Goal: Transaction & Acquisition: Purchase product/service

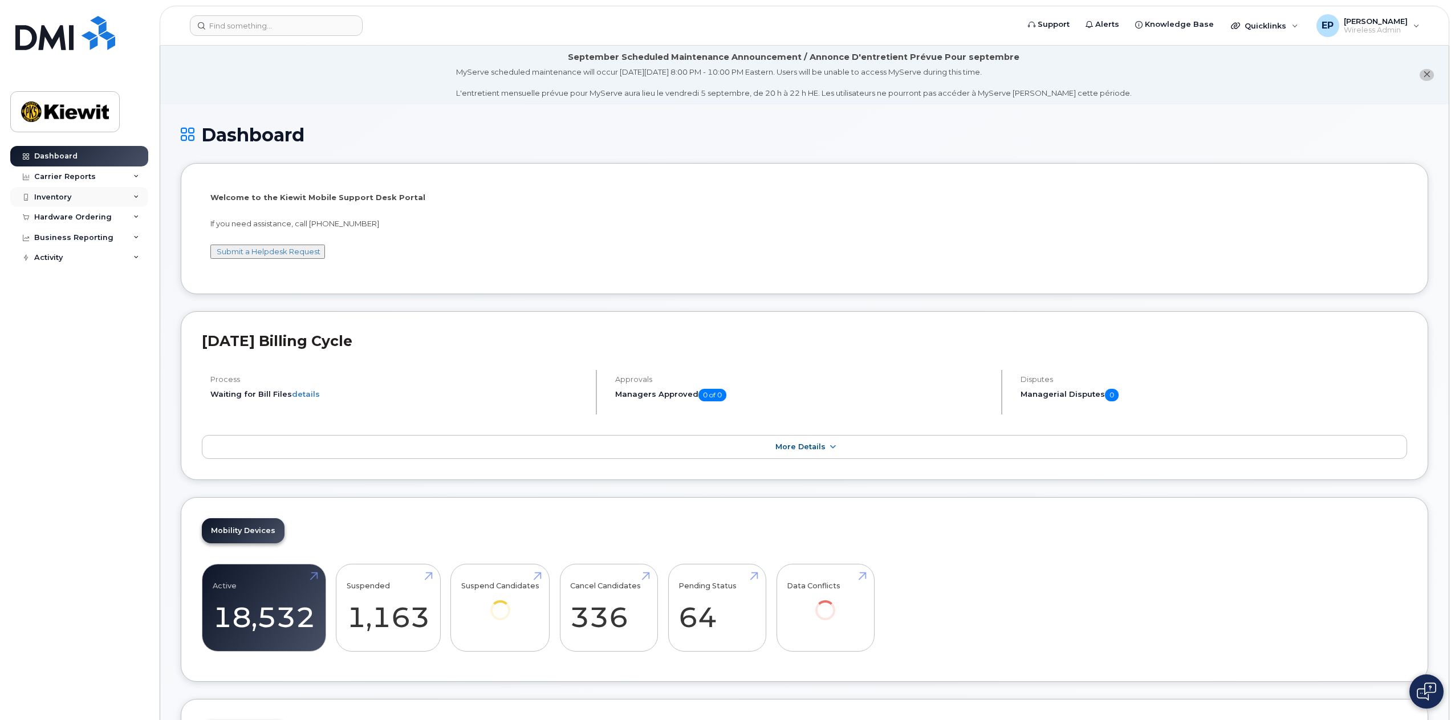
click at [76, 196] on div "Inventory" at bounding box center [79, 197] width 138 height 21
click at [106, 220] on link "Mobility Devices" at bounding box center [89, 218] width 118 height 22
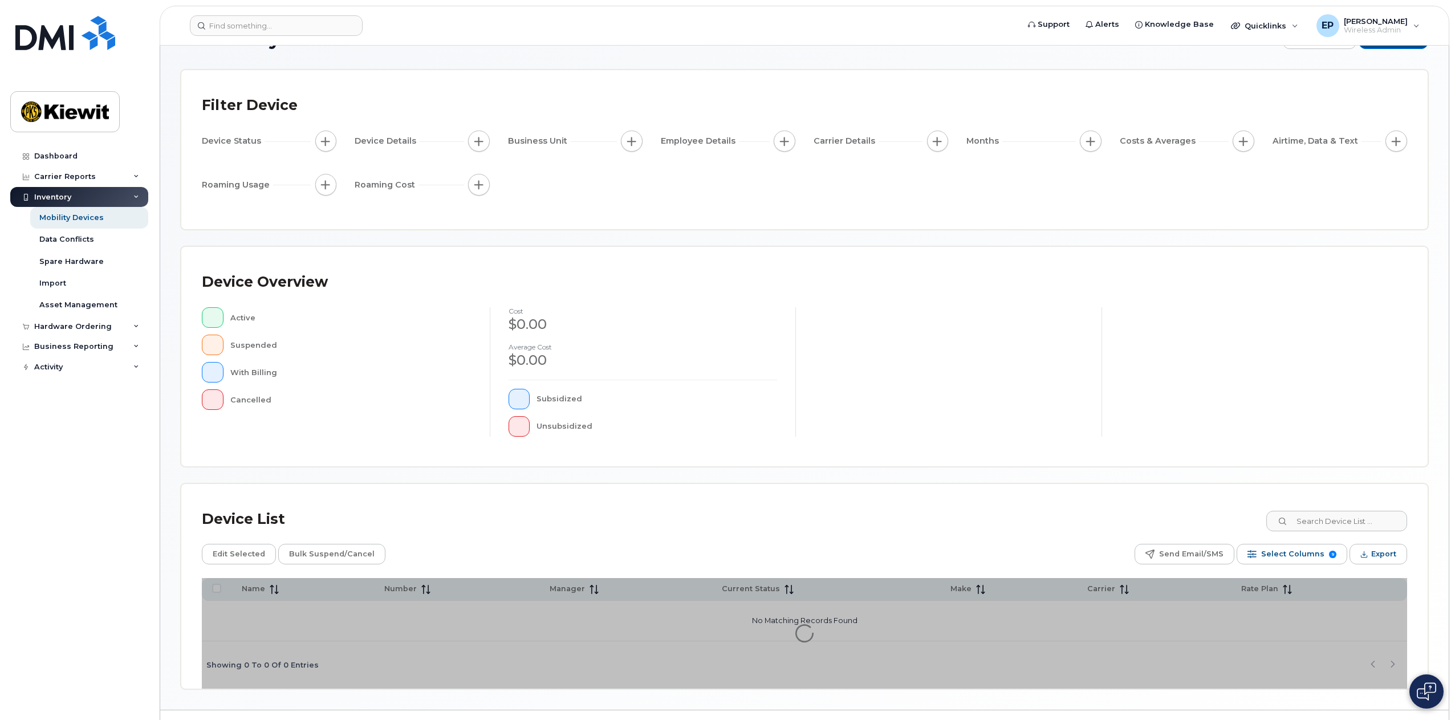
scroll to position [57, 0]
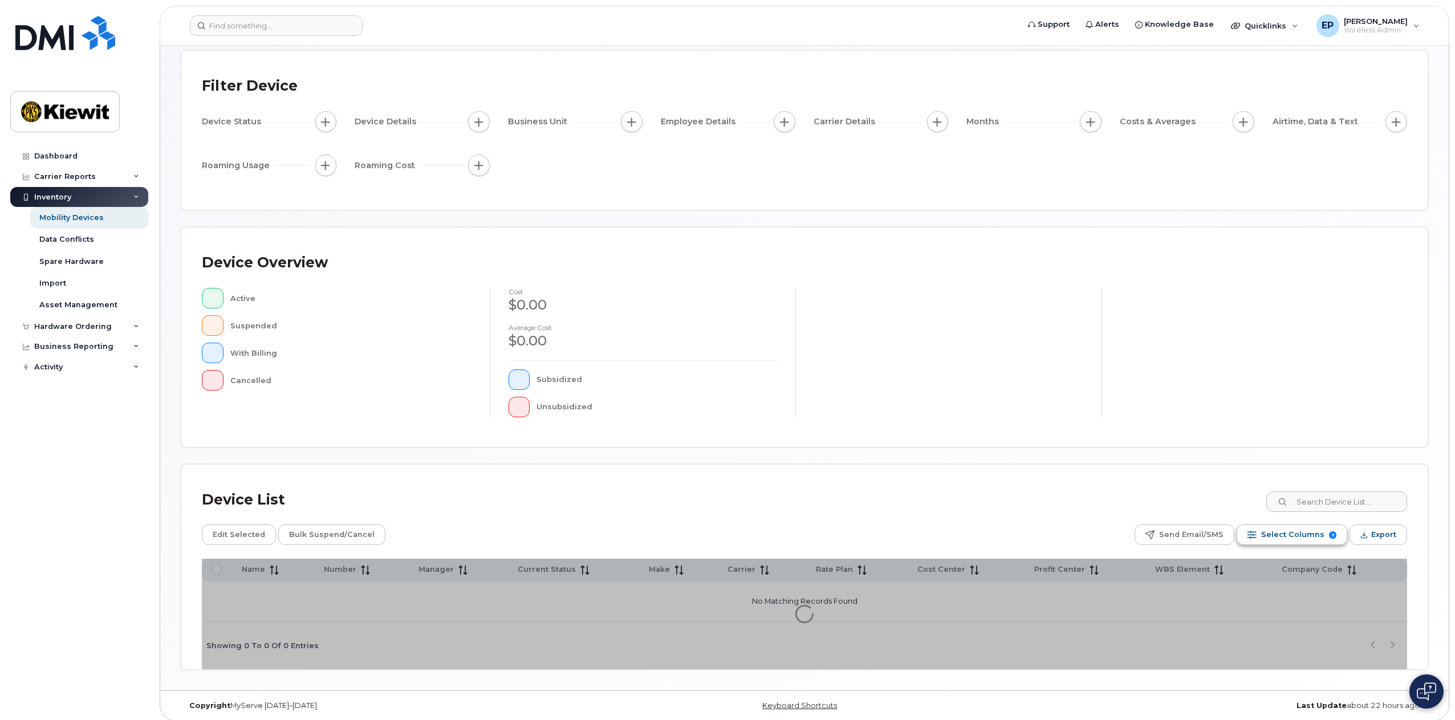
click at [1289, 532] on span "Select Columns" at bounding box center [1293, 534] width 63 height 17
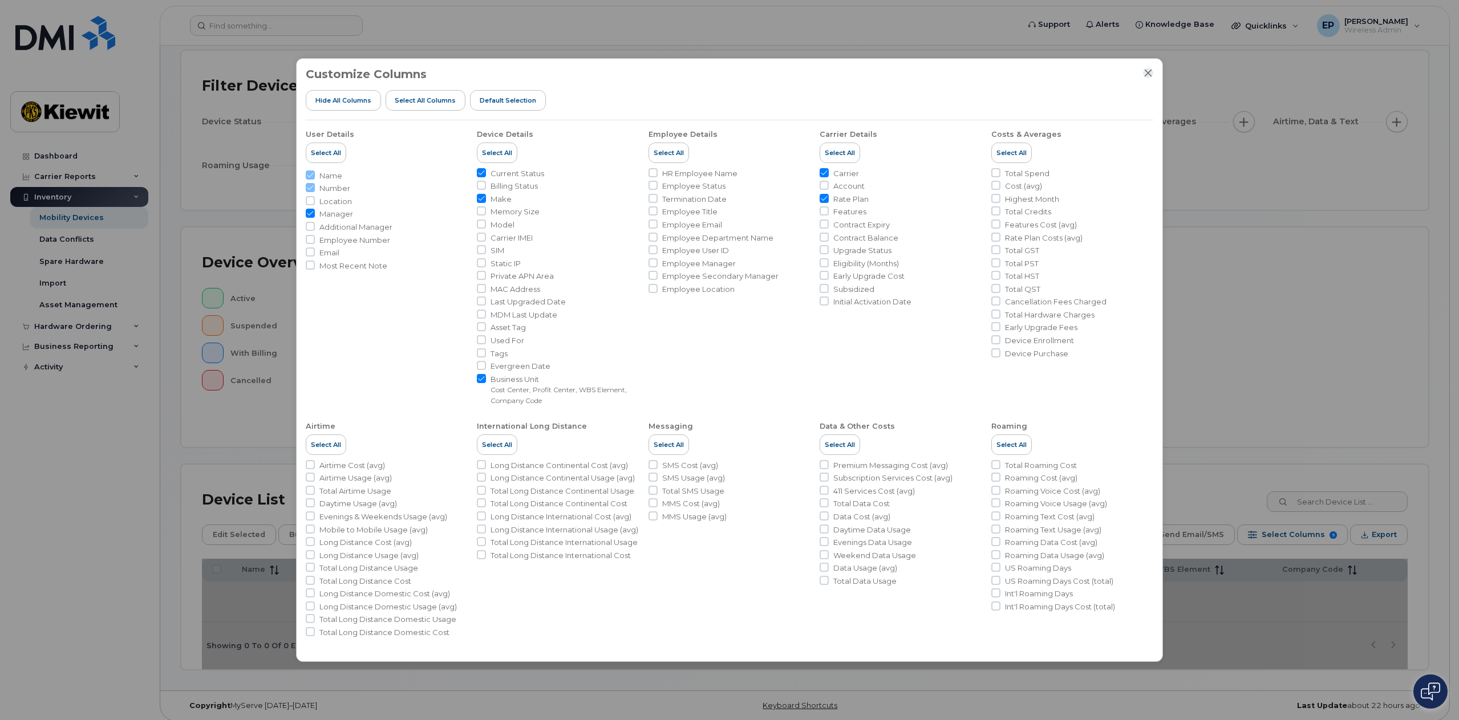
click at [1149, 76] on icon "Close" at bounding box center [1147, 72] width 9 height 9
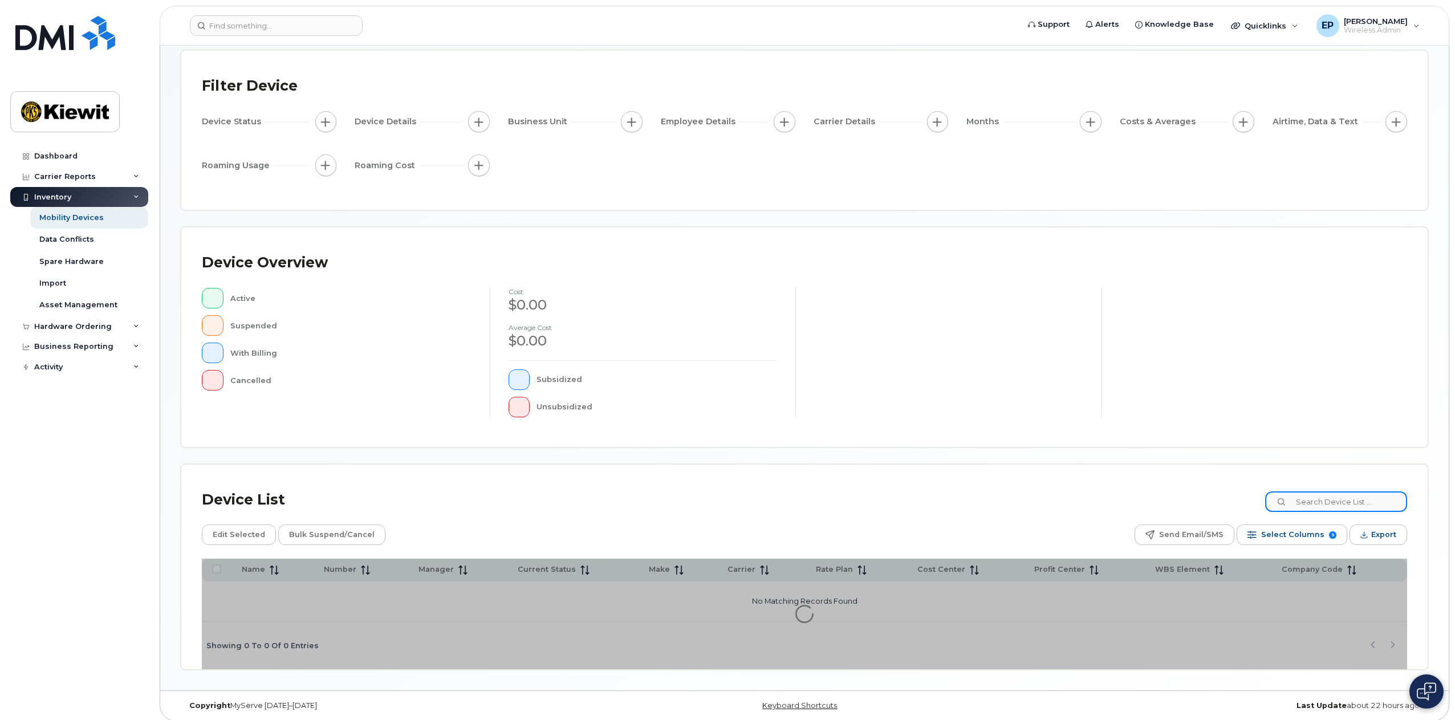
drag, startPoint x: 1358, startPoint y: 504, endPoint x: 1369, endPoint y: 498, distance: 11.5
click at [1359, 504] on input at bounding box center [1336, 502] width 142 height 21
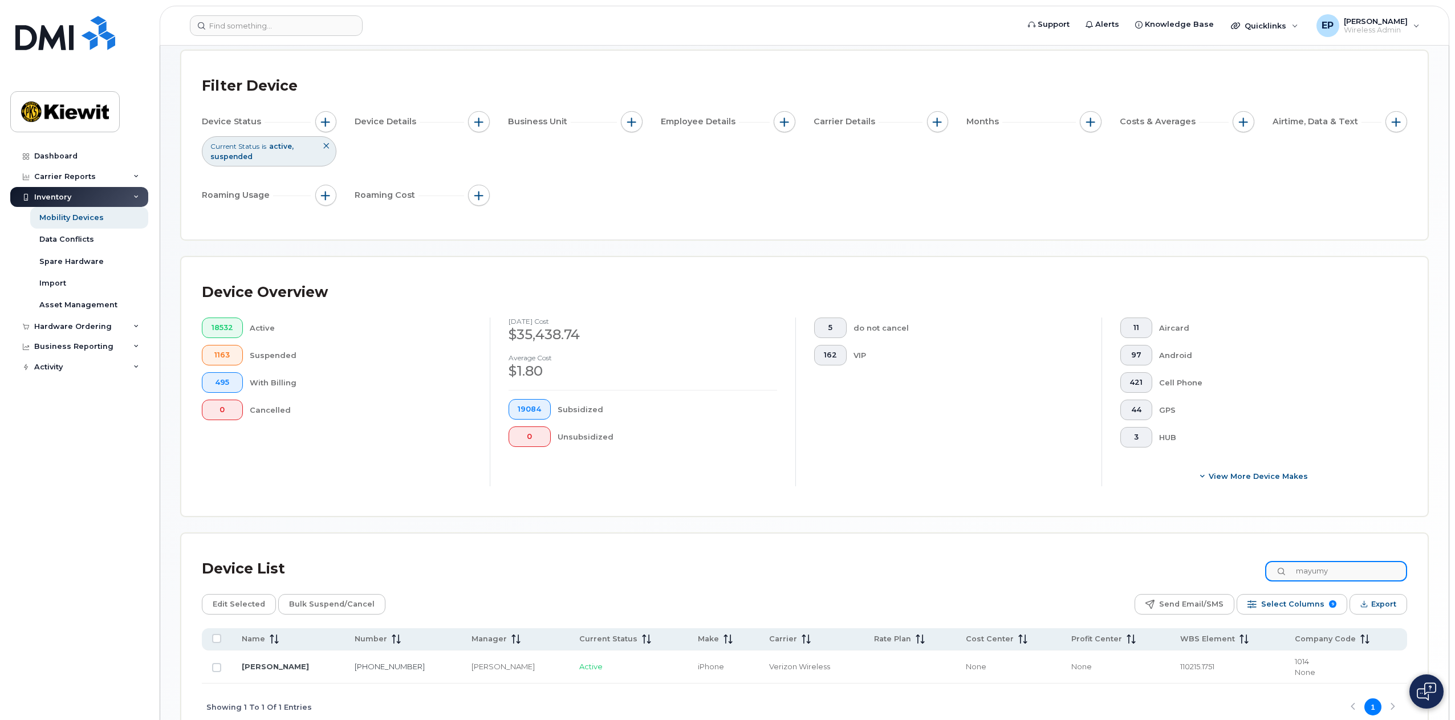
type input "mayumy"
click at [218, 668] on input "Row Unselected" at bounding box center [216, 667] width 9 height 9
checkbox input "true"
click at [277, 668] on link "[PERSON_NAME]" at bounding box center [275, 666] width 67 height 9
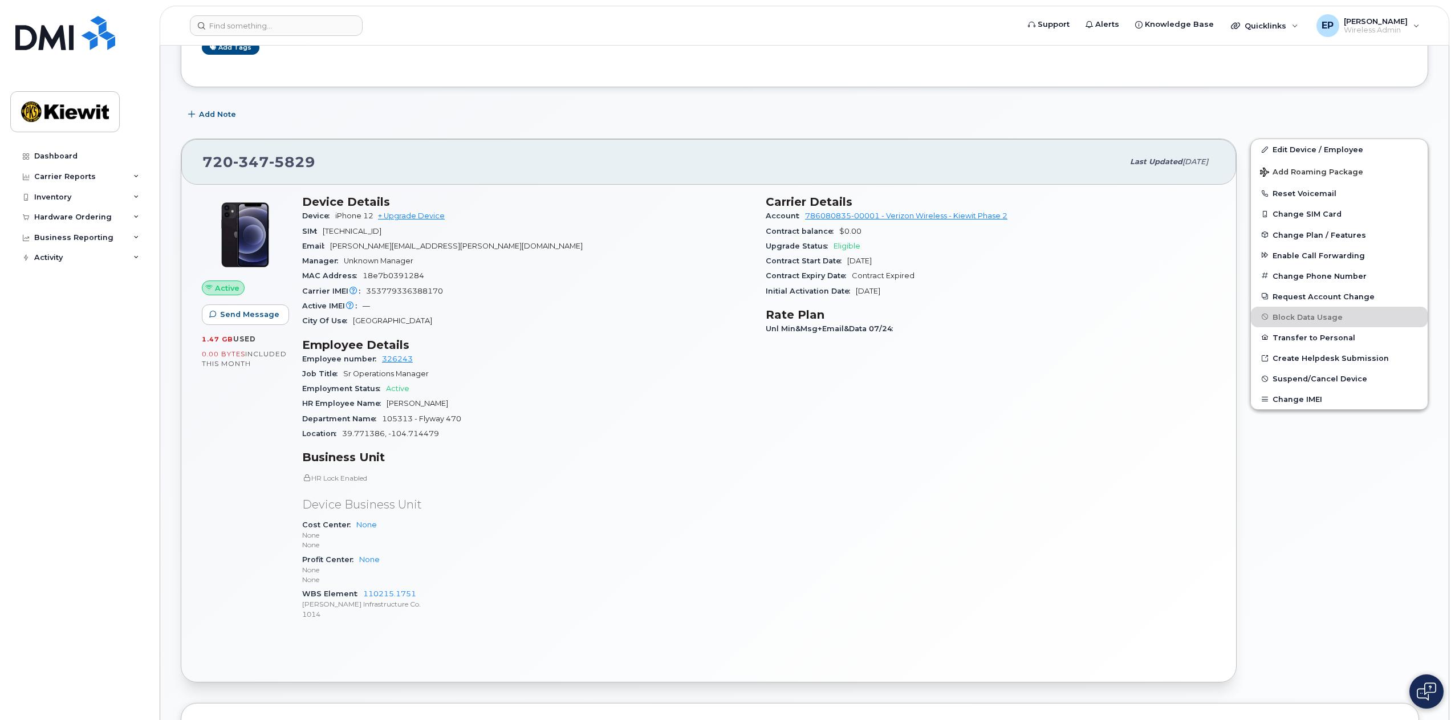
scroll to position [188, 0]
drag, startPoint x: 317, startPoint y: 163, endPoint x: 202, endPoint y: 162, distance: 114.6
click at [202, 162] on div "720 347 5829 Last updated Aug 20, 2025" at bounding box center [708, 162] width 1055 height 46
copy span "720 347 5829"
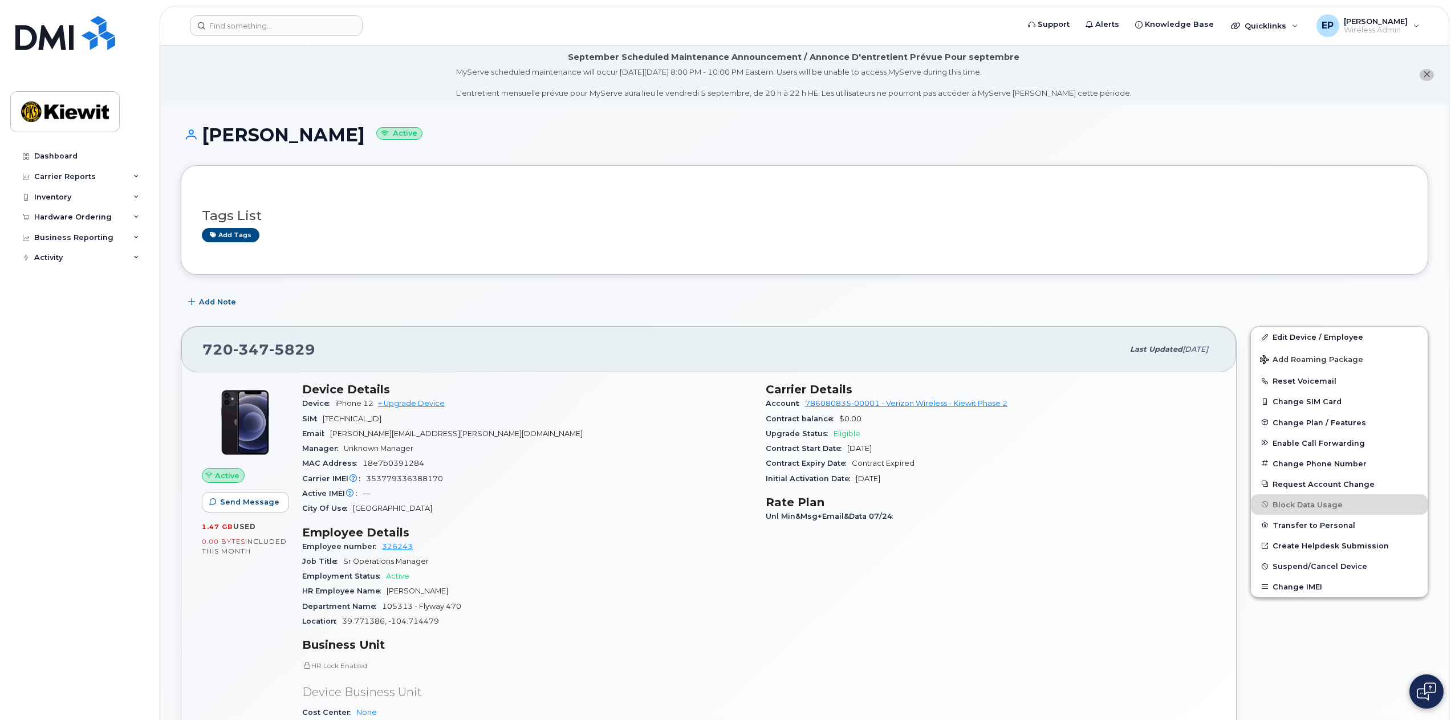
click at [850, 434] on span "Eligible" at bounding box center [847, 433] width 27 height 9
click at [850, 433] on span "Eligible" at bounding box center [847, 433] width 27 height 9
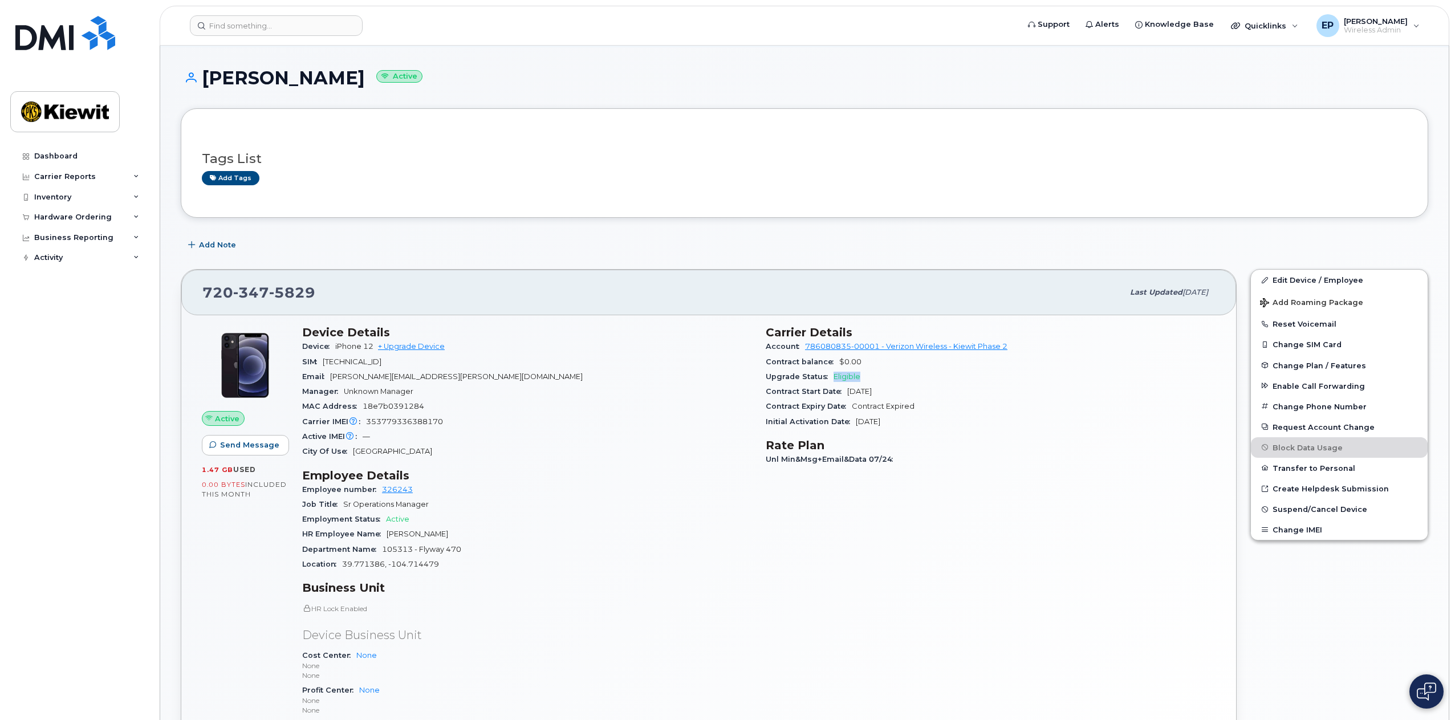
scroll to position [114, 0]
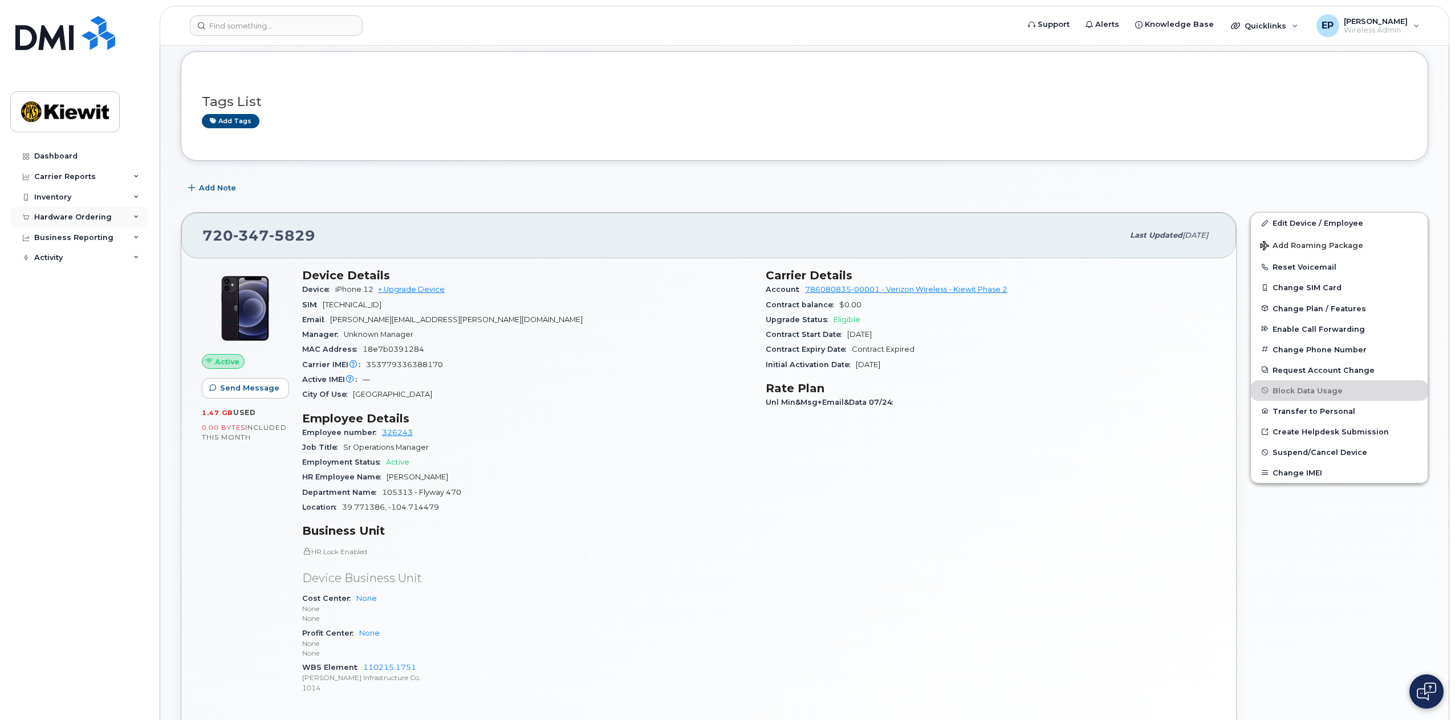
click at [137, 216] on icon at bounding box center [136, 217] width 6 height 6
drag, startPoint x: 67, startPoint y: 241, endPoint x: 89, endPoint y: 241, distance: 21.7
click at [67, 241] on div "Overview" at bounding box center [57, 238] width 37 height 10
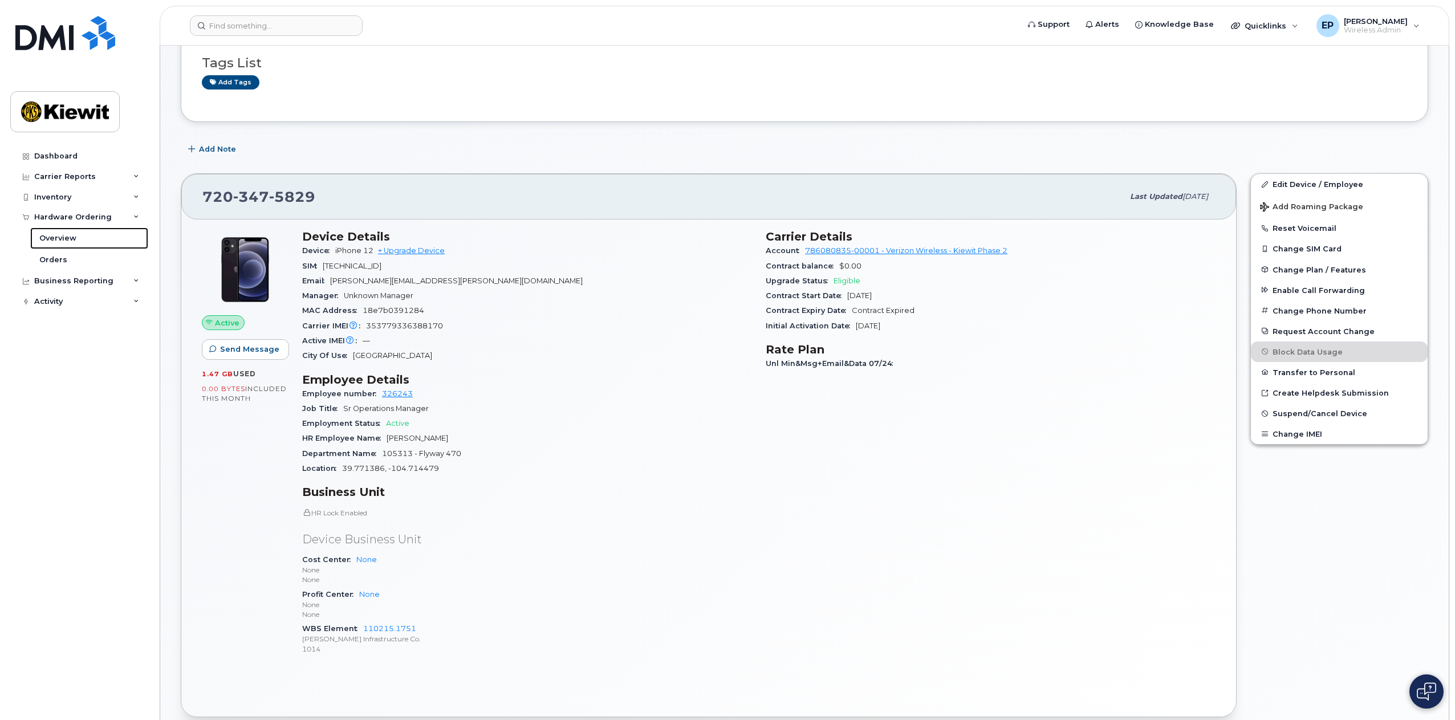
scroll to position [171, 0]
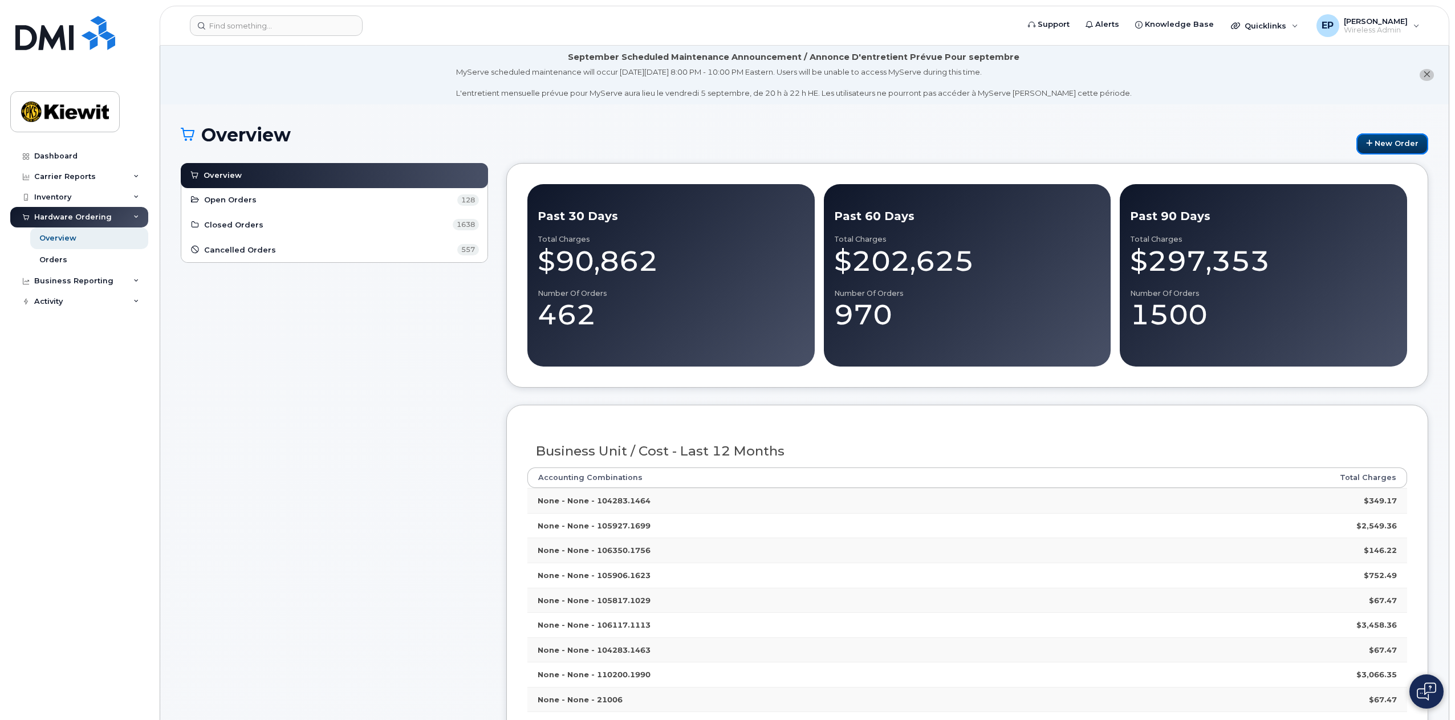
drag, startPoint x: 1406, startPoint y: 147, endPoint x: 1439, endPoint y: 152, distance: 33.5
click at [1406, 147] on link "New Order" at bounding box center [1393, 143] width 72 height 21
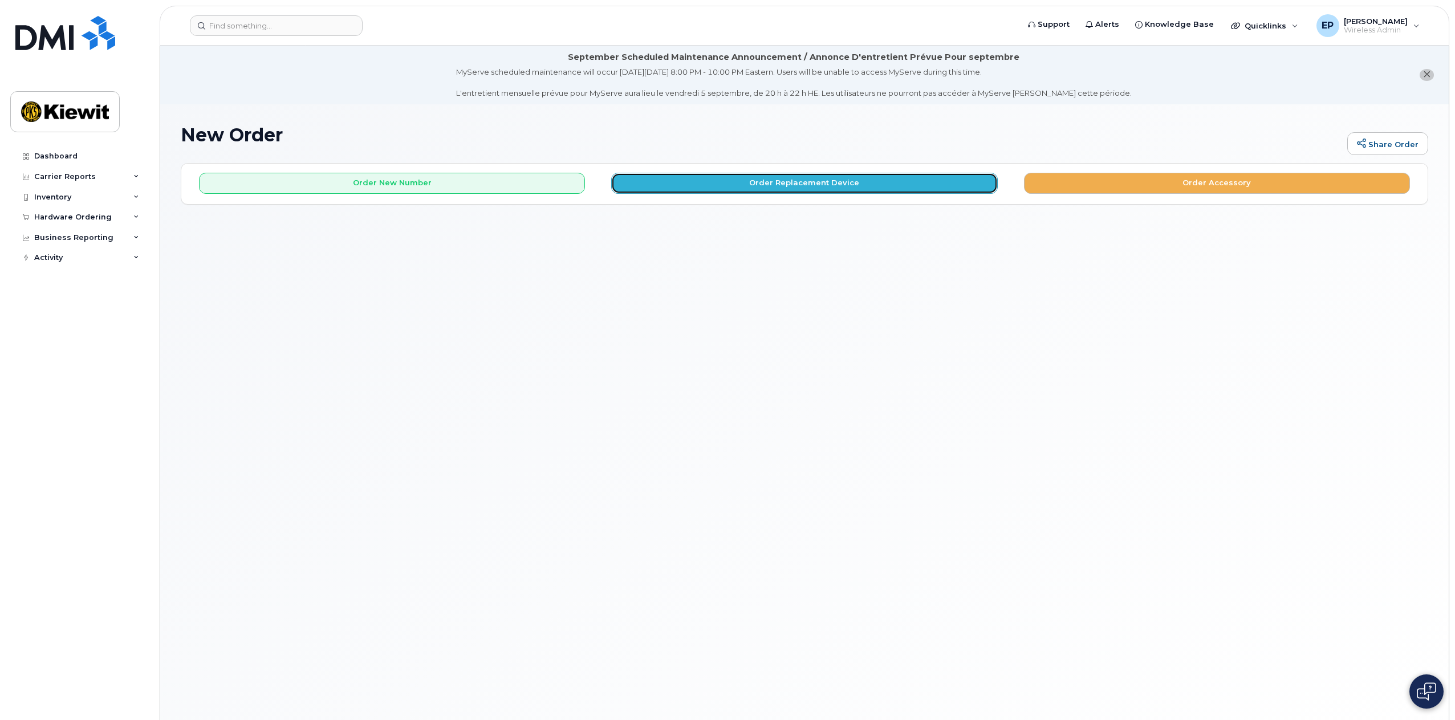
click at [873, 176] on button "Order Replacement Device" at bounding box center [804, 183] width 386 height 21
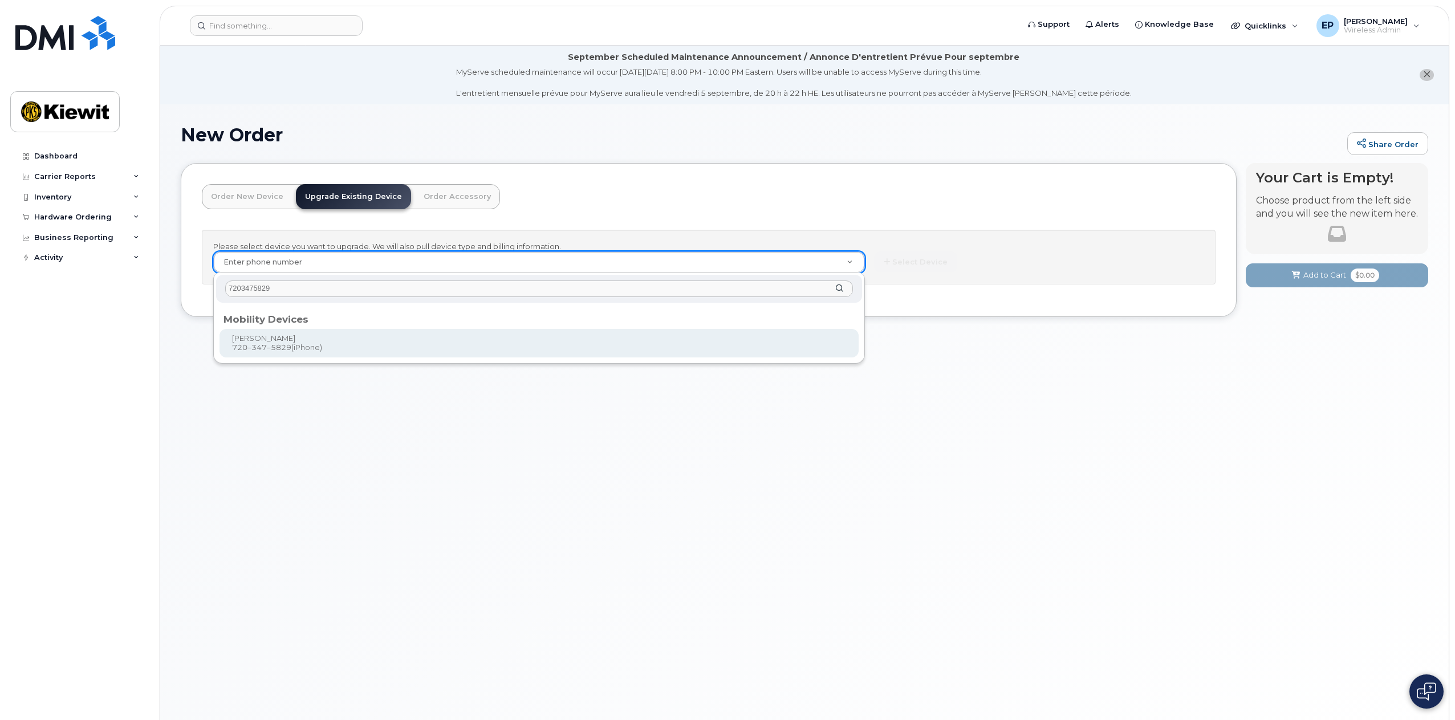
type input "7203475829"
type input "1171507"
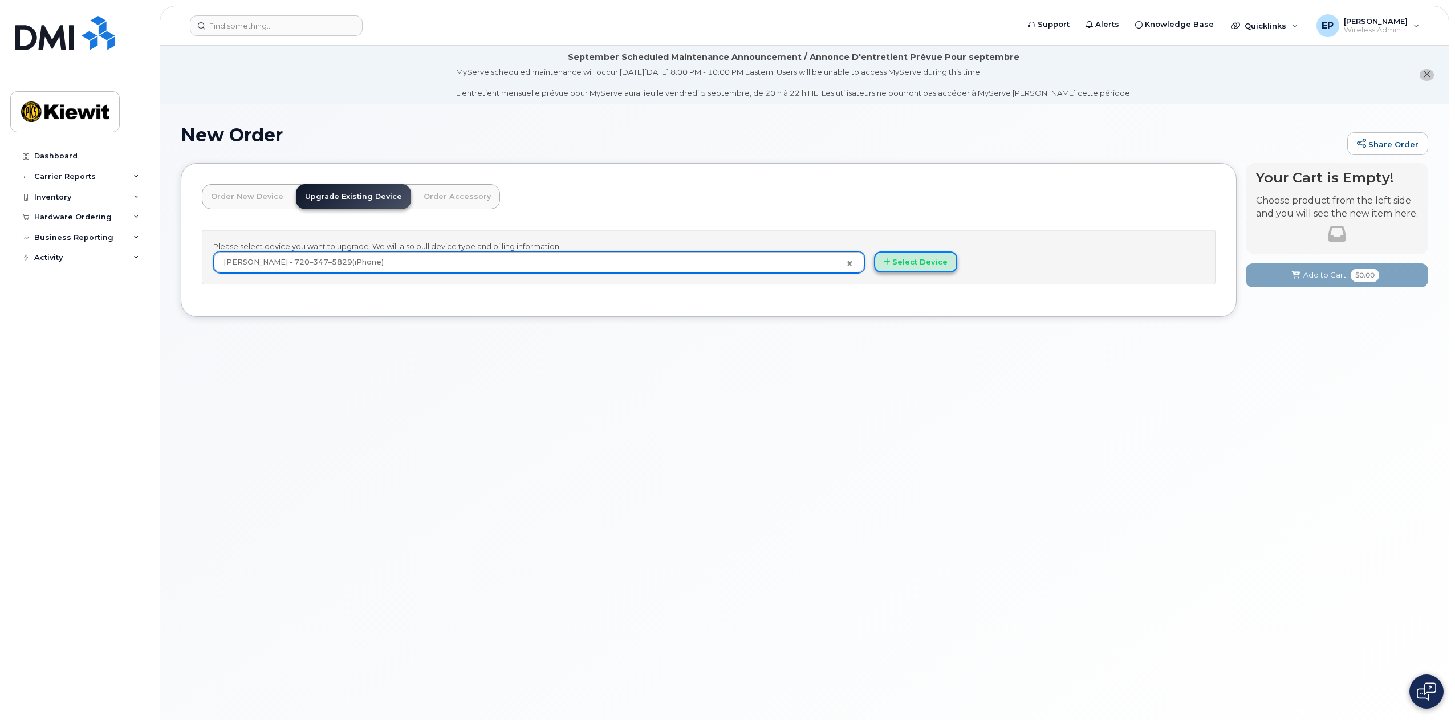
click at [923, 266] on button "Select Device" at bounding box center [915, 262] width 83 height 21
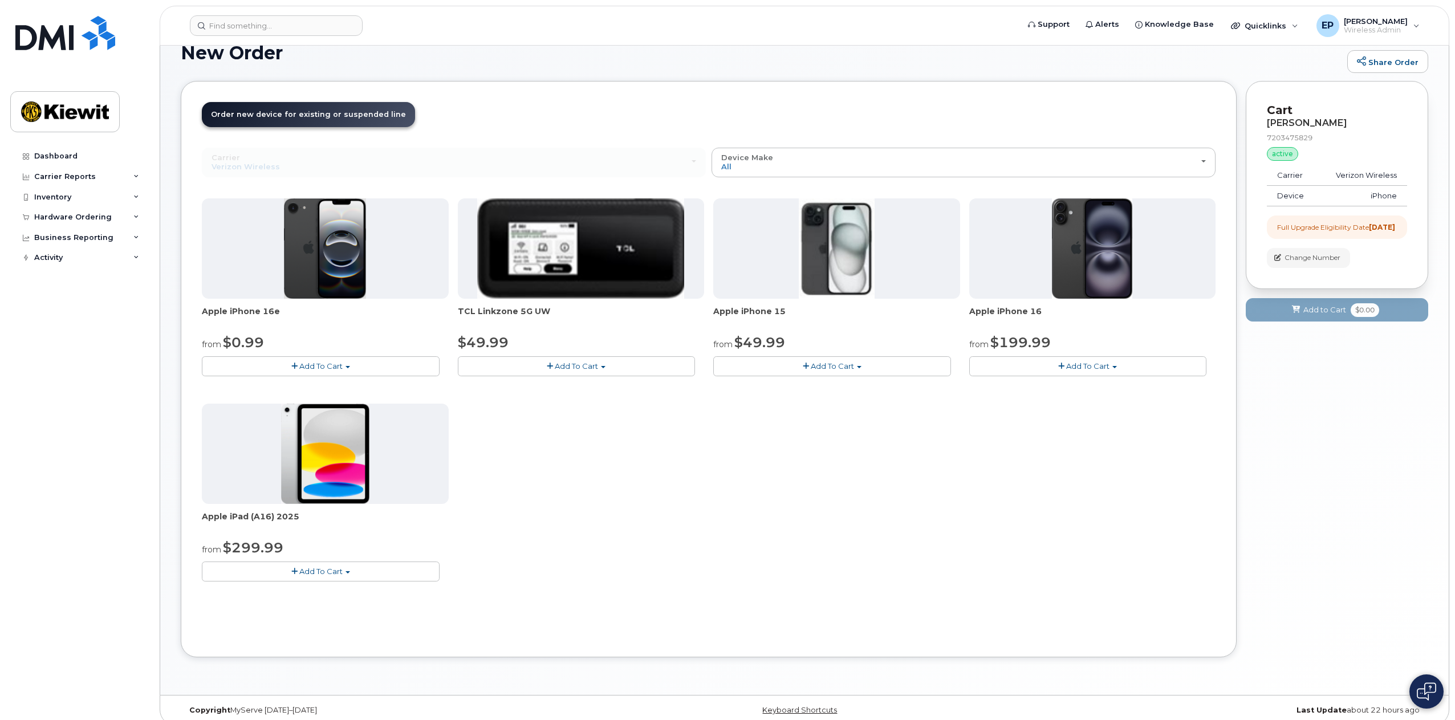
scroll to position [94, 0]
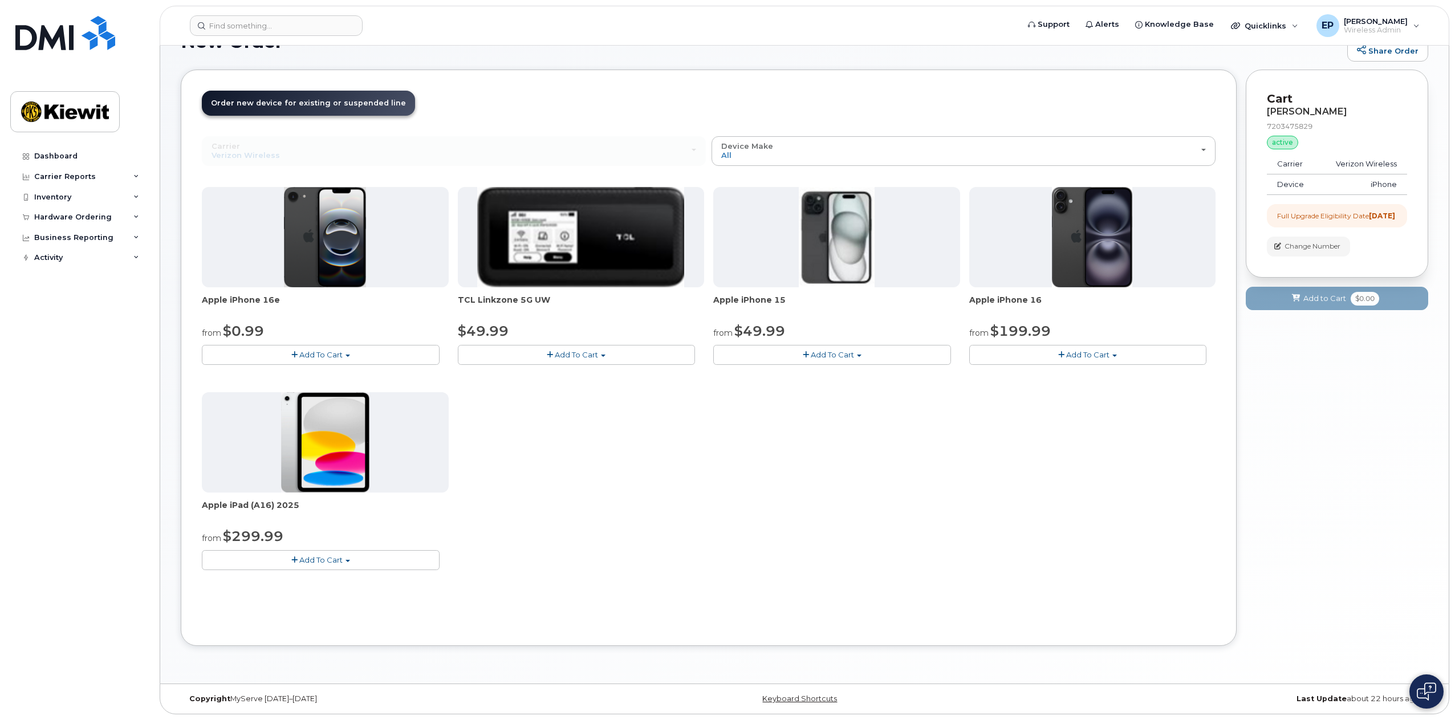
drag, startPoint x: 278, startPoint y: 302, endPoint x: 259, endPoint y: 302, distance: 18.8
click at [259, 302] on span "Apple iPhone 16e" at bounding box center [325, 305] width 247 height 23
copy span "16e"
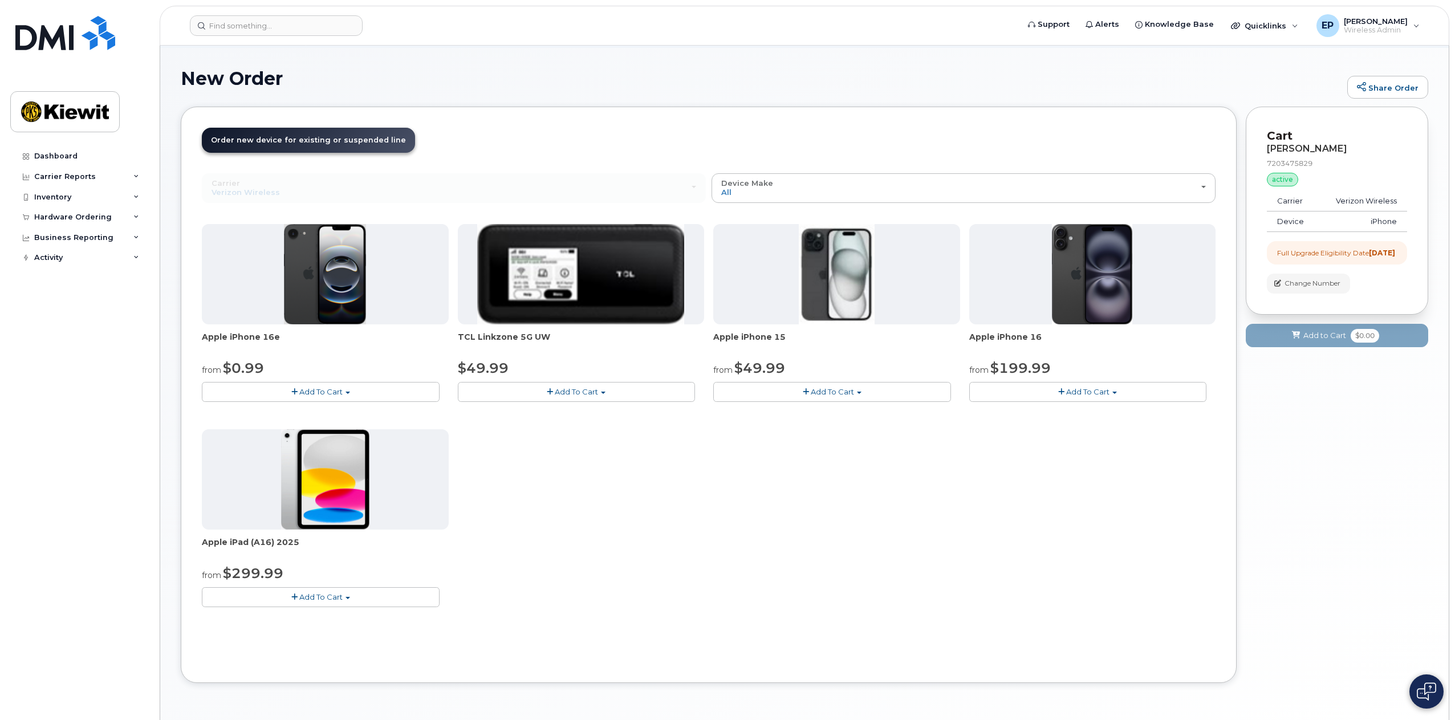
scroll to position [36, 0]
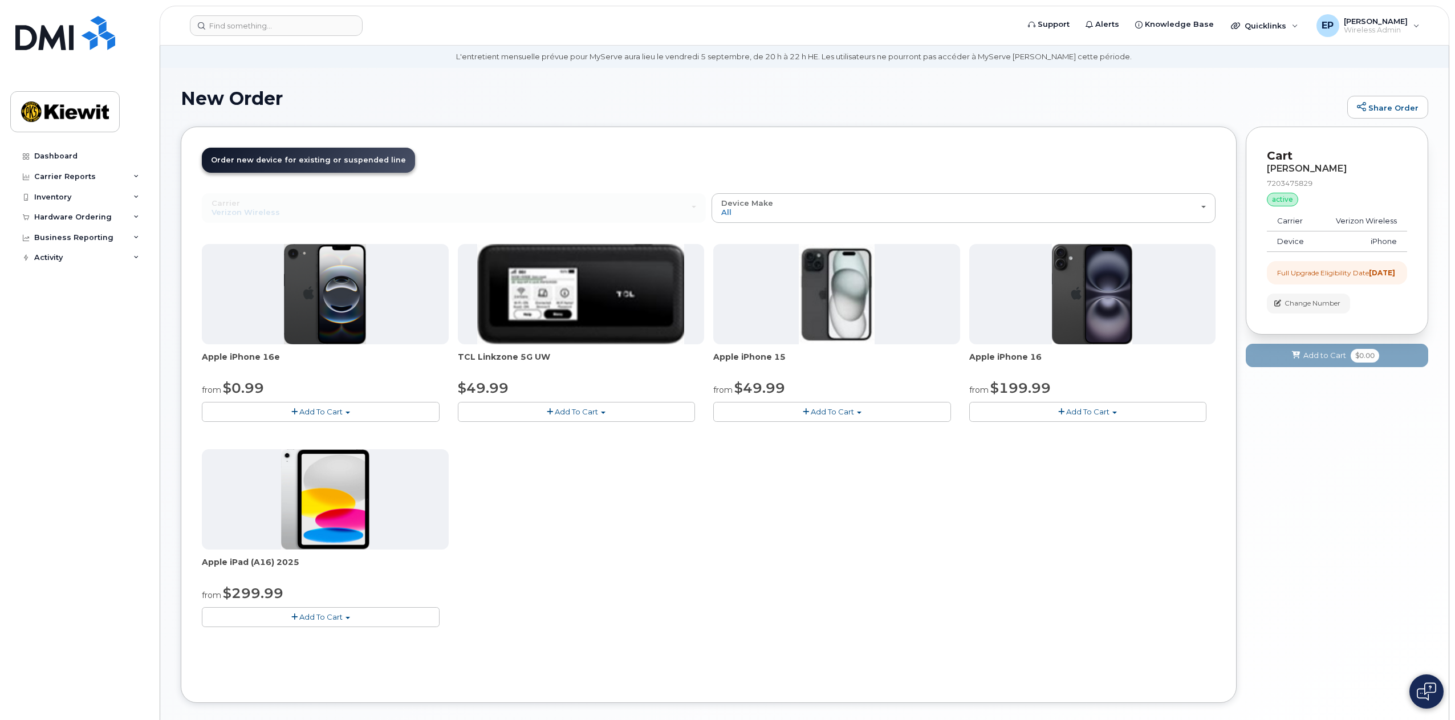
click at [743, 508] on div "Apple iPhone 16e from $0.99 Add To Cart $0.99 - 2 Year Upgrade (128GB) $599.99 …" at bounding box center [709, 444] width 1014 height 401
click at [352, 412] on button "Add To Cart" at bounding box center [321, 412] width 238 height 20
click at [325, 432] on link "$0.99 - 2 Year Upgrade (128GB)" at bounding box center [276, 433] width 143 height 14
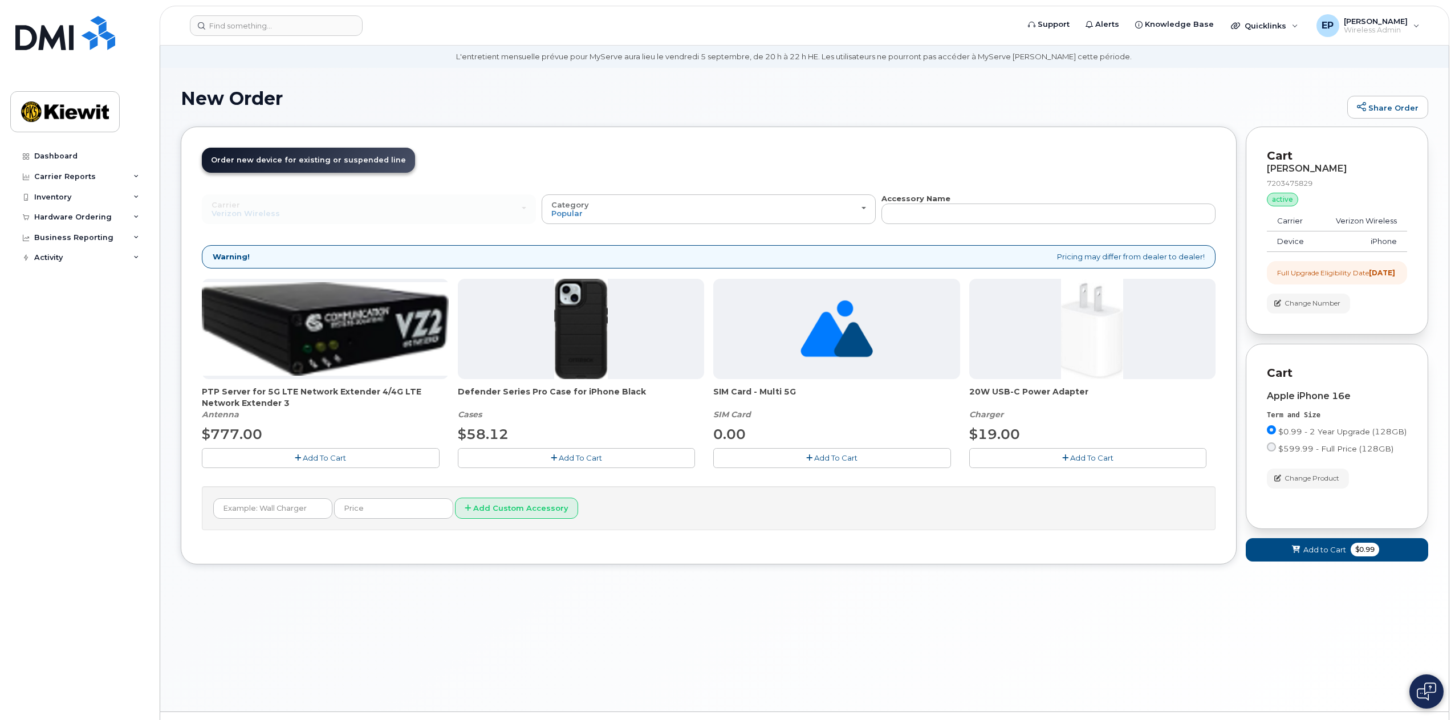
click at [604, 462] on button "Add To Cart" at bounding box center [577, 458] width 238 height 20
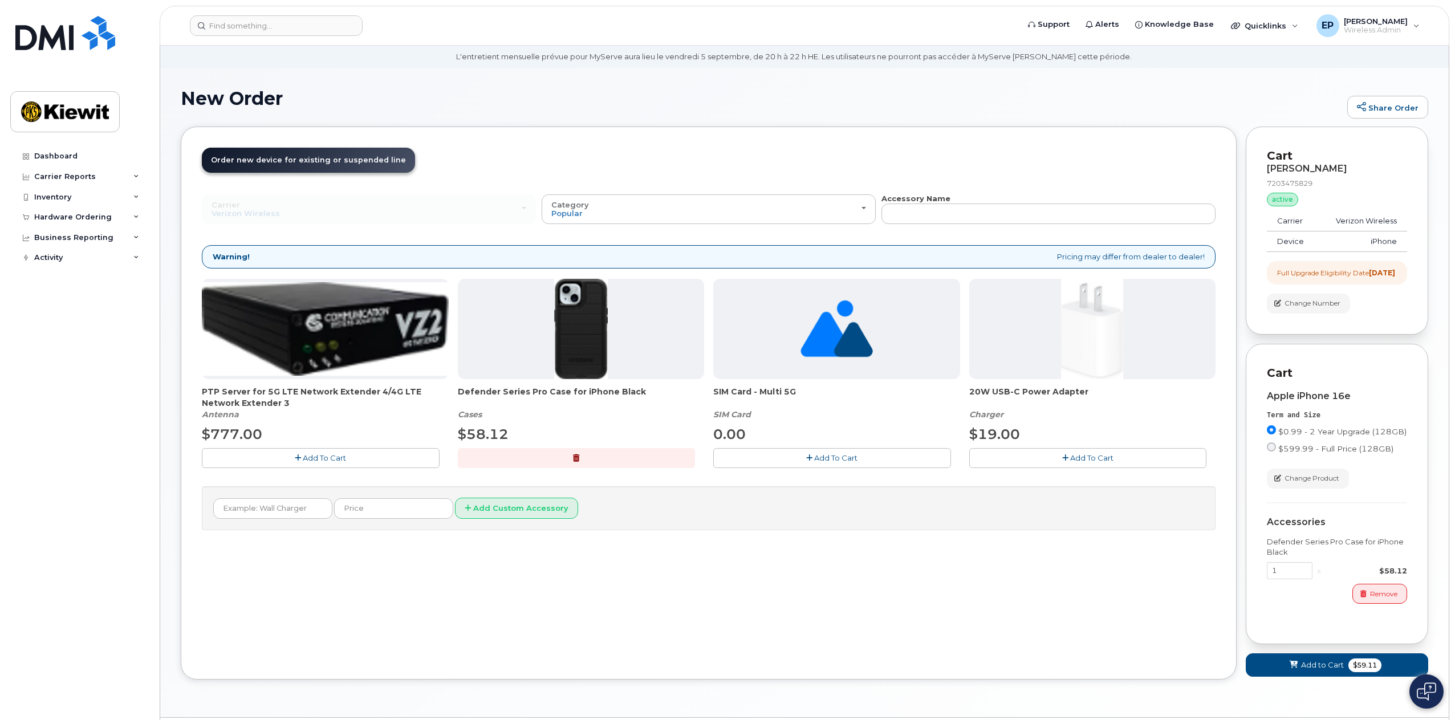
click at [1066, 461] on icon "button" at bounding box center [1065, 458] width 6 height 7
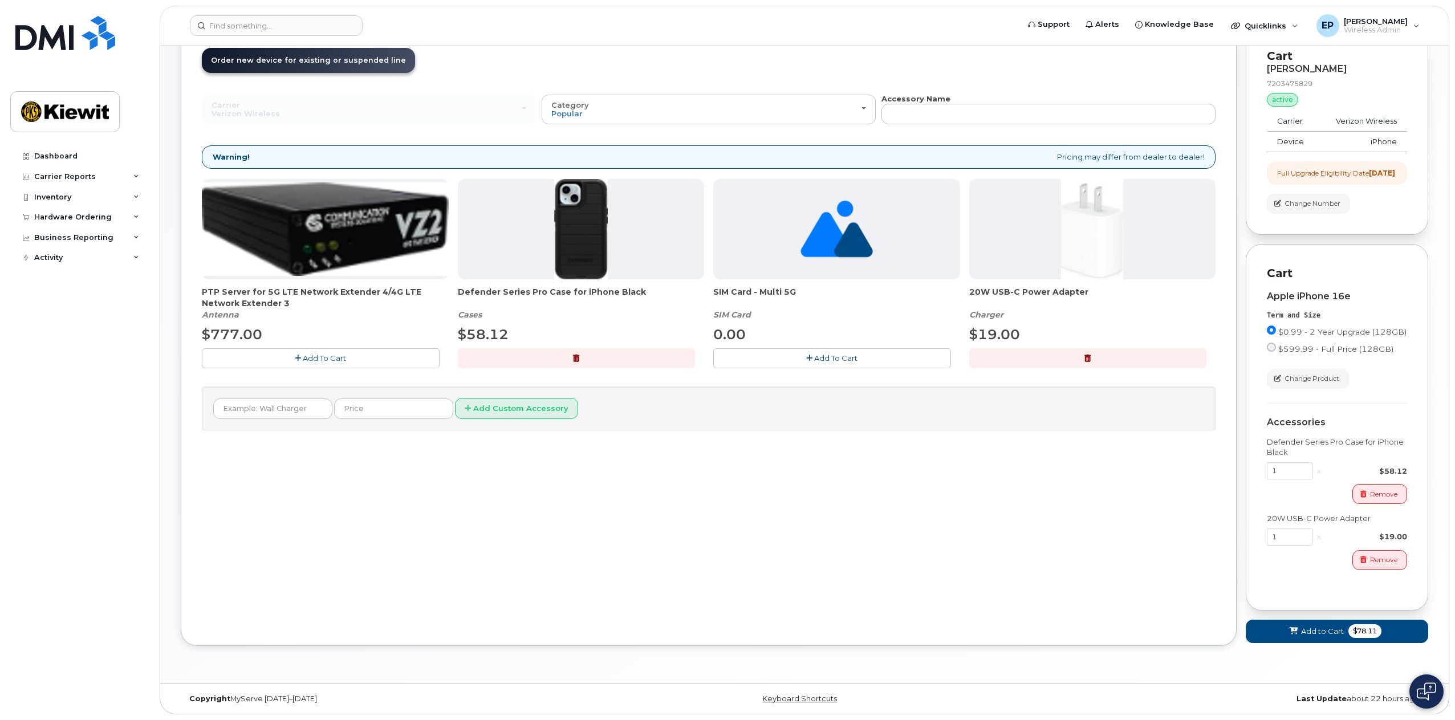
scroll to position [146, 0]
click at [1380, 636] on span "$78.11" at bounding box center [1365, 631] width 33 height 14
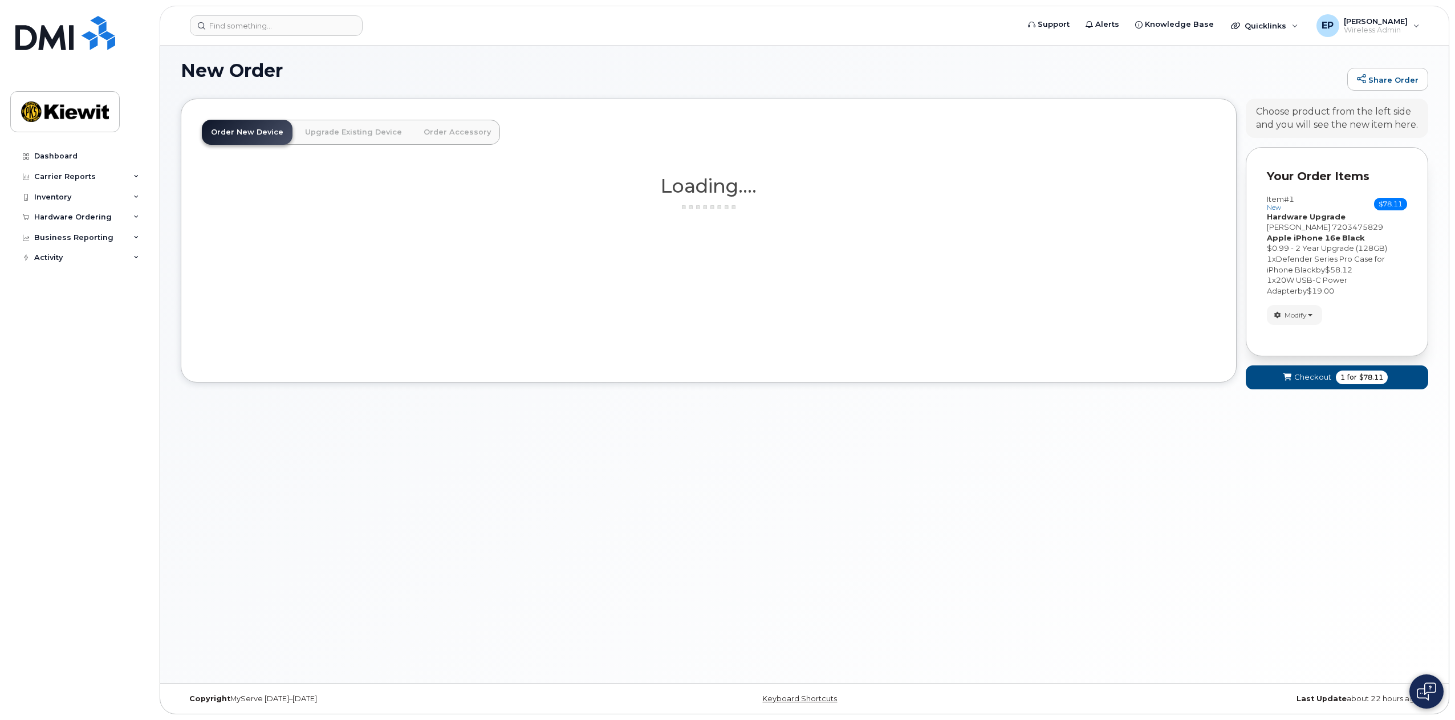
scroll to position [94, 0]
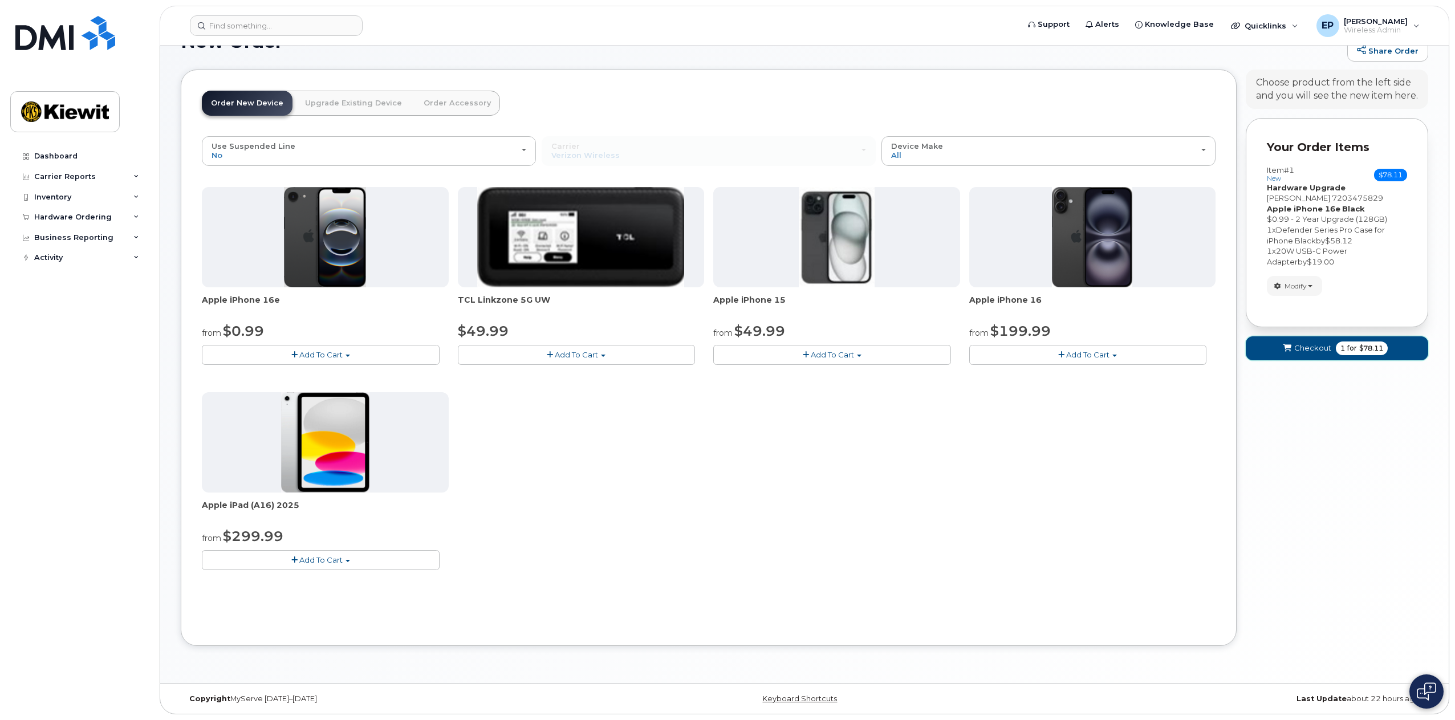
click at [1386, 347] on span "1 for $78.11" at bounding box center [1362, 349] width 52 height 14
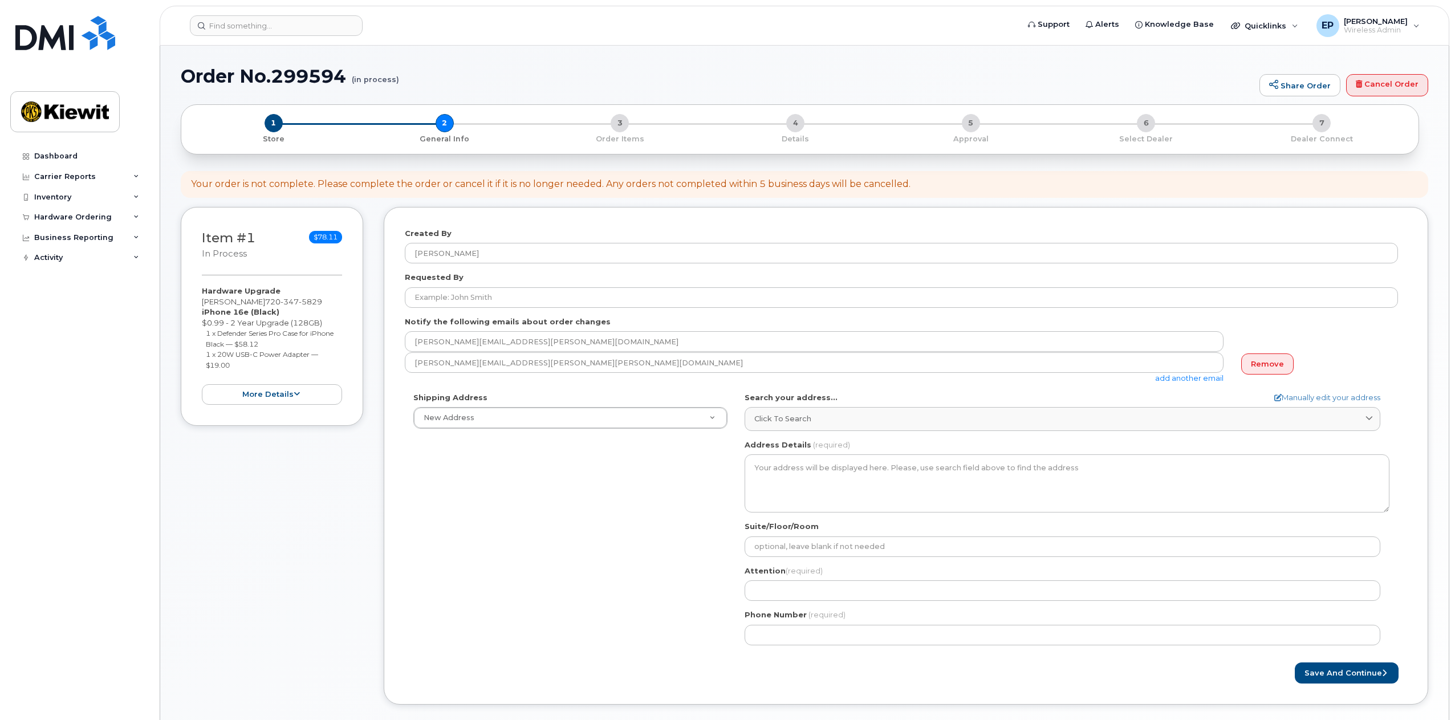
select select
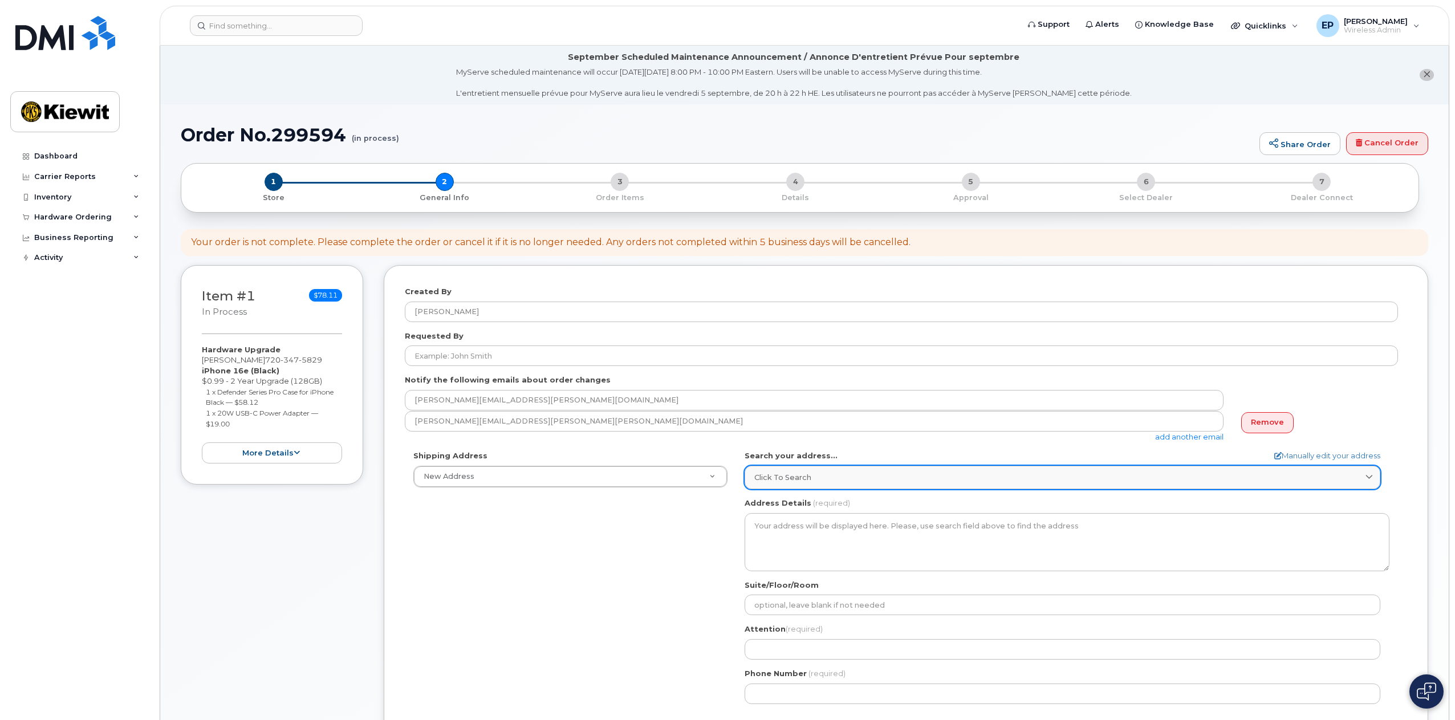
click at [947, 477] on div "Click to search" at bounding box center [1063, 477] width 616 height 11
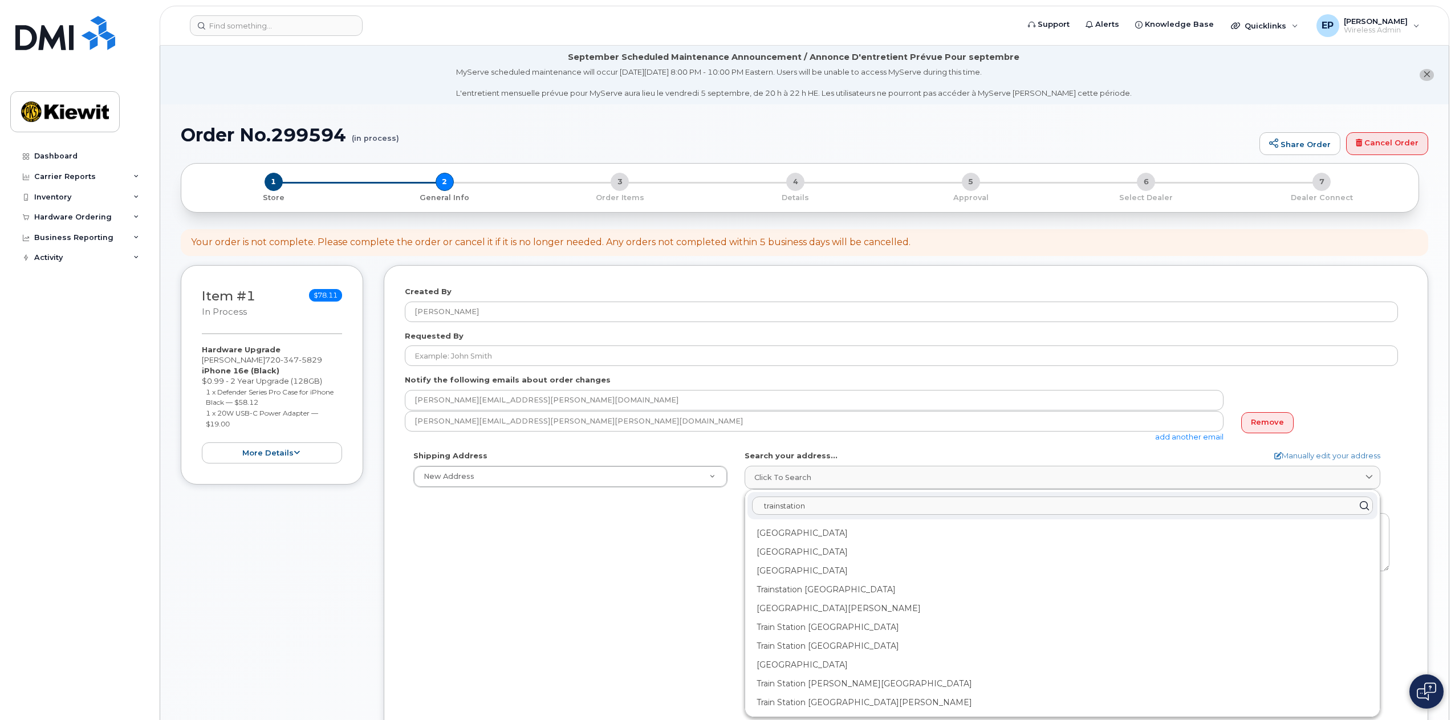
type input "trainstation"
click at [577, 639] on div "Shipping Address New Address New Address AB Search your address... Manually edi…" at bounding box center [901, 582] width 993 height 262
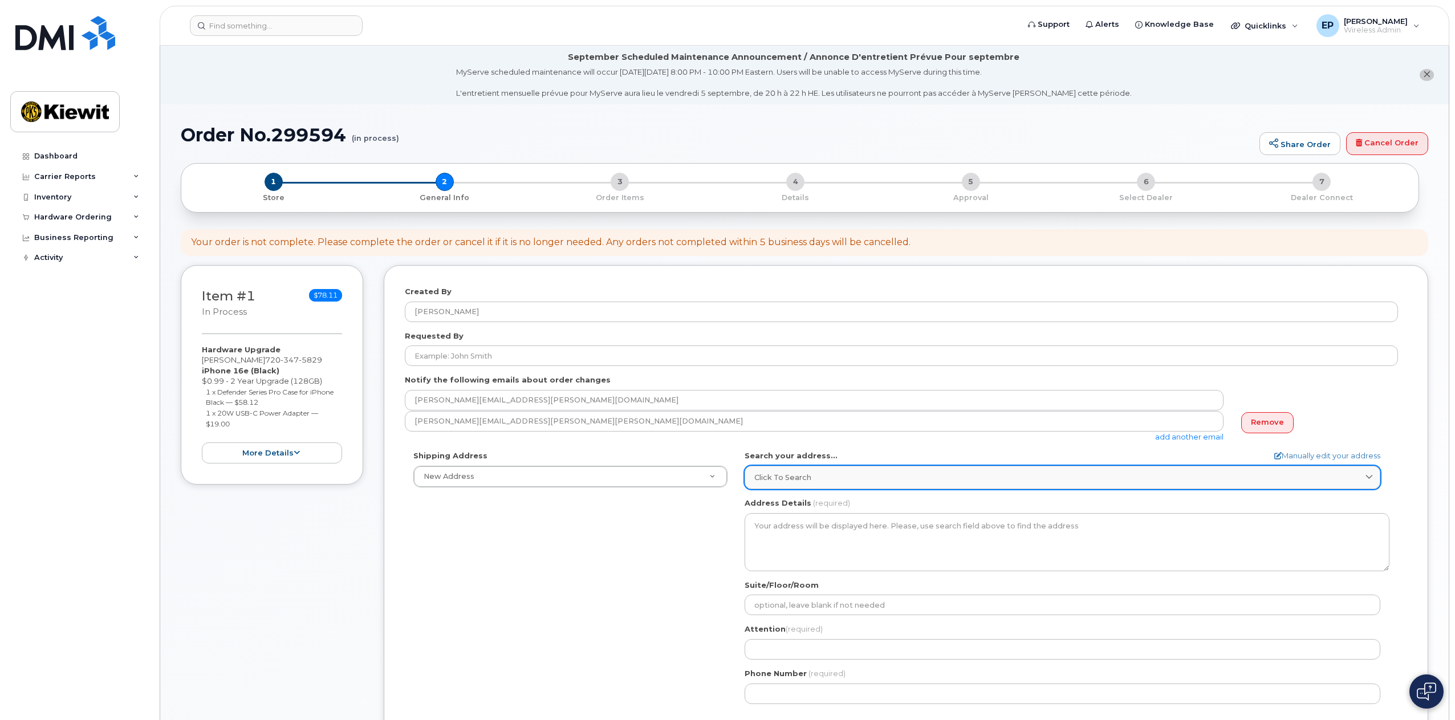
click at [823, 480] on div "Click to search" at bounding box center [1063, 477] width 616 height 11
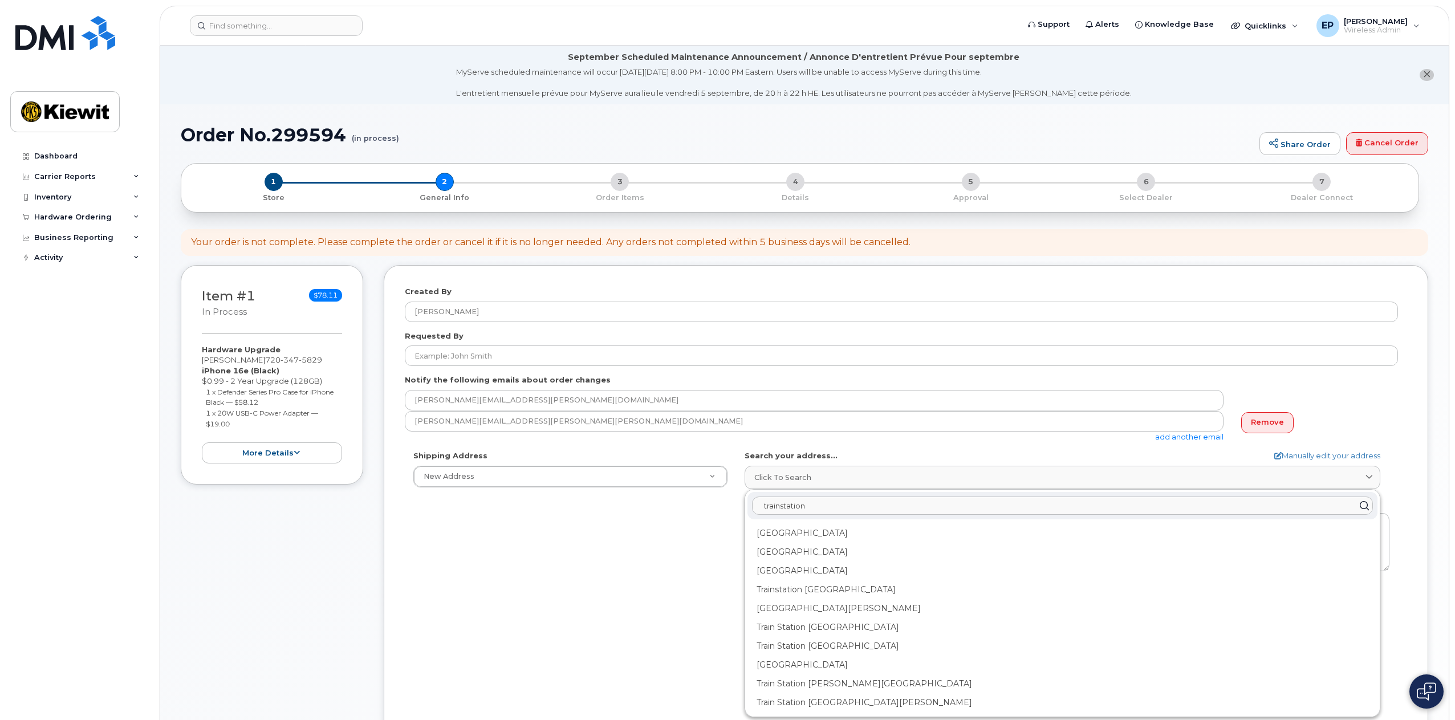
drag, startPoint x: 808, startPoint y: 509, endPoint x: 671, endPoint y: 500, distance: 137.2
click at [671, 500] on div "Shipping Address New Address New Address AB Search your address... Manually edi…" at bounding box center [901, 582] width 993 height 262
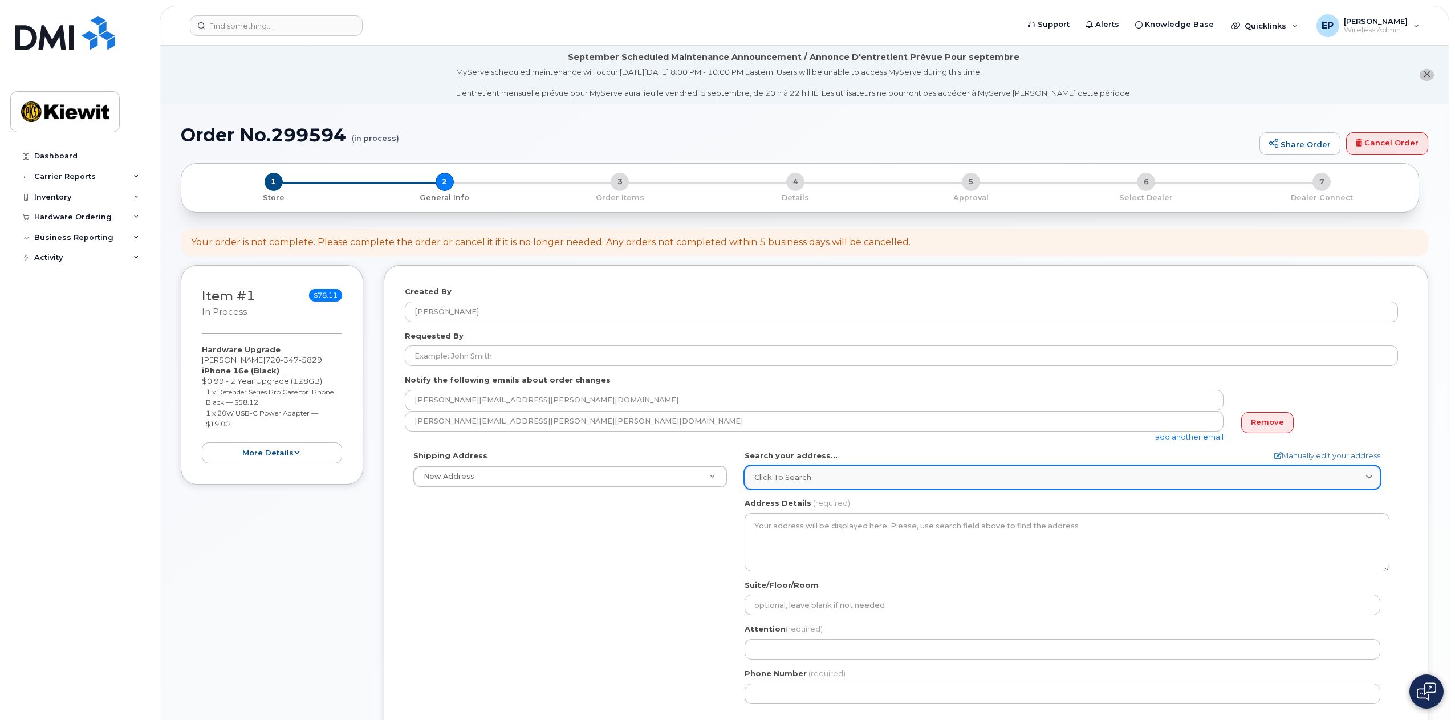
click at [805, 475] on span "Click to search" at bounding box center [783, 477] width 57 height 11
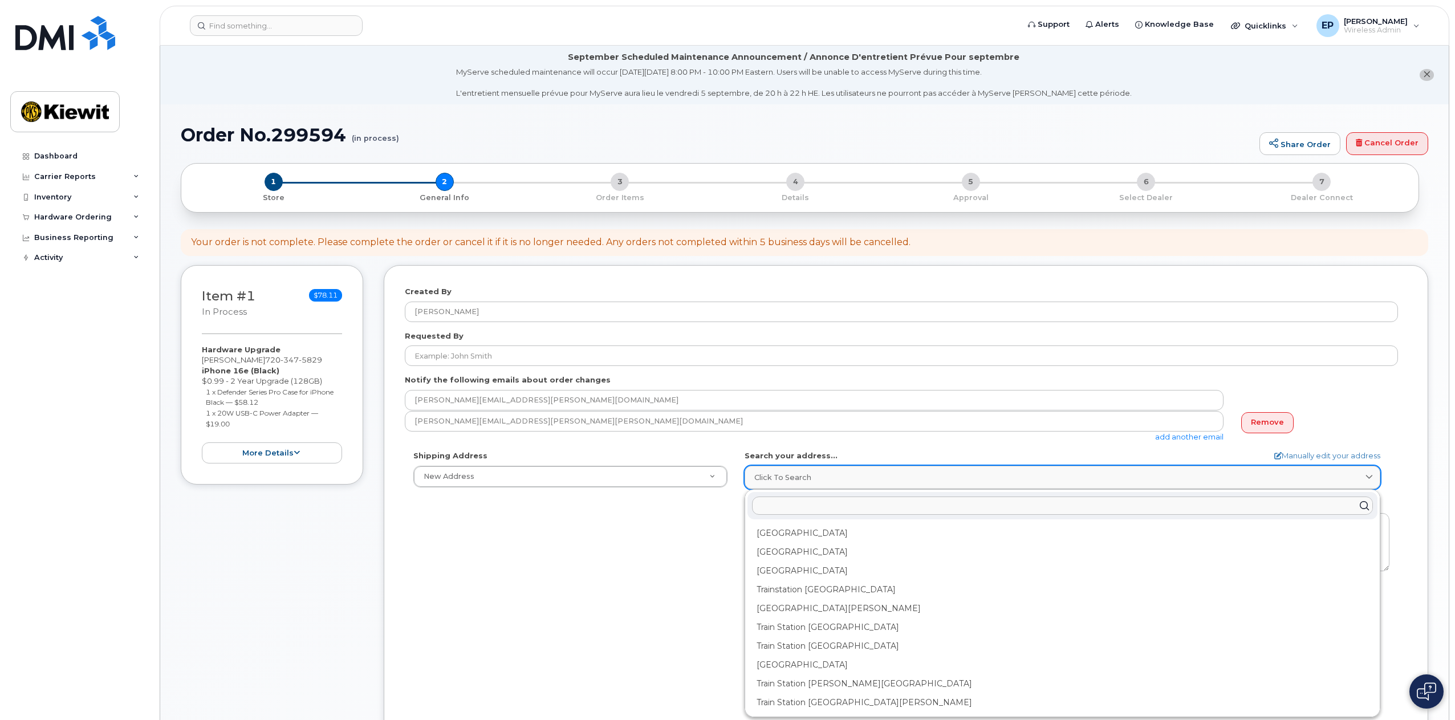
paste input "10055 Trainstation Circle"
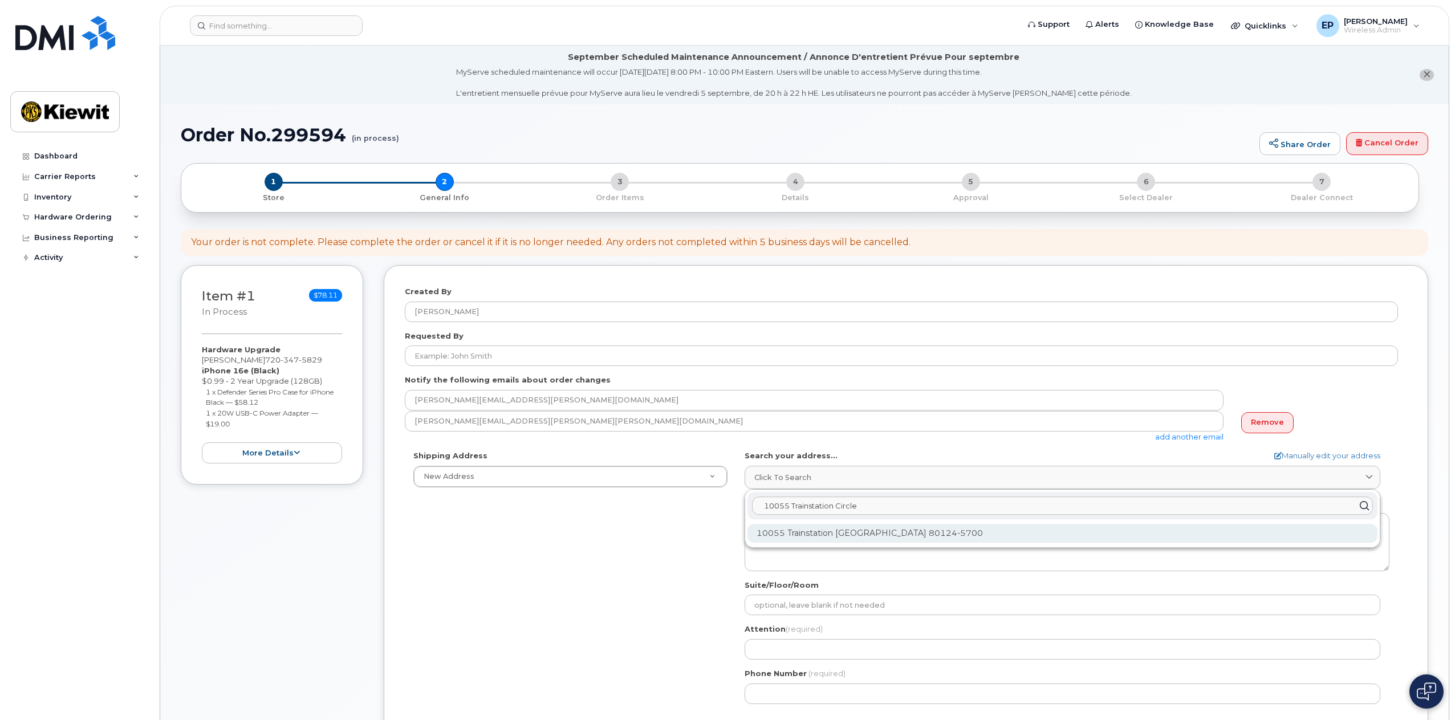
type input "10055 Trainstation Circle"
click at [877, 537] on div "10055 Trainstation Cir Lone Tree CO 80124-5700" at bounding box center [1063, 533] width 630 height 19
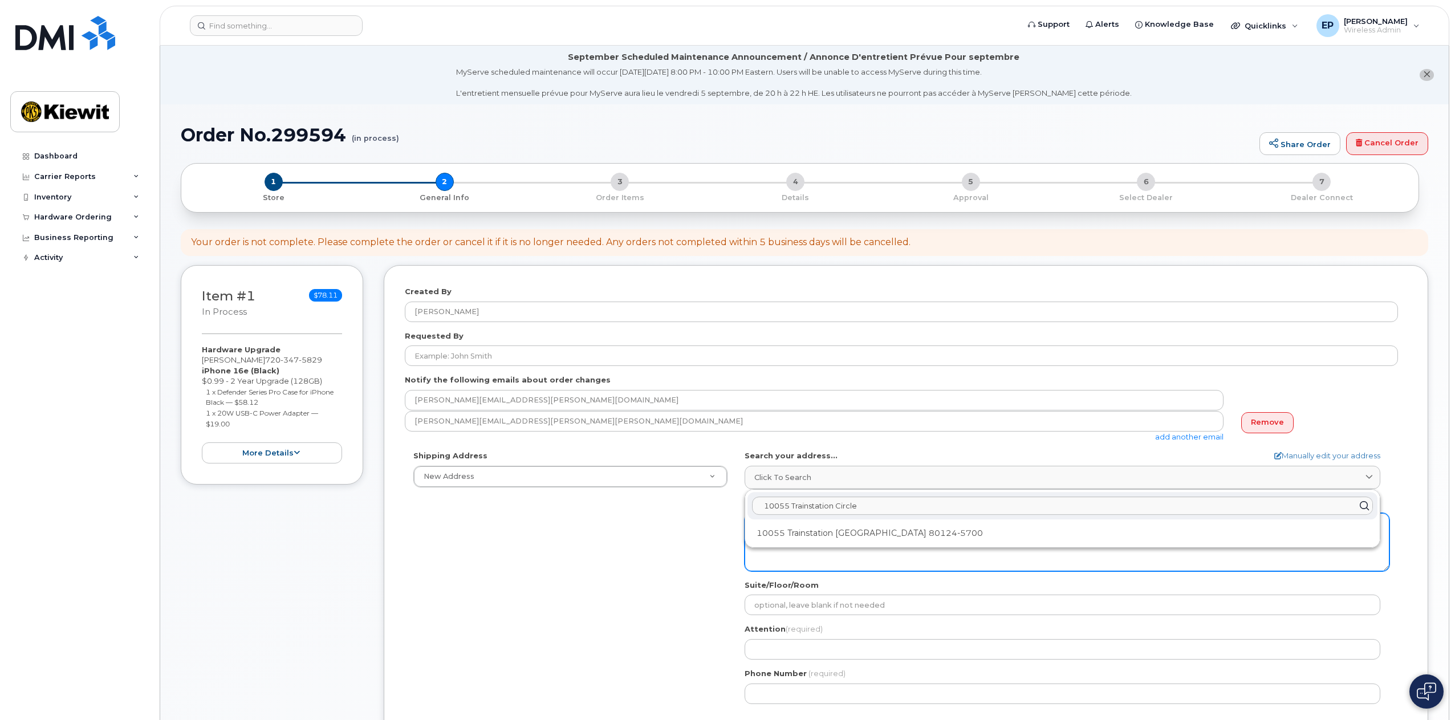
select select
type textarea "10055 Trainstation Cir LONE TREE CO 80124-5700 UNITED STATES"
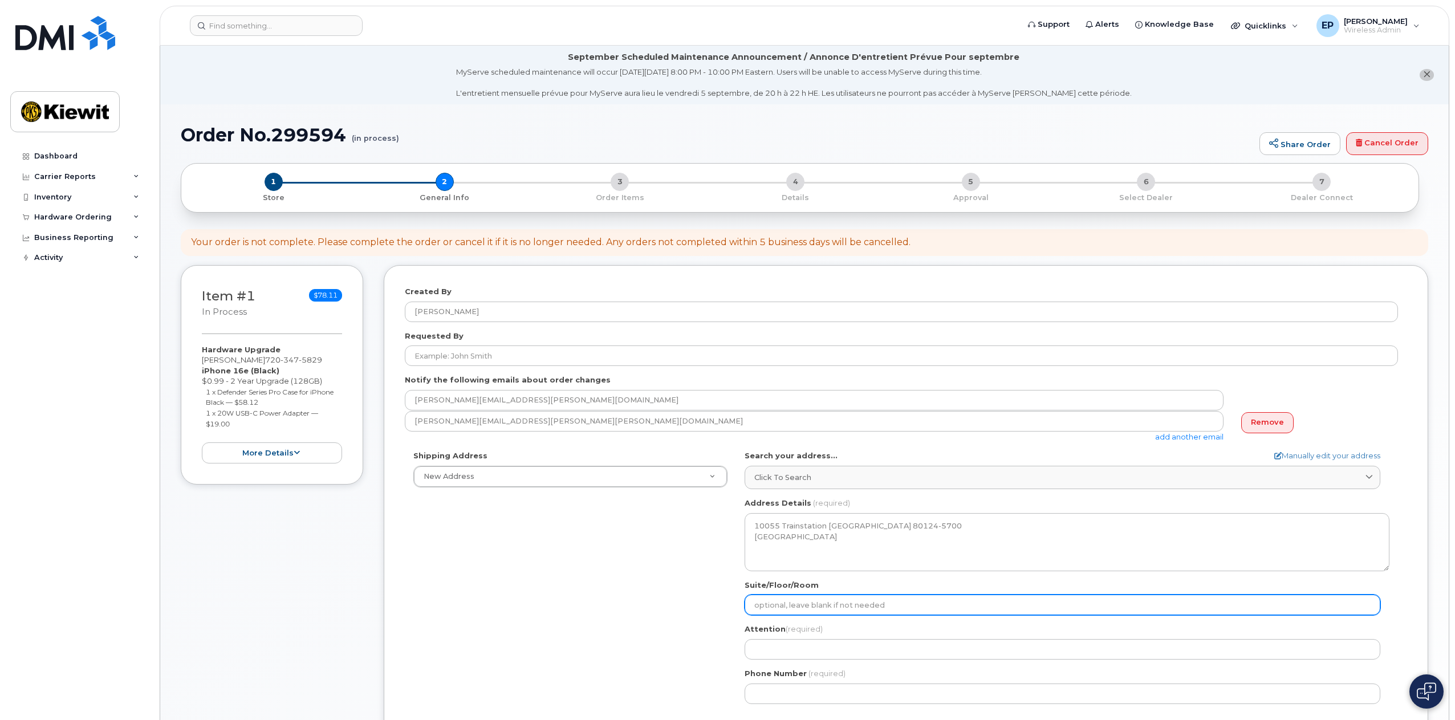
click at [776, 604] on input "Suite/Floor/Room" at bounding box center [1063, 605] width 636 height 21
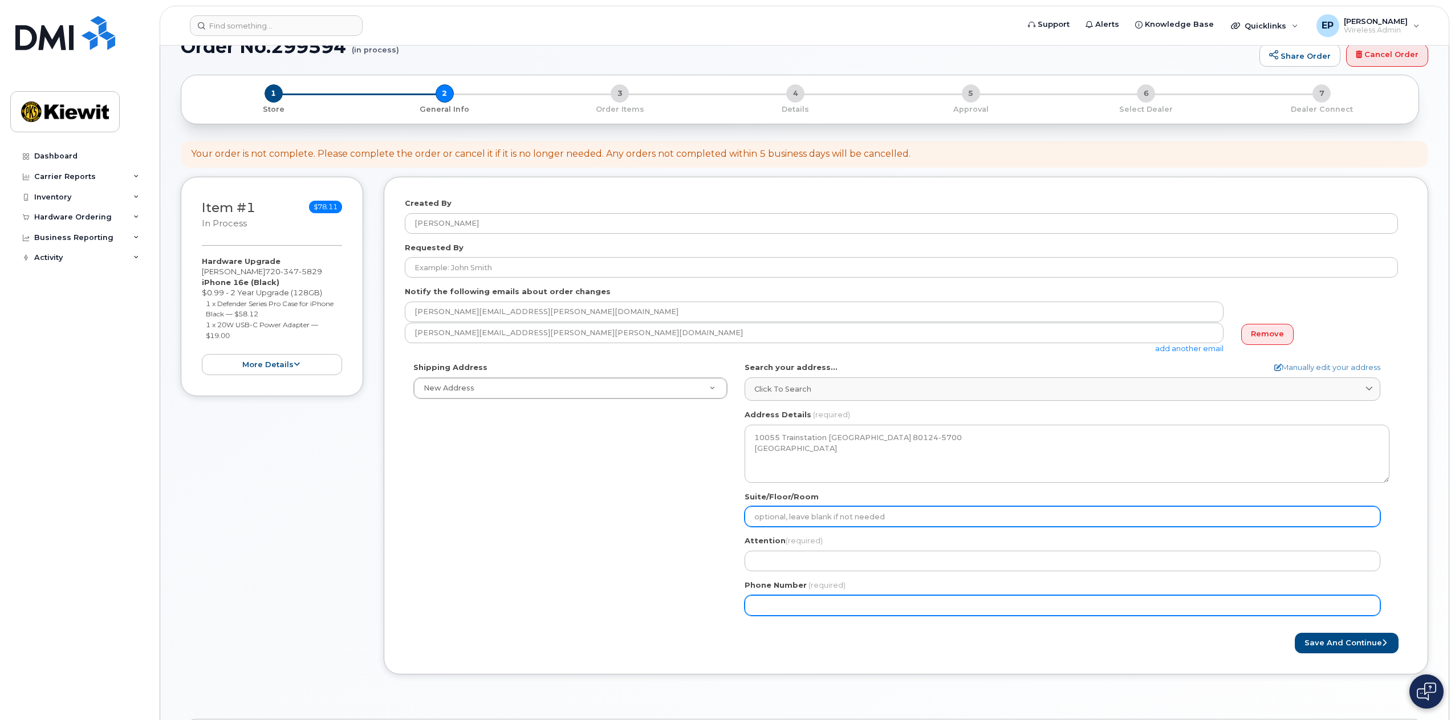
scroll to position [114, 0]
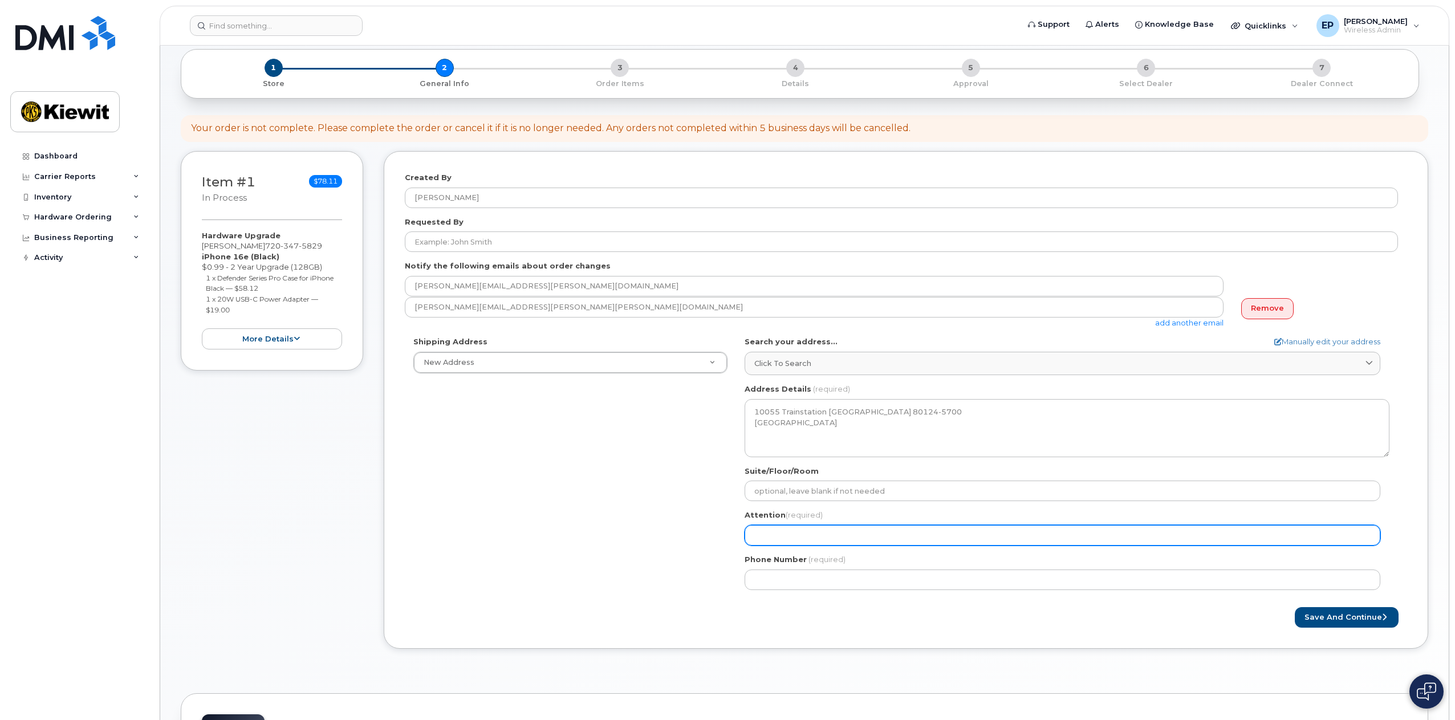
click at [813, 534] on input "Attention (required)" at bounding box center [1063, 535] width 636 height 21
select select
type input "M"
select select
type input "Ma"
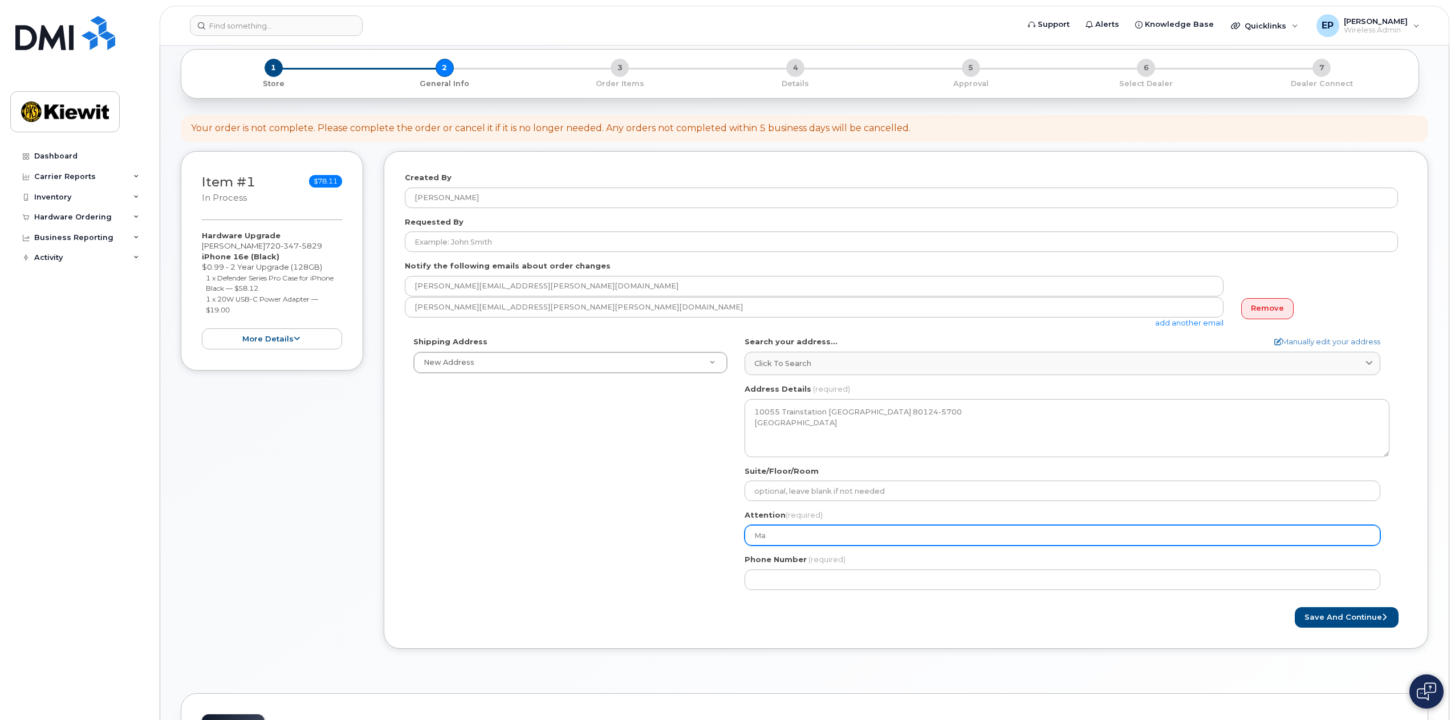
select select
type input "May"
select select
type input "Mayu"
select select
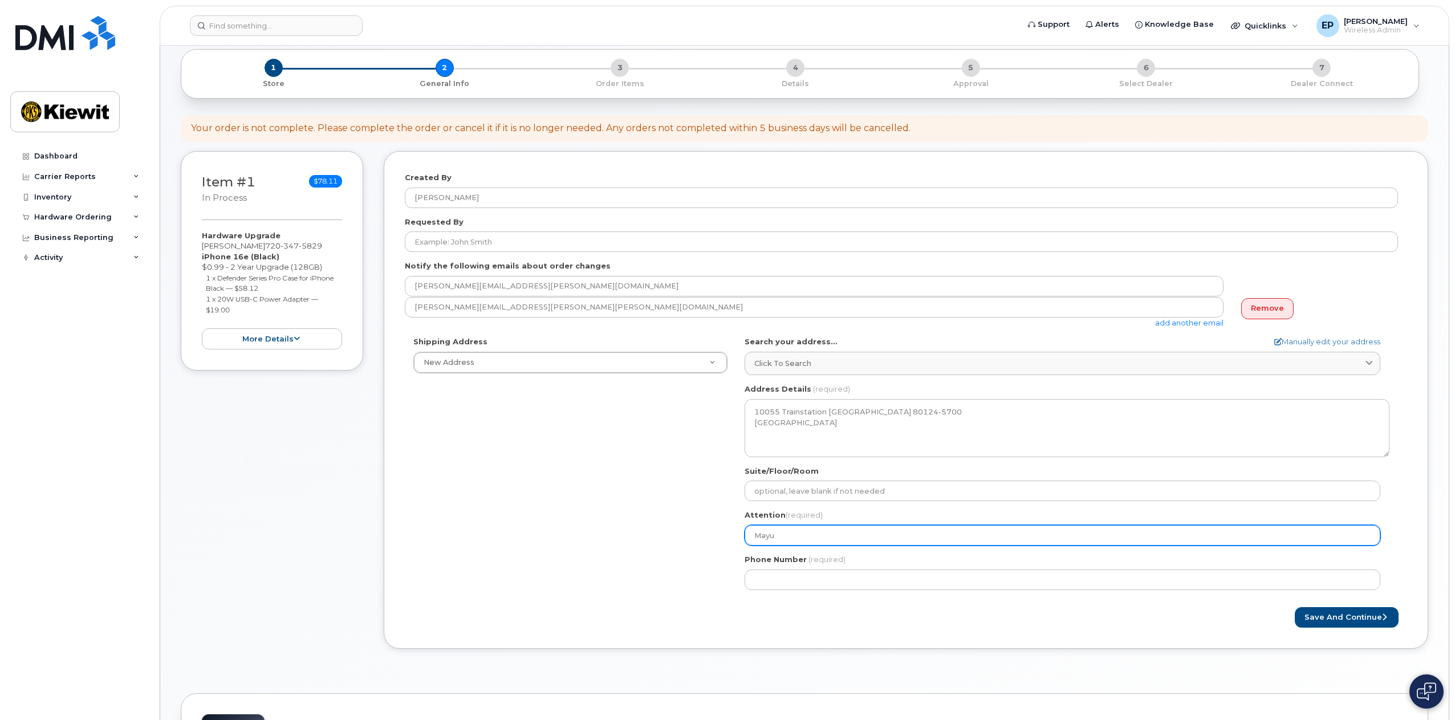
type input "Mayum"
select select
type input "Mayumy"
select select
type input "Mayumy C"
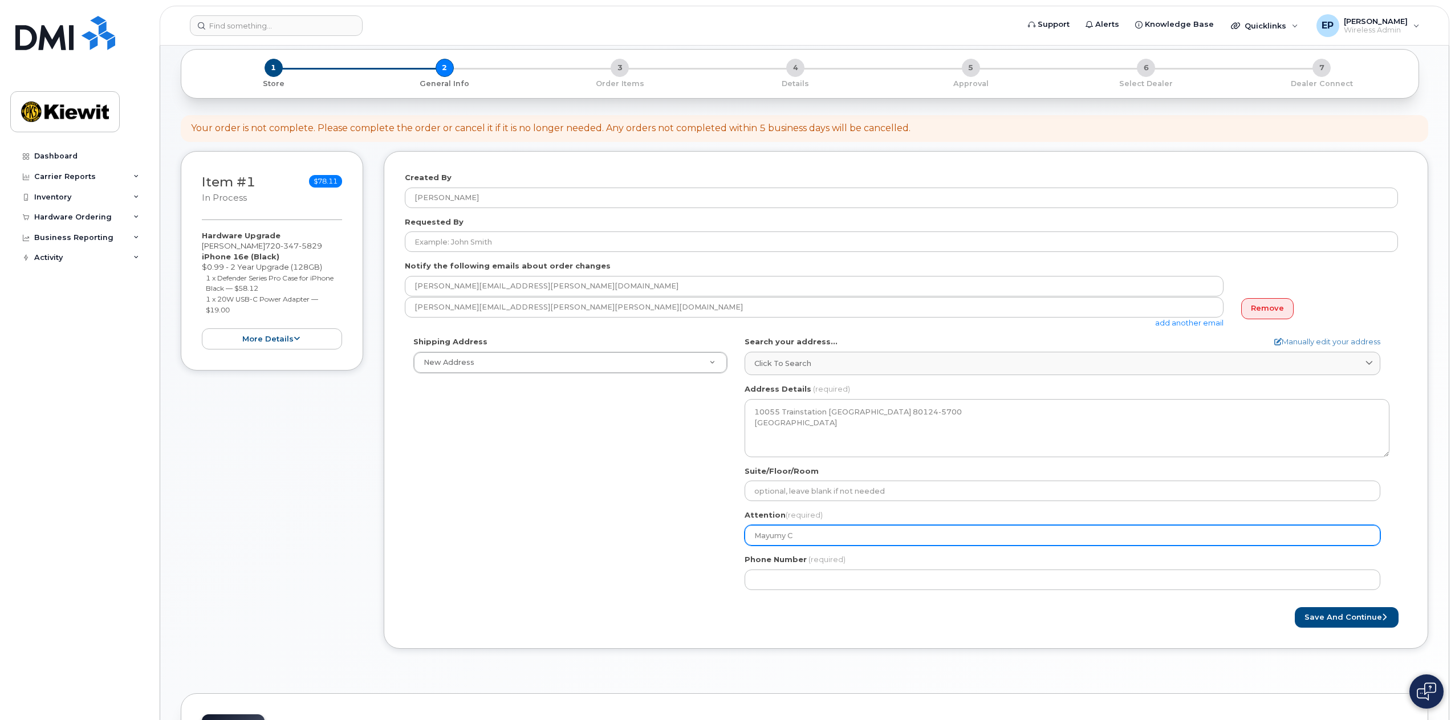
select select
type input "Mayumy Ch"
select select
type input "Mayumy Chu"
select select
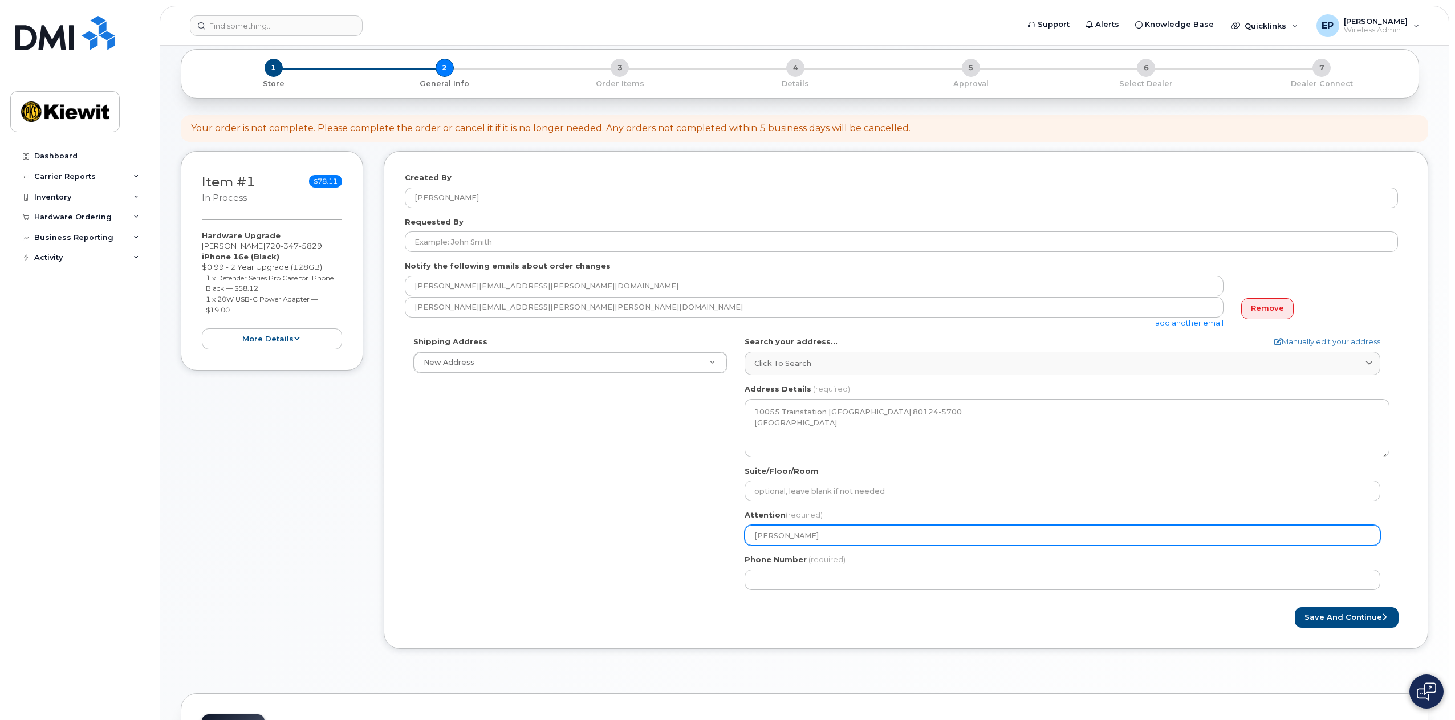
type input "Mayumy Chur"
select select
type input "Mayumy Churc"
select select
type input "Mayumy Church"
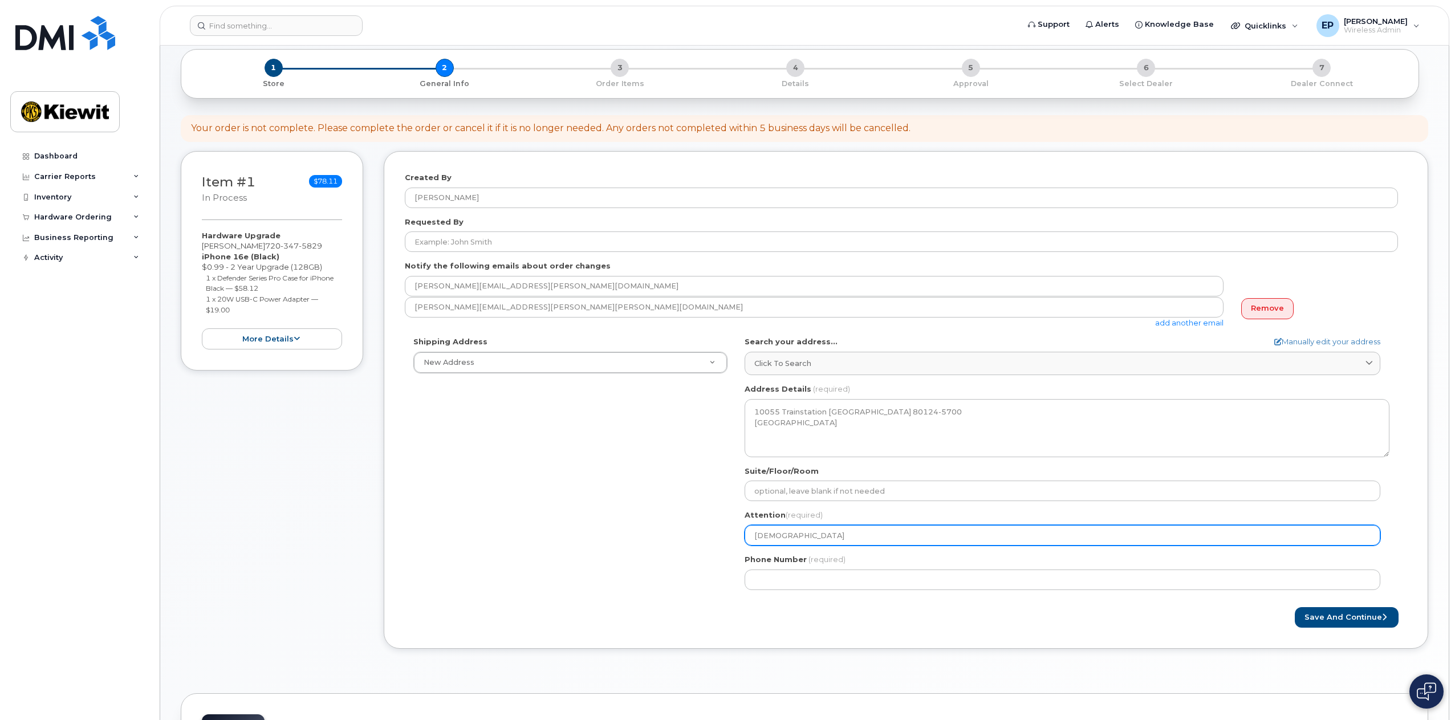
select select
type input "Mayumy Churchi"
select select
type input "Mayumy Churchil"
select select
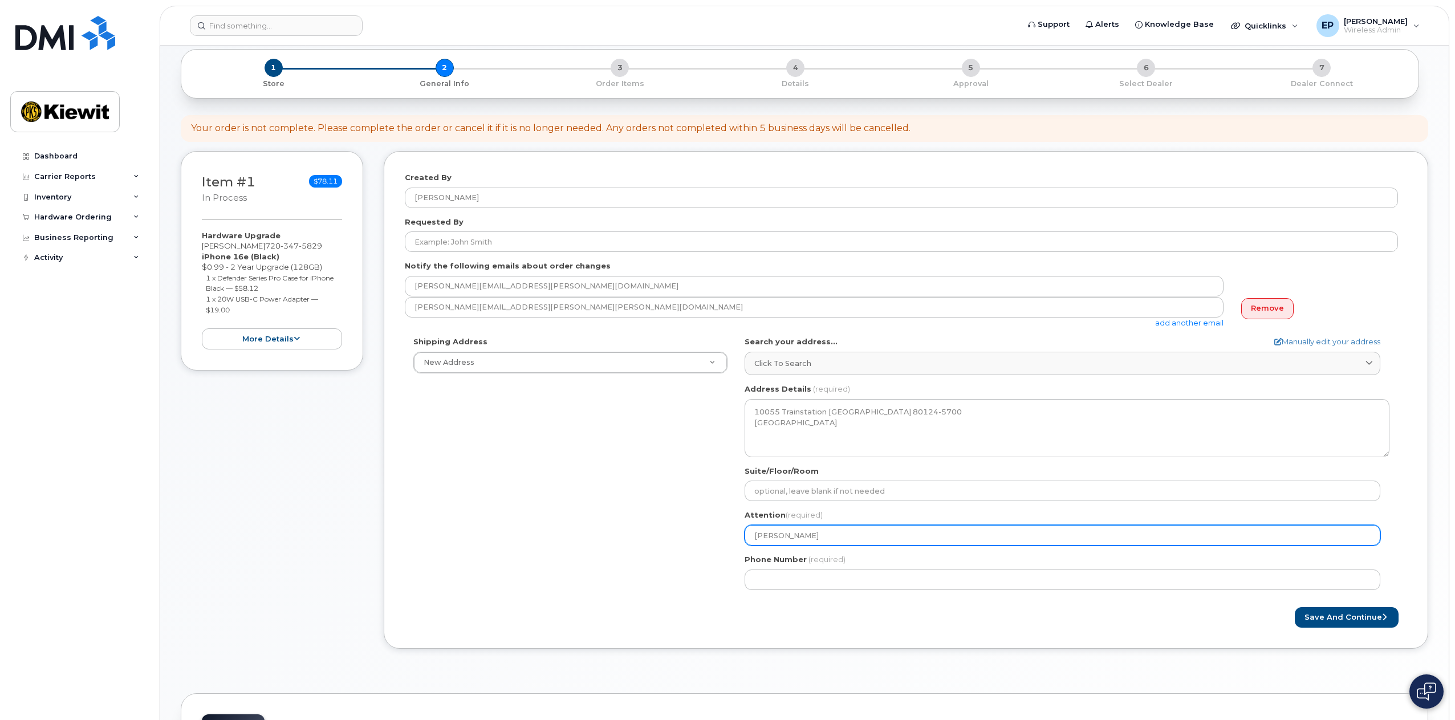
type input "Mayumy Churchill"
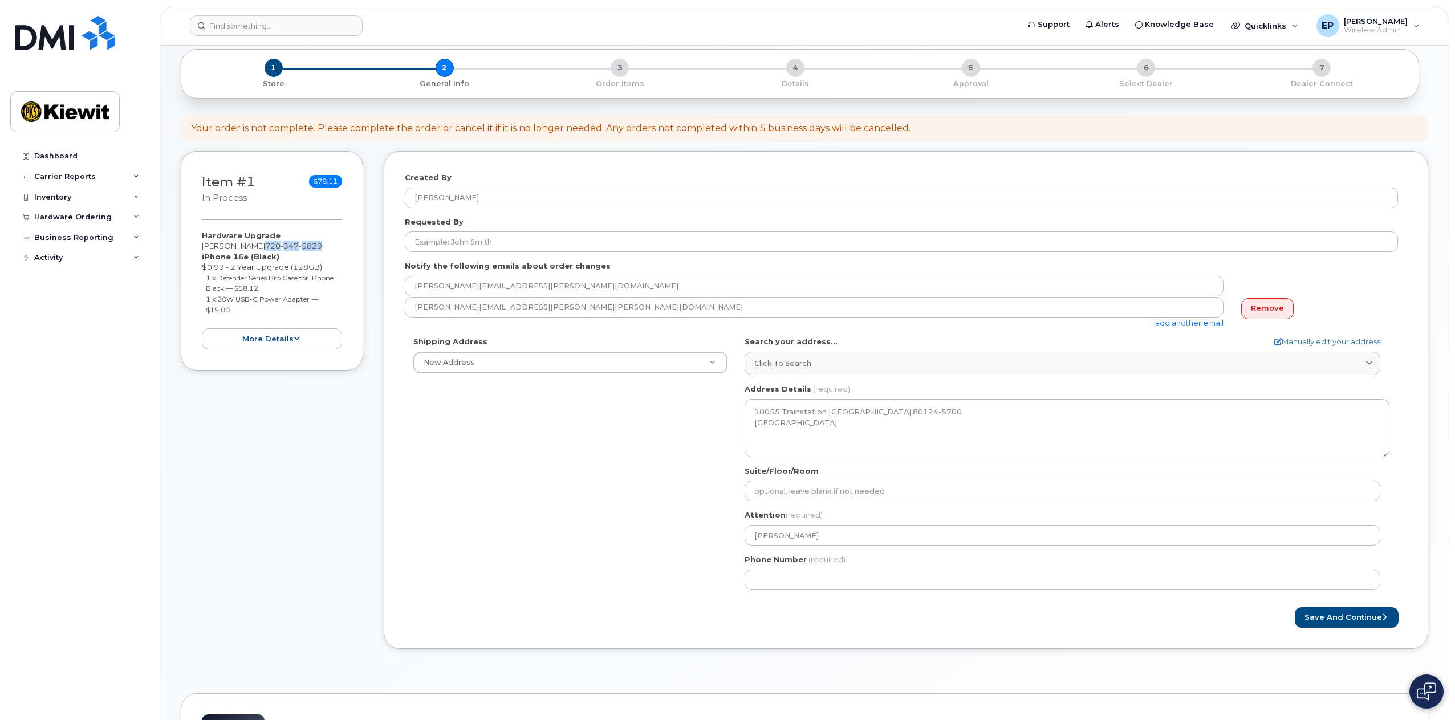
drag, startPoint x: 331, startPoint y: 244, endPoint x: 273, endPoint y: 249, distance: 58.4
click at [273, 249] on div "Hardware Upgrade Mayumy Churchill 720 347 5829 iPhone 16e (Black) $0.99 - 2 Yea…" at bounding box center [272, 289] width 140 height 119
copy span "720 347 5829"
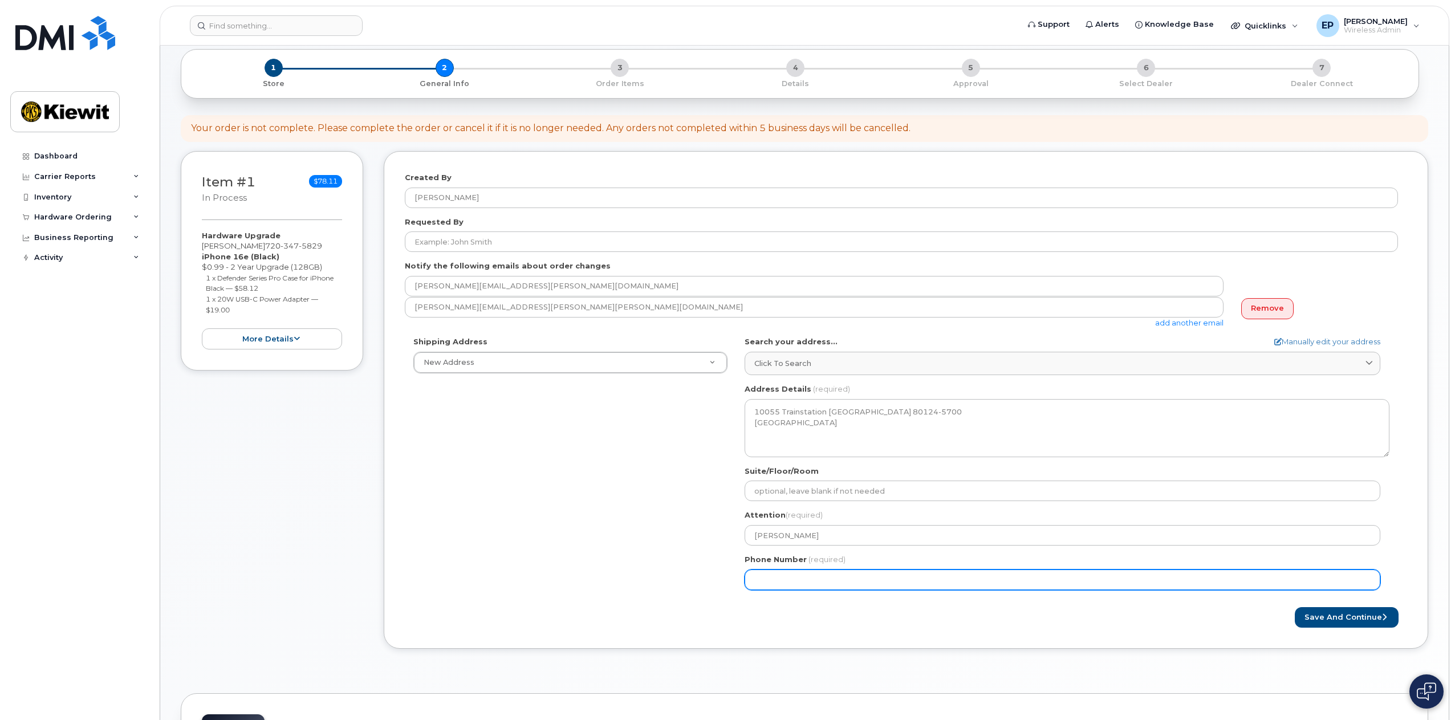
click at [808, 581] on input "Phone Number" at bounding box center [1063, 580] width 636 height 21
paste input "7203475829"
select select
type input "7203475829"
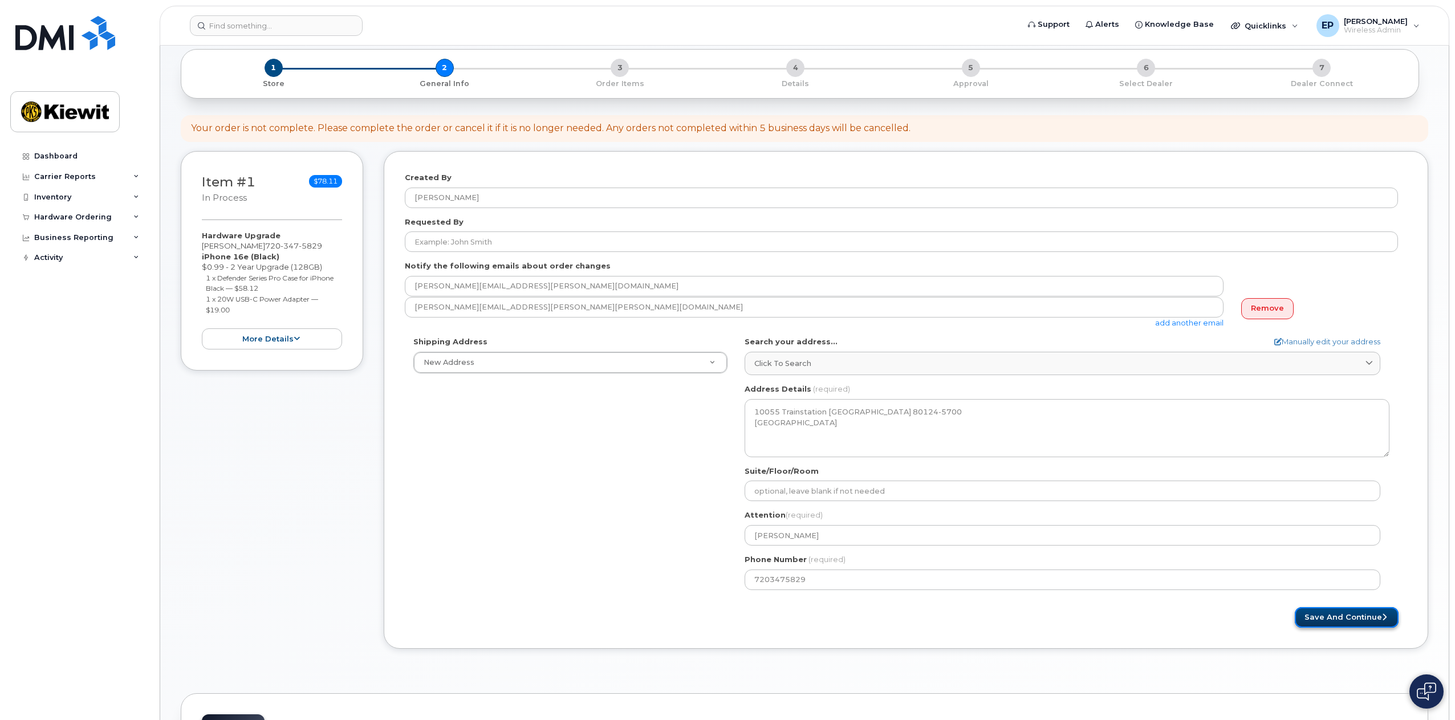
click at [1324, 622] on button "Save and Continue" at bounding box center [1347, 617] width 104 height 21
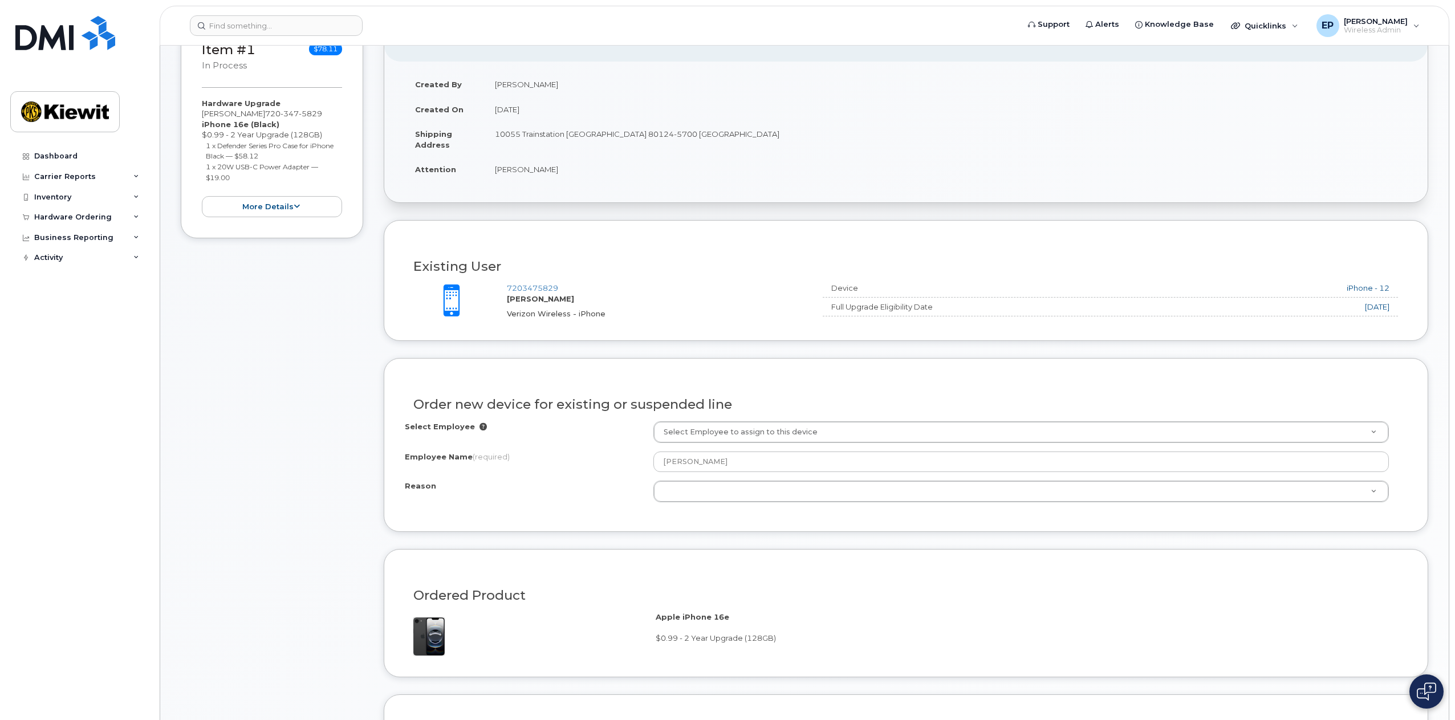
scroll to position [399, 0]
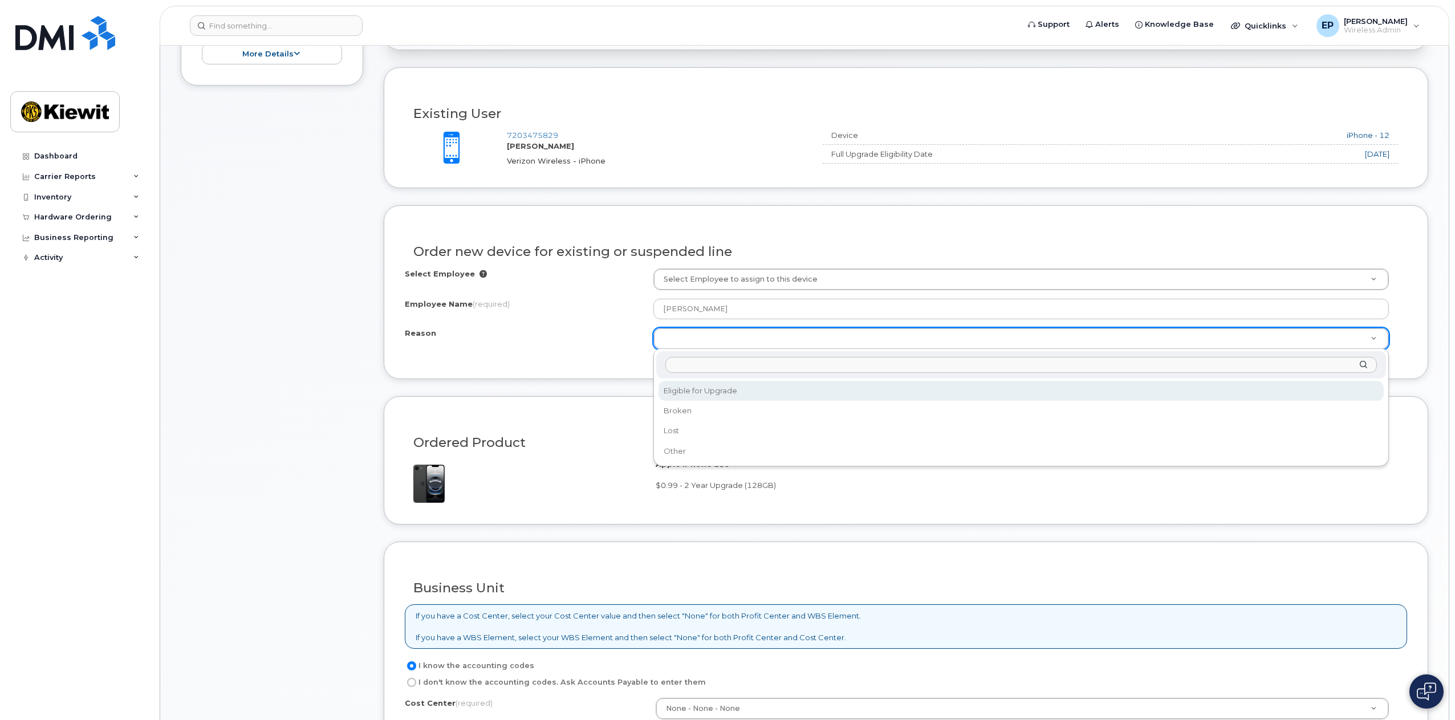
select select "eligible_for_upgrade"
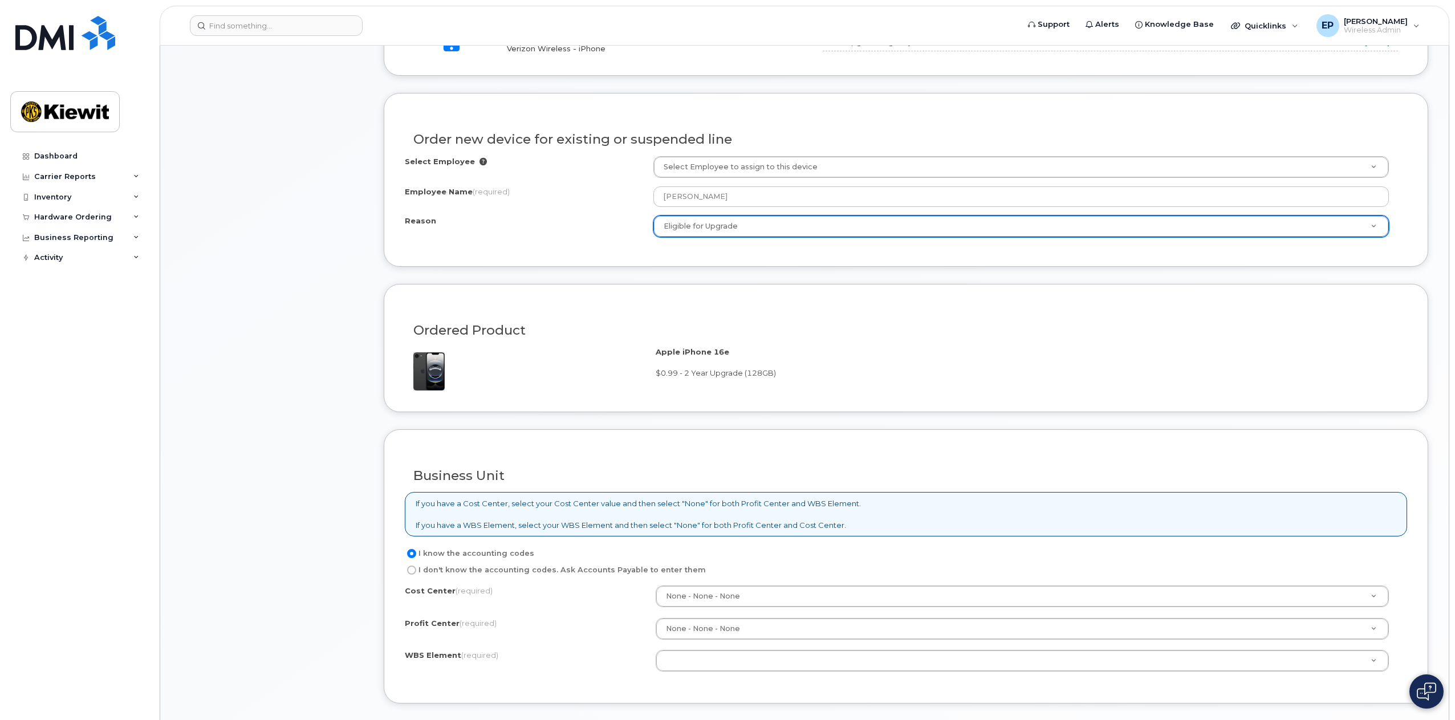
scroll to position [513, 0]
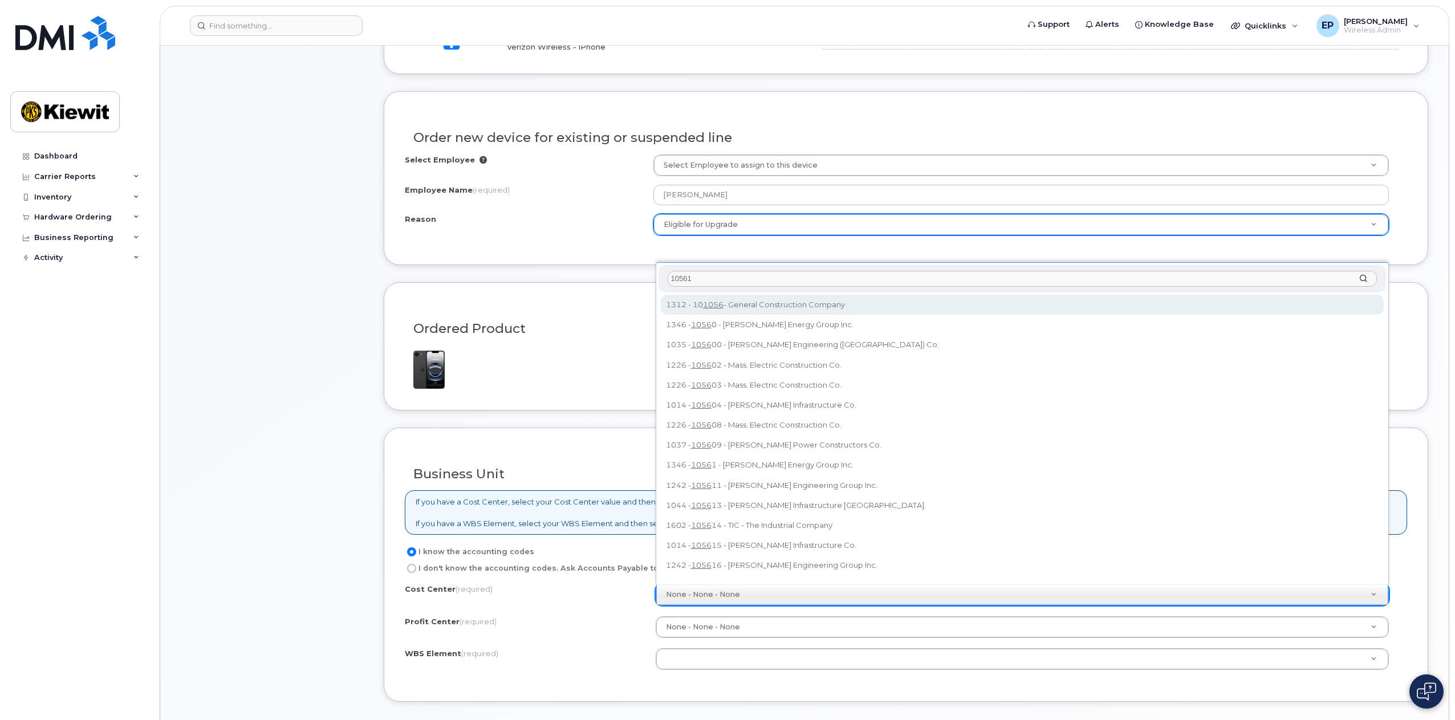
type input "105615"
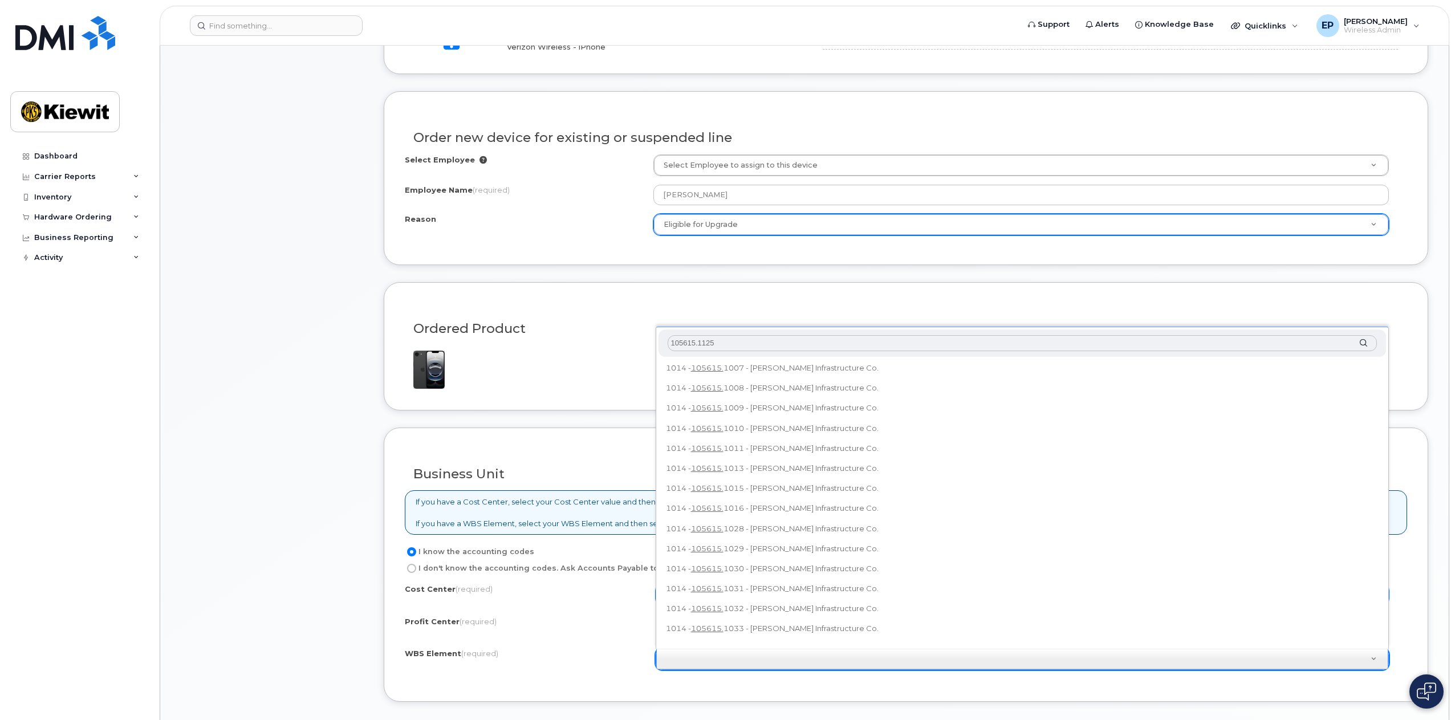
scroll to position [0, 0]
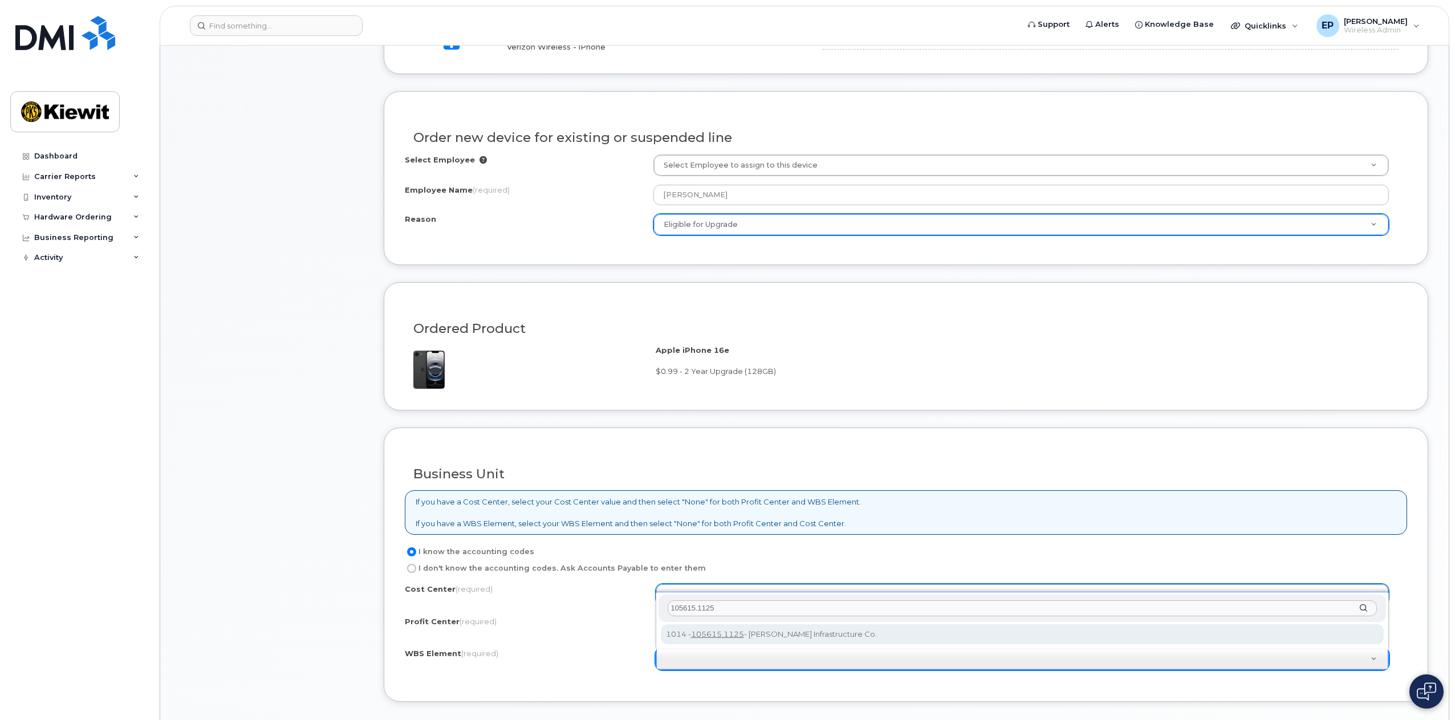
type input "105615.1125"
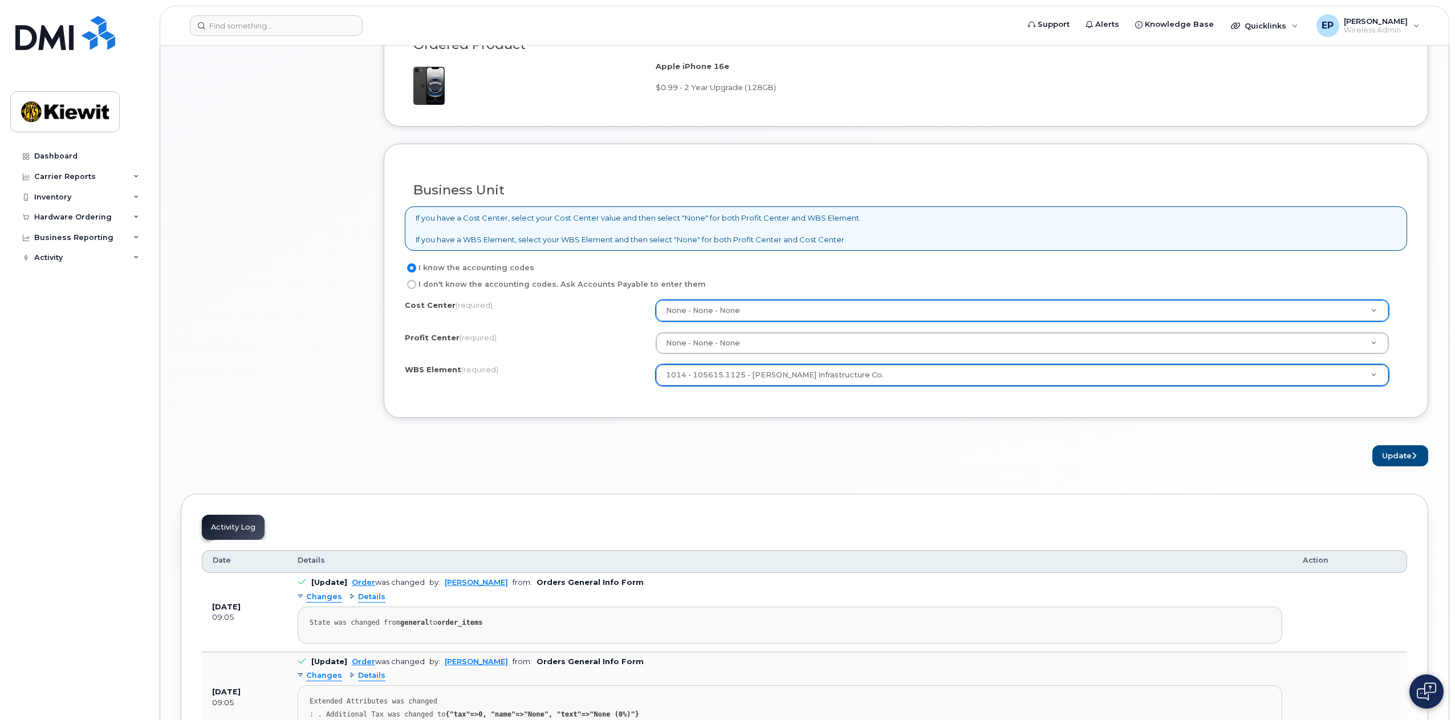
scroll to position [798, 0]
click at [1414, 452] on icon "submit" at bounding box center [1414, 454] width 5 height 7
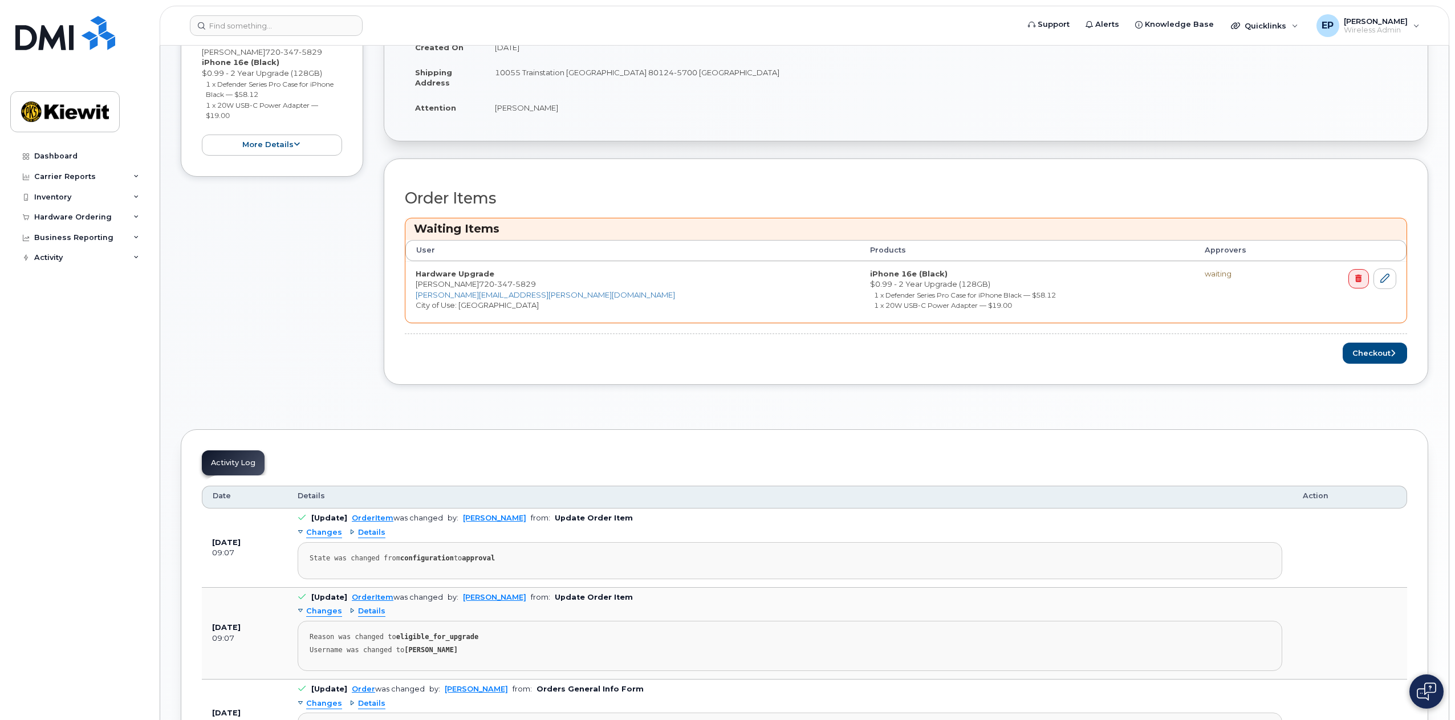
scroll to position [399, 0]
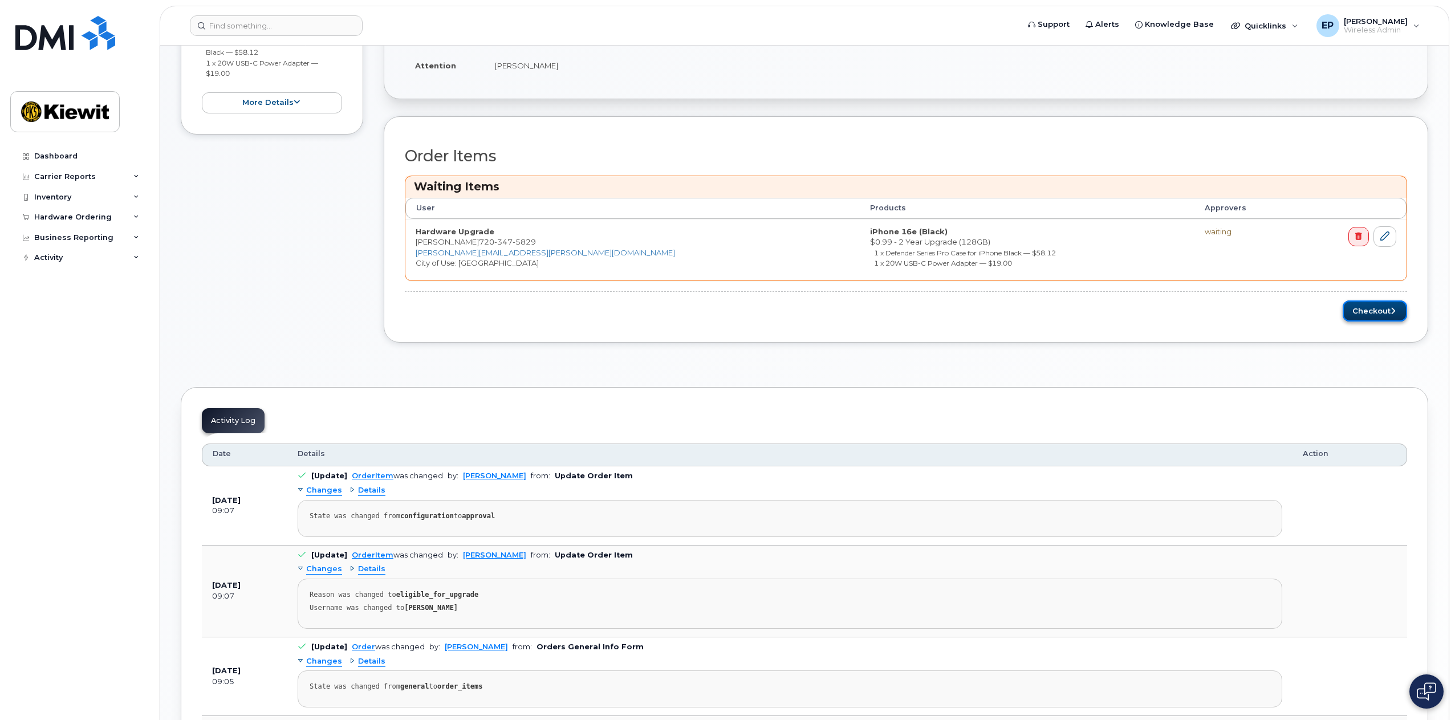
click at [1368, 311] on button "Checkout" at bounding box center [1375, 311] width 64 height 21
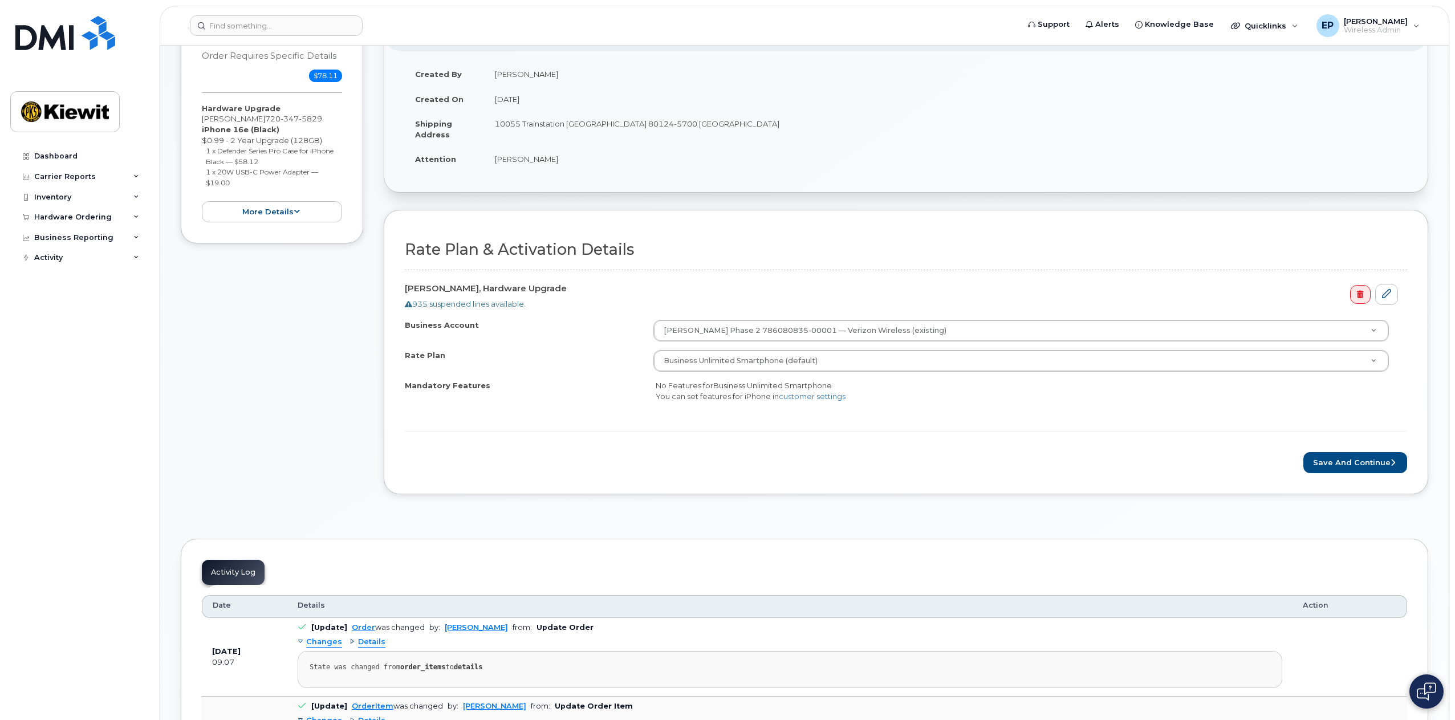
scroll to position [228, 0]
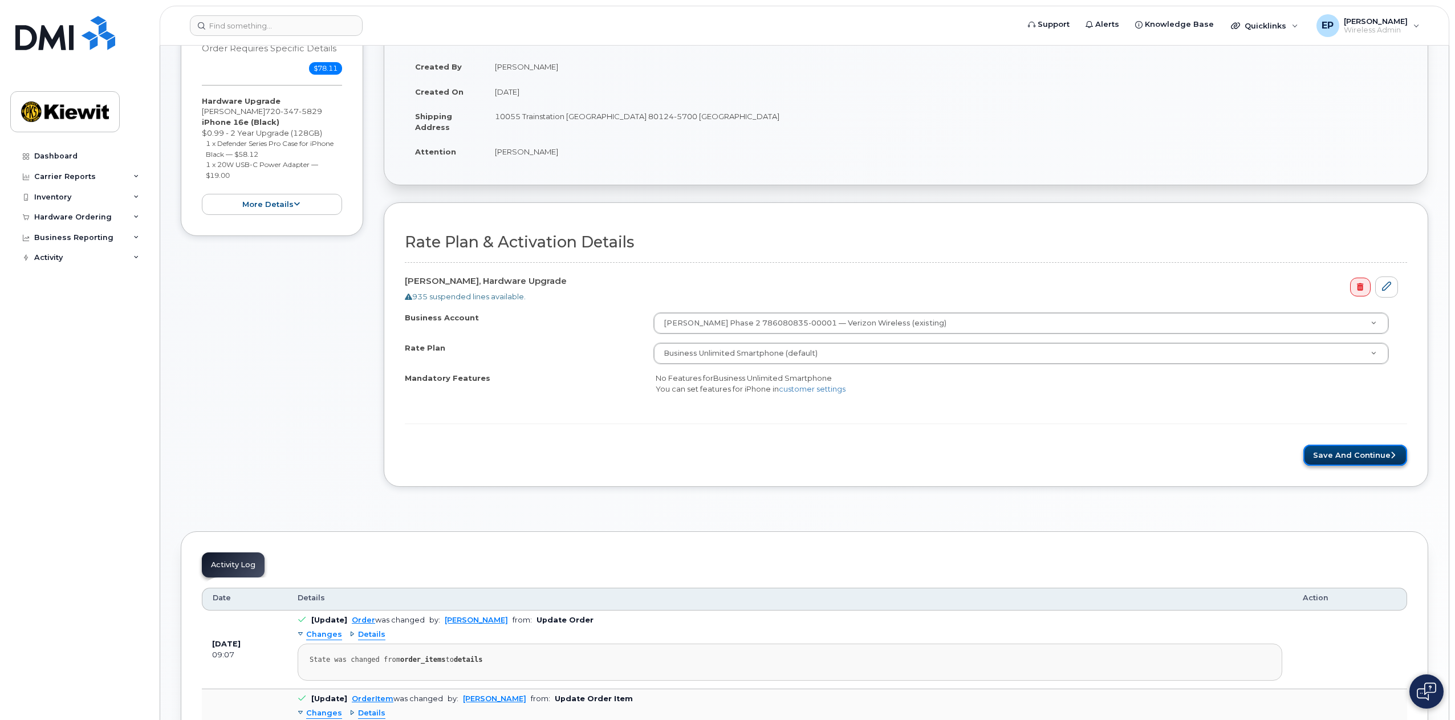
click at [1348, 452] on button "Save and Continue" at bounding box center [1356, 455] width 104 height 21
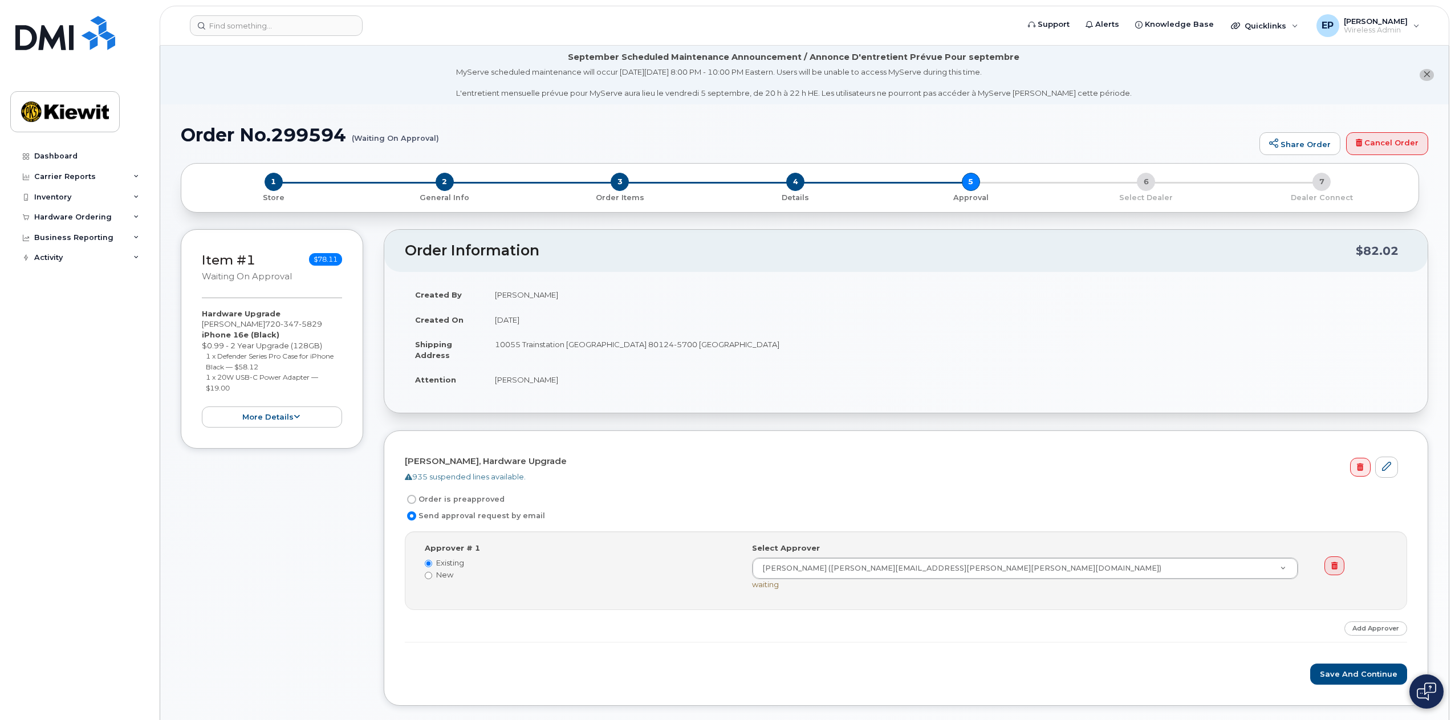
click at [466, 500] on label "Order is preapproved" at bounding box center [455, 500] width 100 height 14
click at [416, 500] on input "Order is preapproved" at bounding box center [411, 499] width 9 height 9
radio input "true"
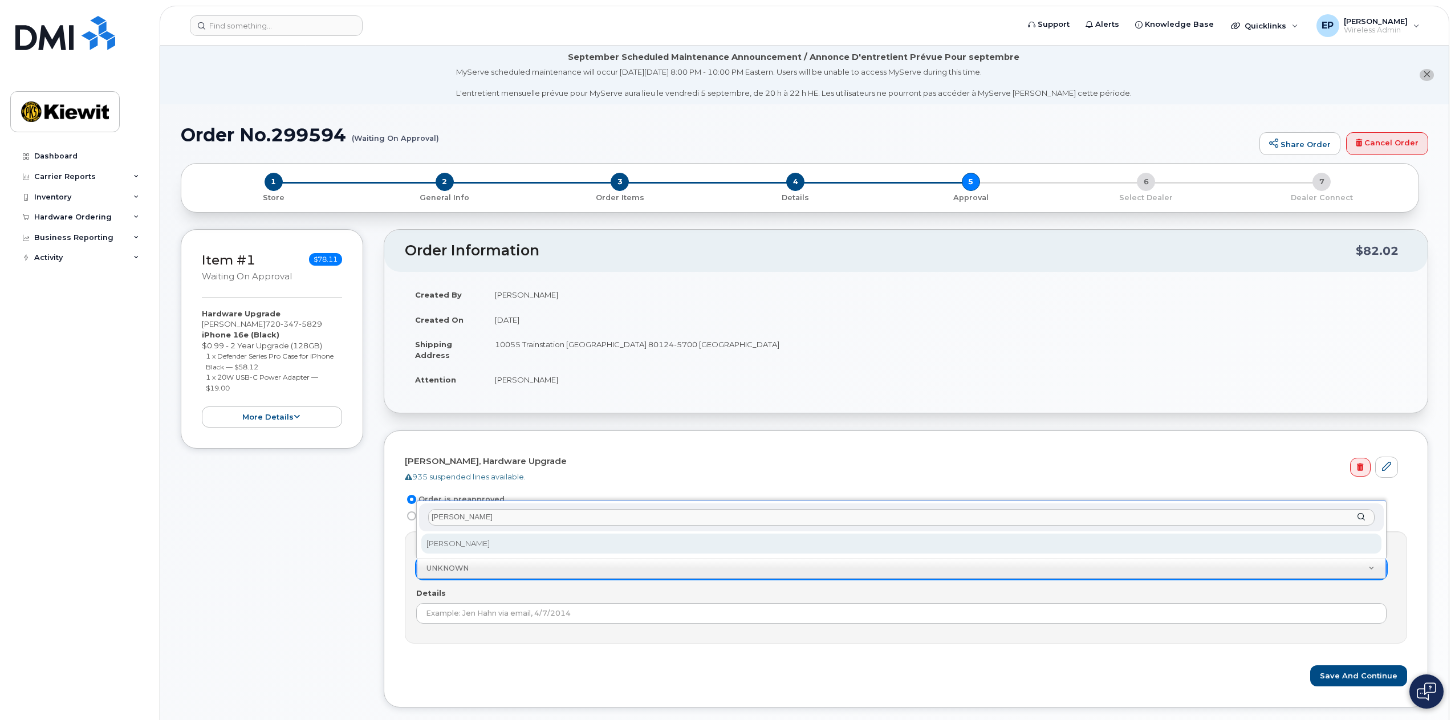
type input "pinkerton"
select select "2153557"
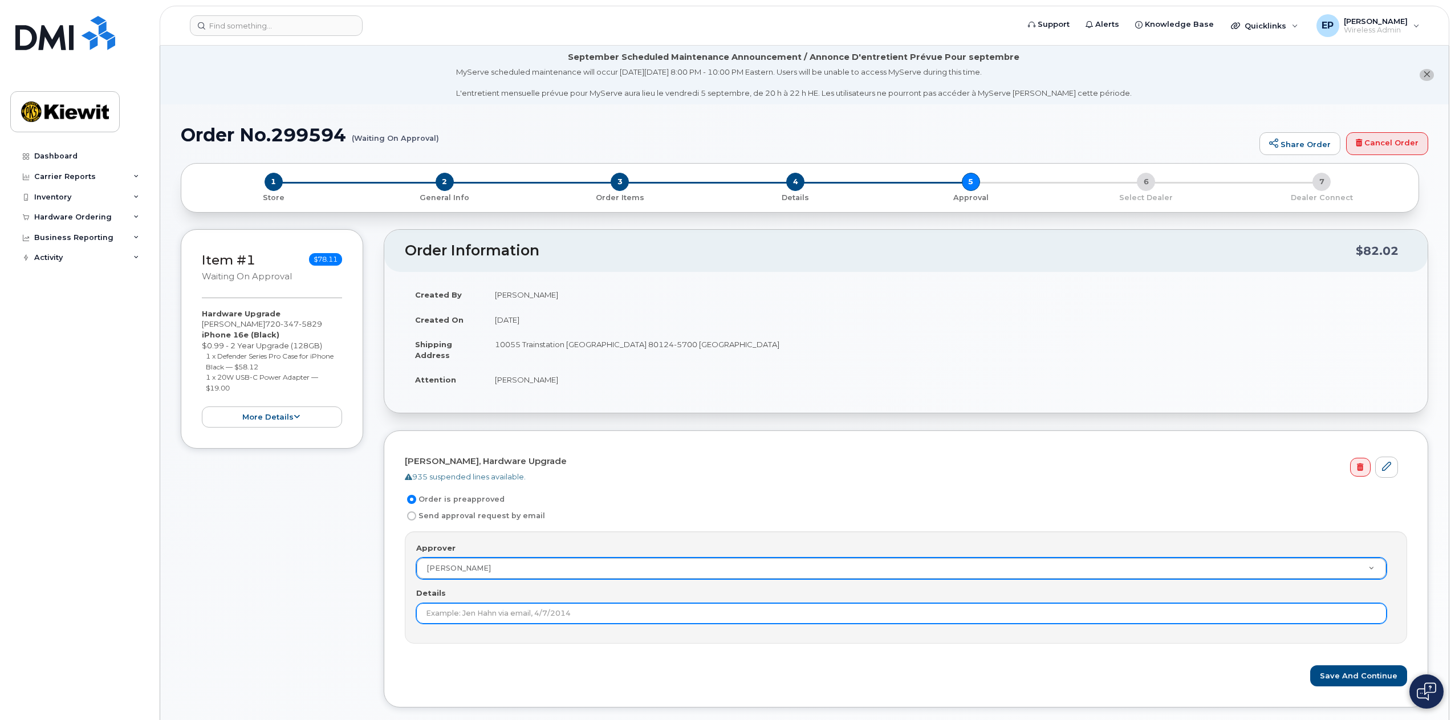
click at [667, 609] on input "Details" at bounding box center [901, 613] width 971 height 21
type input "P"
type input "Mayumy requested - Emily approved and submitted order."
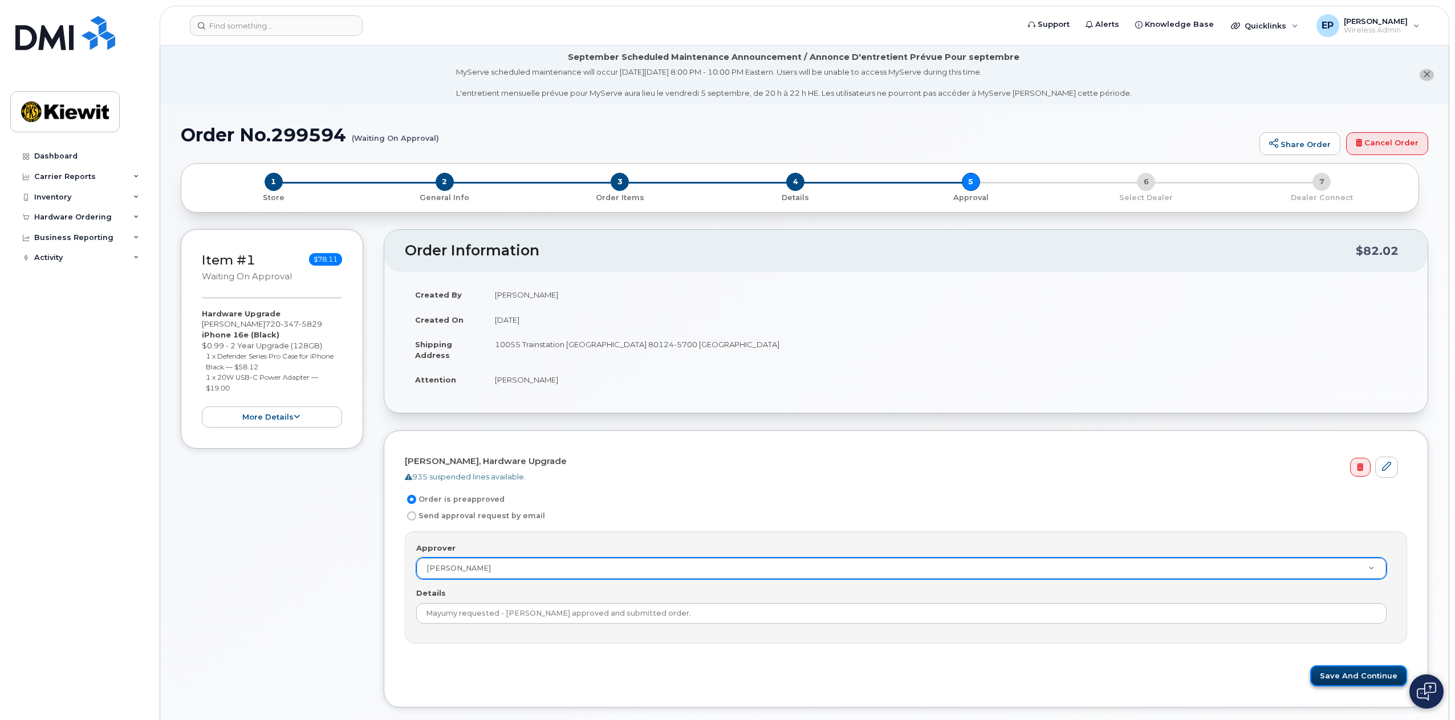
click at [1361, 675] on button "Save and Continue" at bounding box center [1359, 676] width 97 height 21
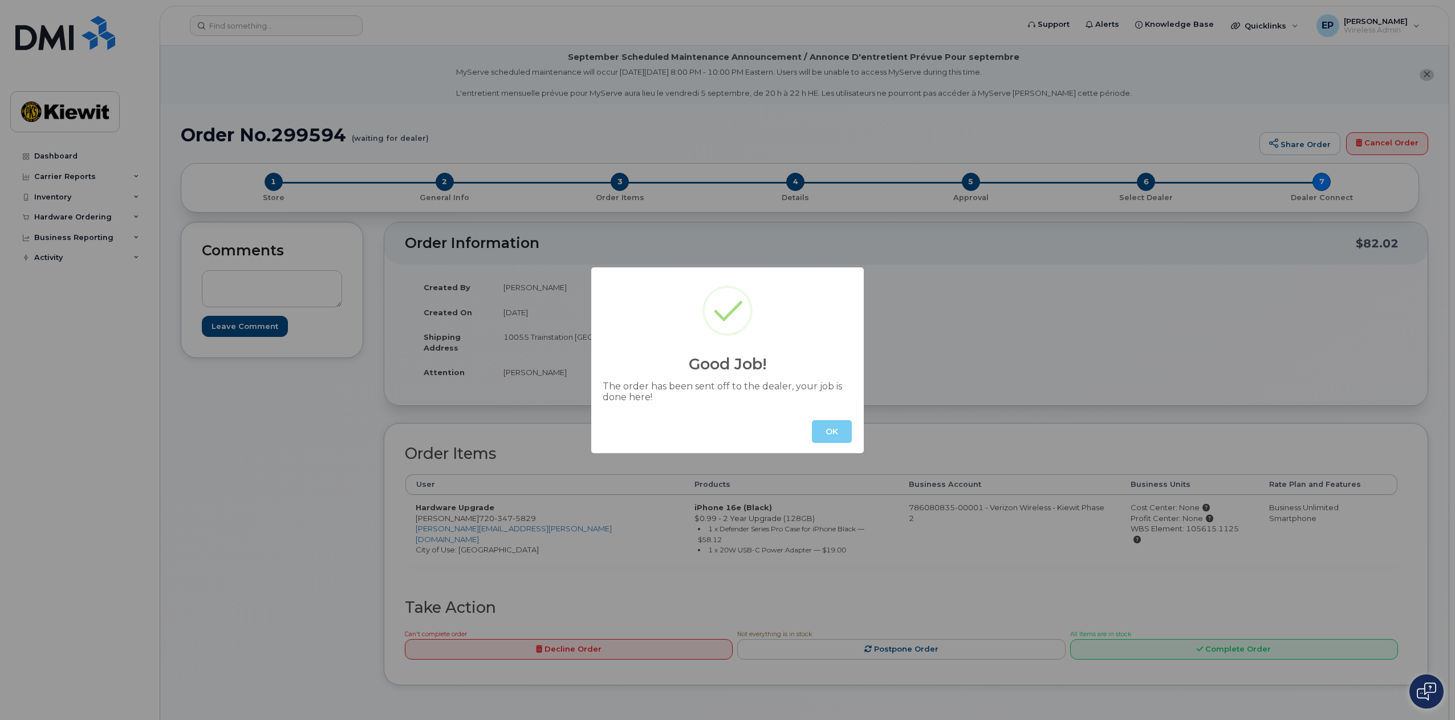
click at [831, 437] on button "OK" at bounding box center [832, 431] width 40 height 23
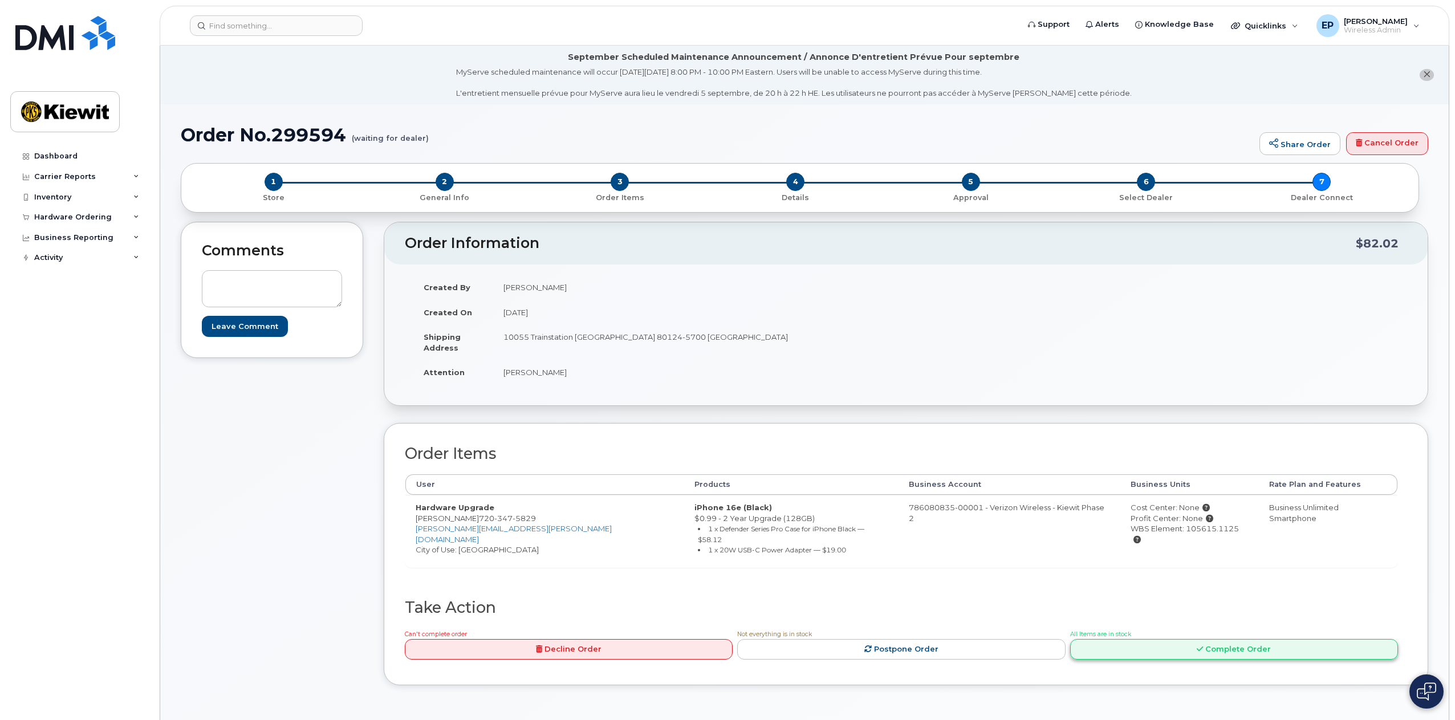
click at [1238, 639] on link "Complete Order" at bounding box center [1234, 649] width 328 height 21
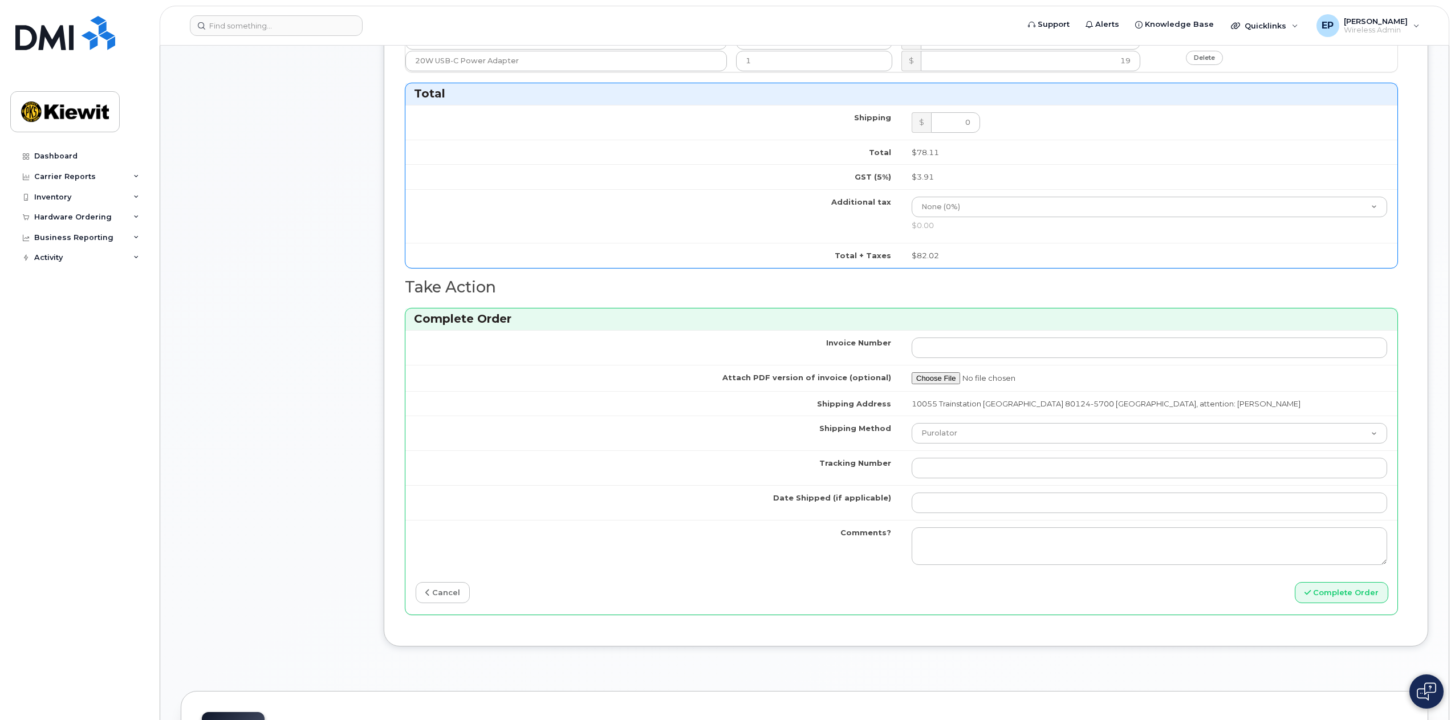
scroll to position [741, 0]
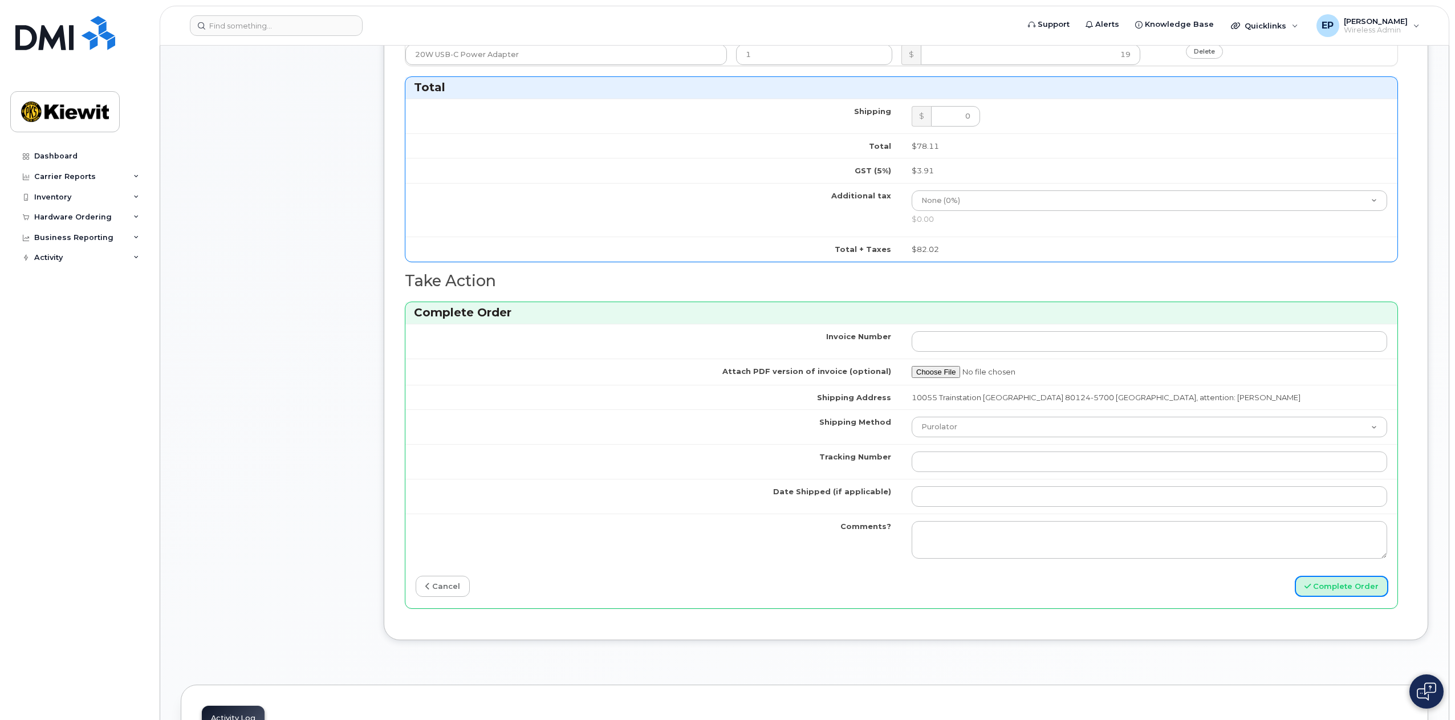
drag, startPoint x: 1356, startPoint y: 590, endPoint x: 1451, endPoint y: 589, distance: 94.7
click at [1356, 590] on button "Complete Order" at bounding box center [1342, 586] width 94 height 21
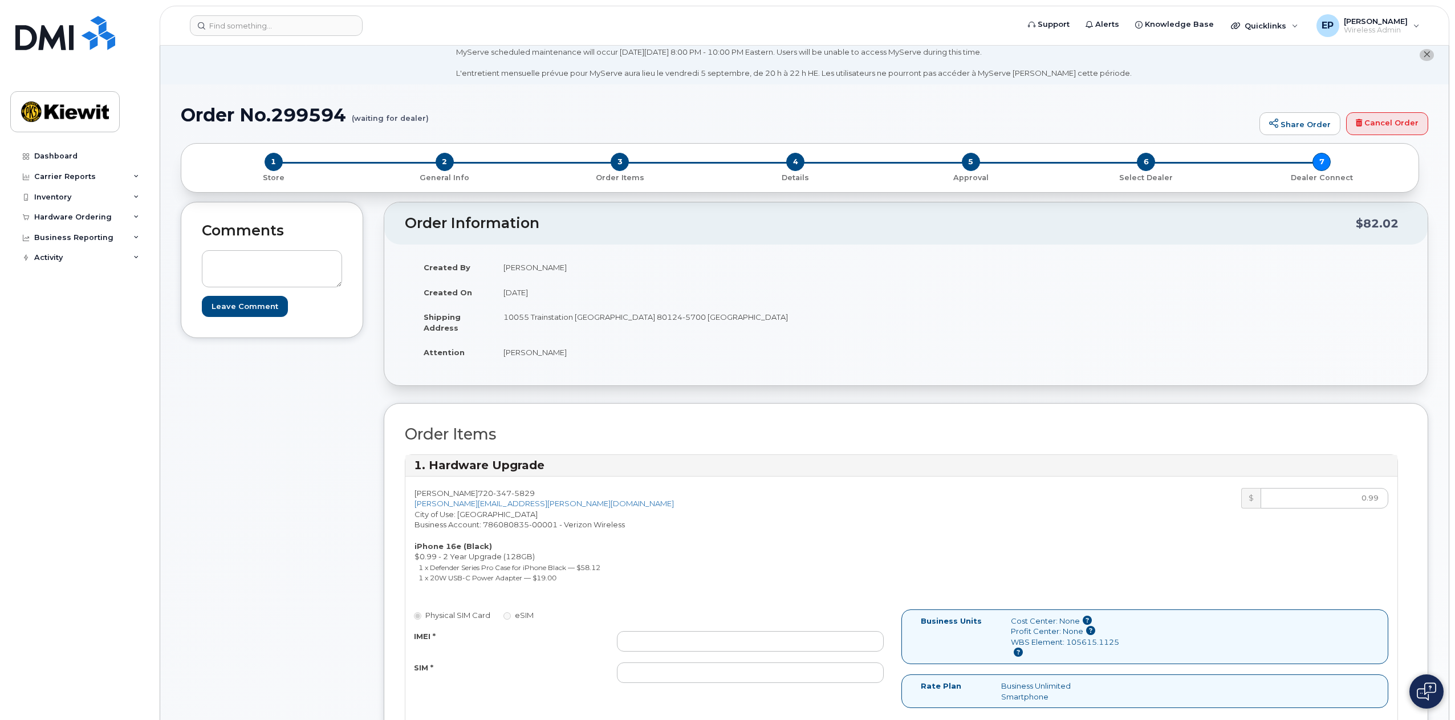
scroll to position [0, 0]
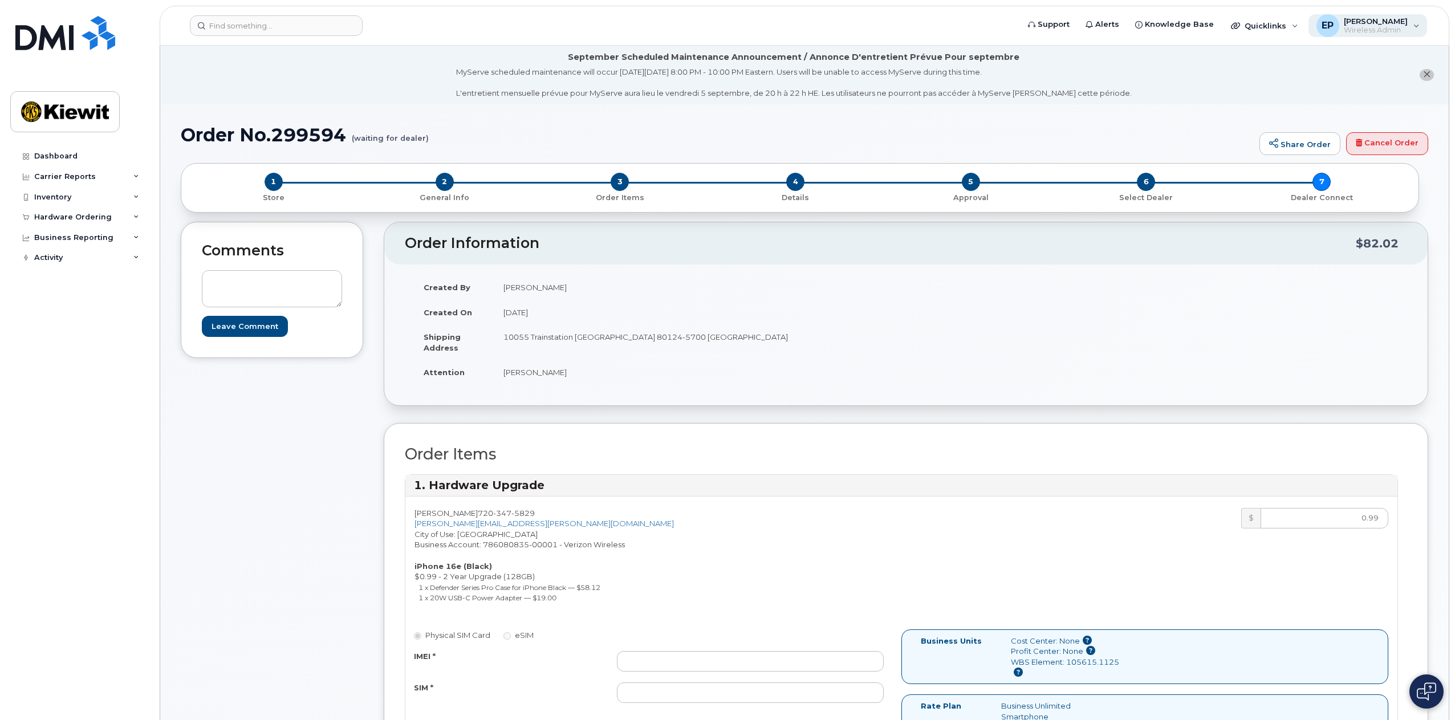
click at [1397, 27] on span "Wireless Admin" at bounding box center [1376, 30] width 64 height 9
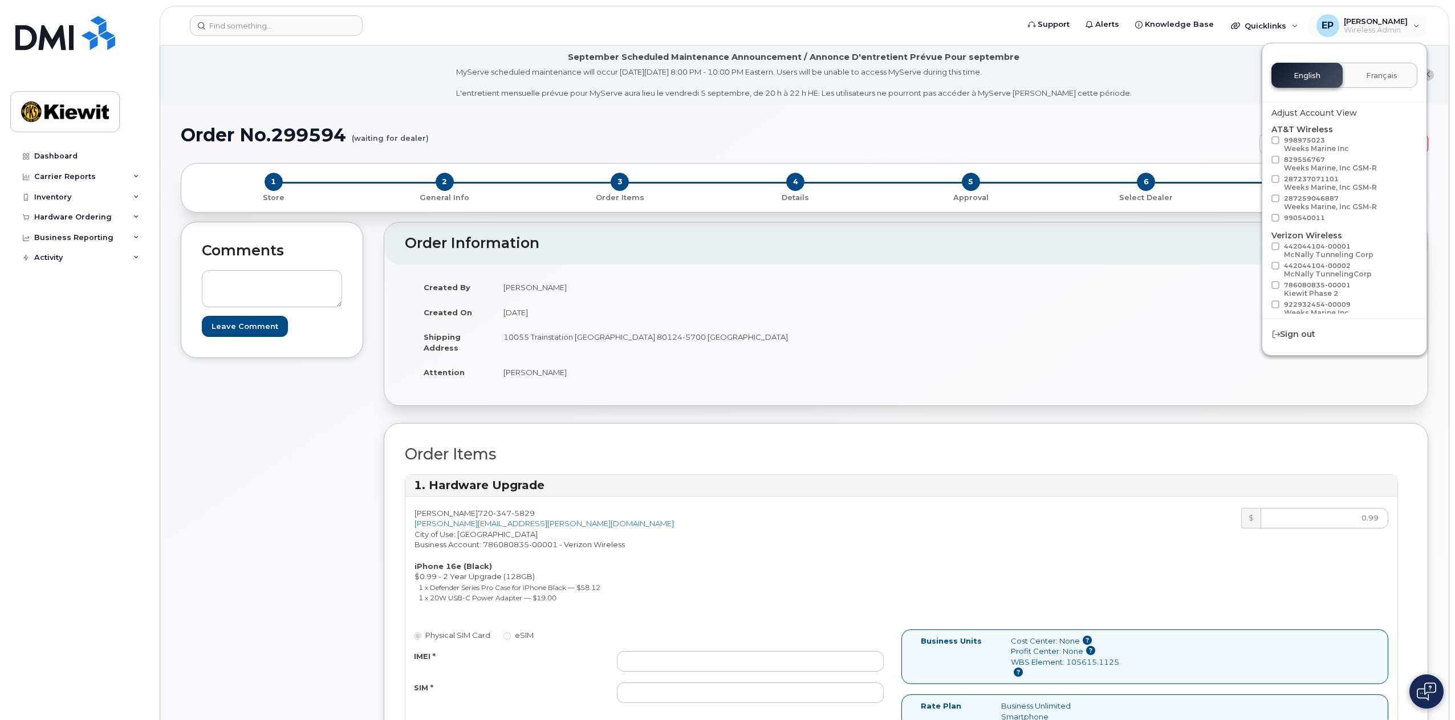
scroll to position [57, 0]
click at [1381, 22] on span "[PERSON_NAME]" at bounding box center [1376, 21] width 64 height 9
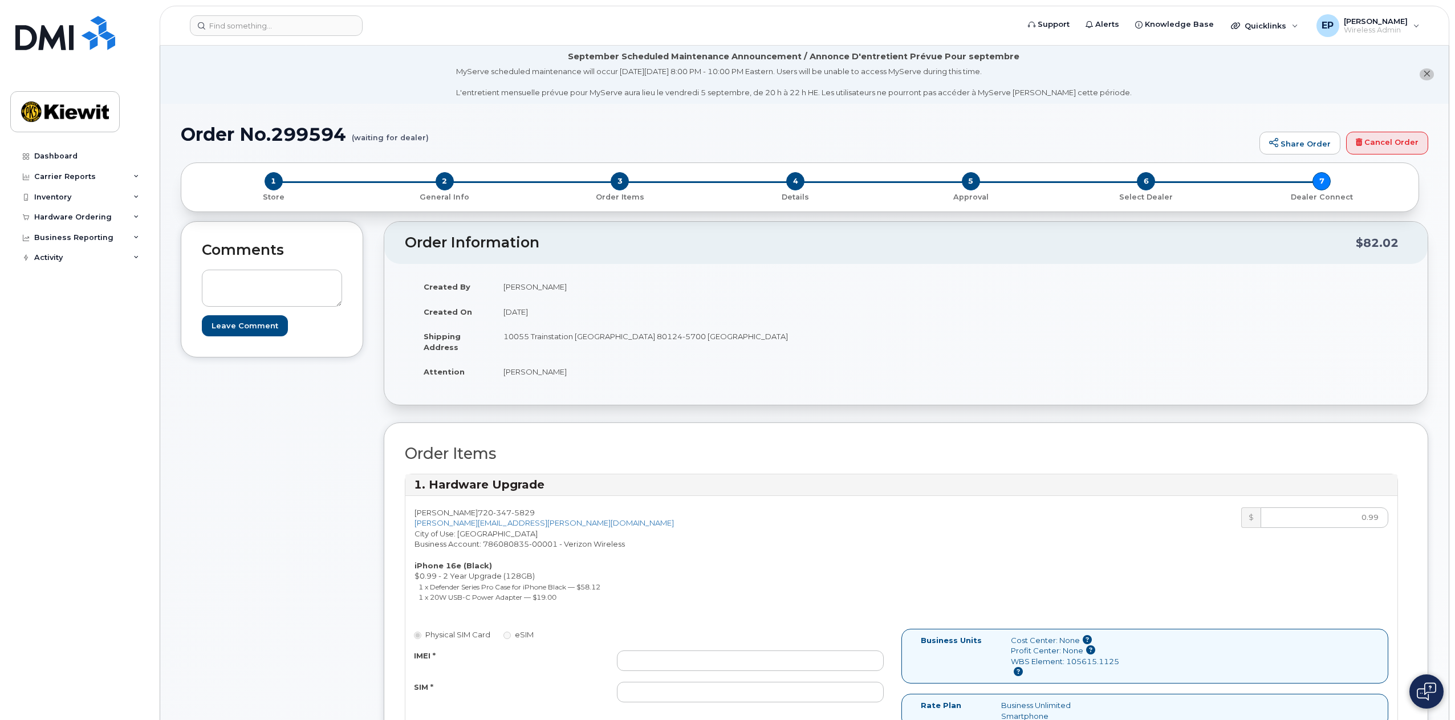
scroll to position [0, 0]
click at [87, 42] on img at bounding box center [65, 33] width 100 height 34
